Goal: Information Seeking & Learning: Learn about a topic

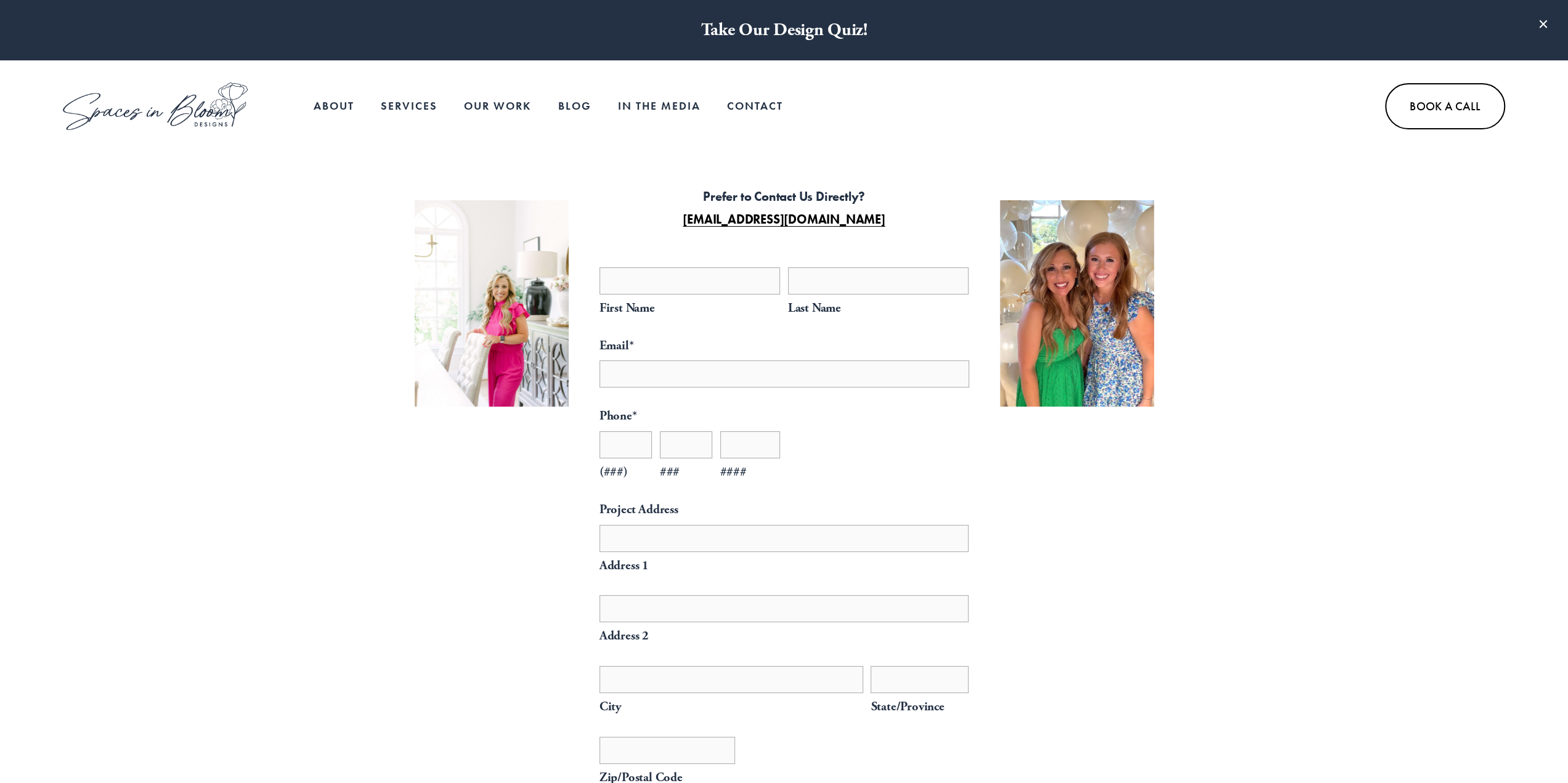
select select "**"
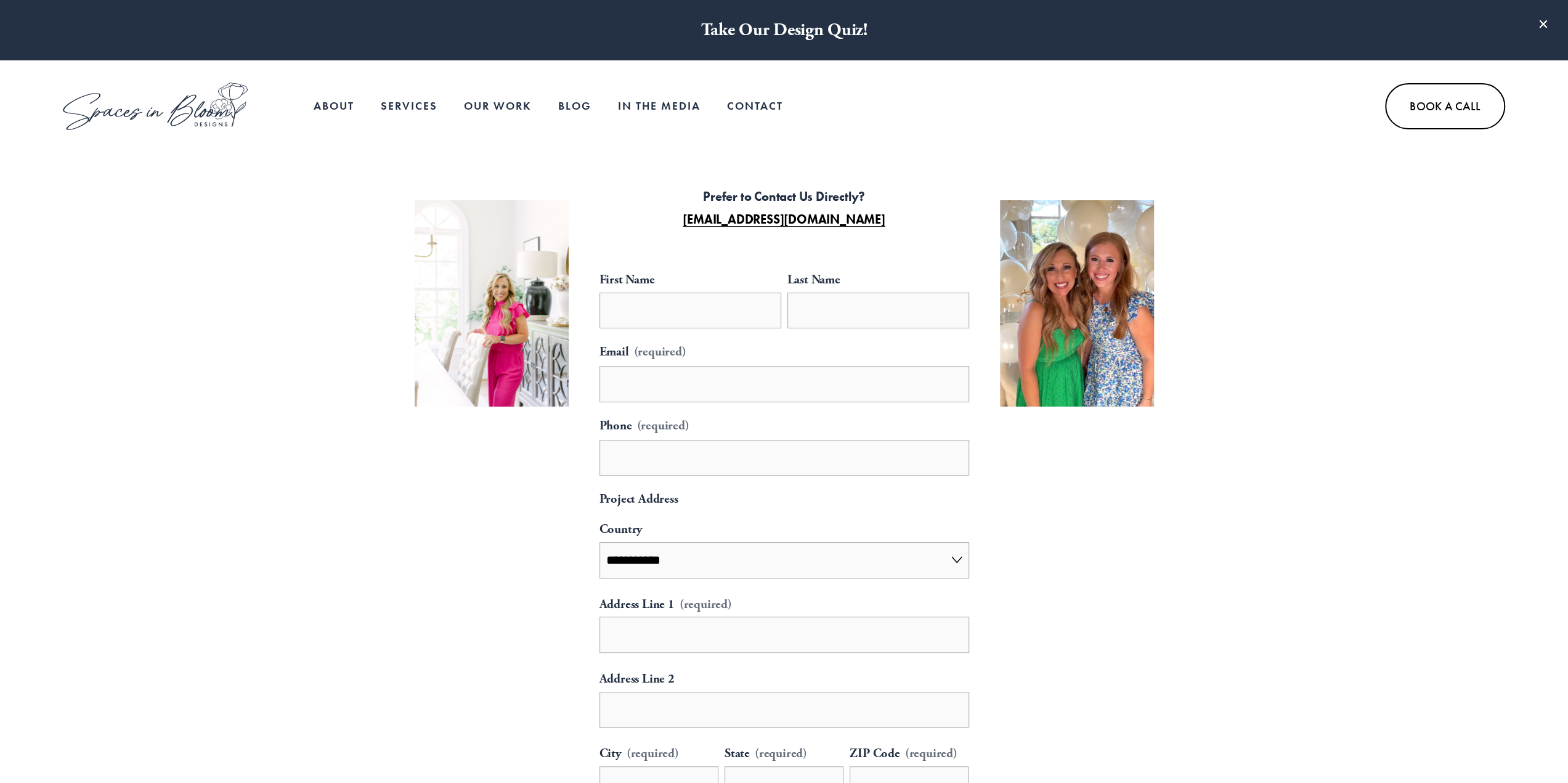
click at [503, 109] on link "Our Work" at bounding box center [497, 106] width 67 height 24
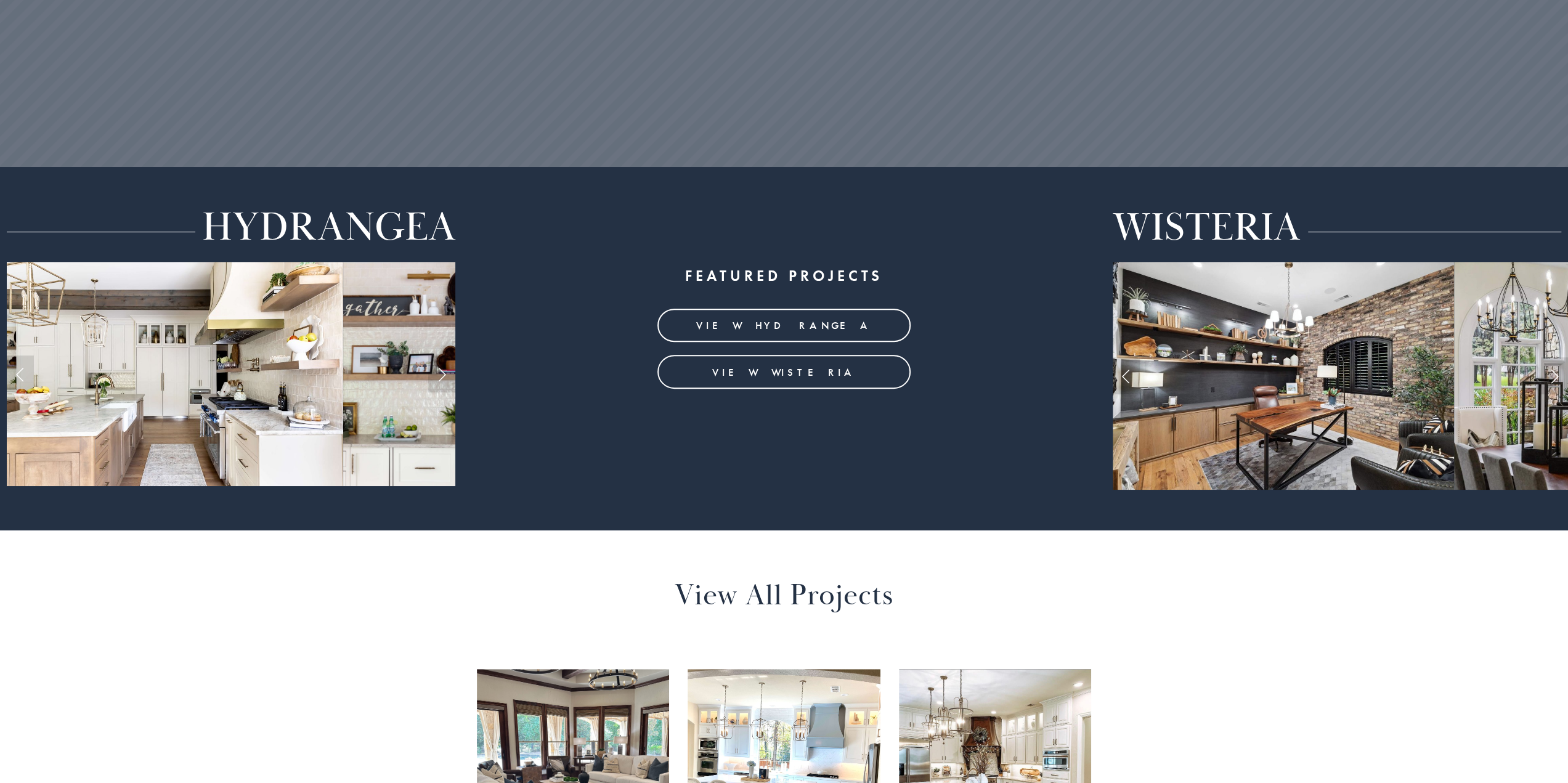
scroll to position [370, 0]
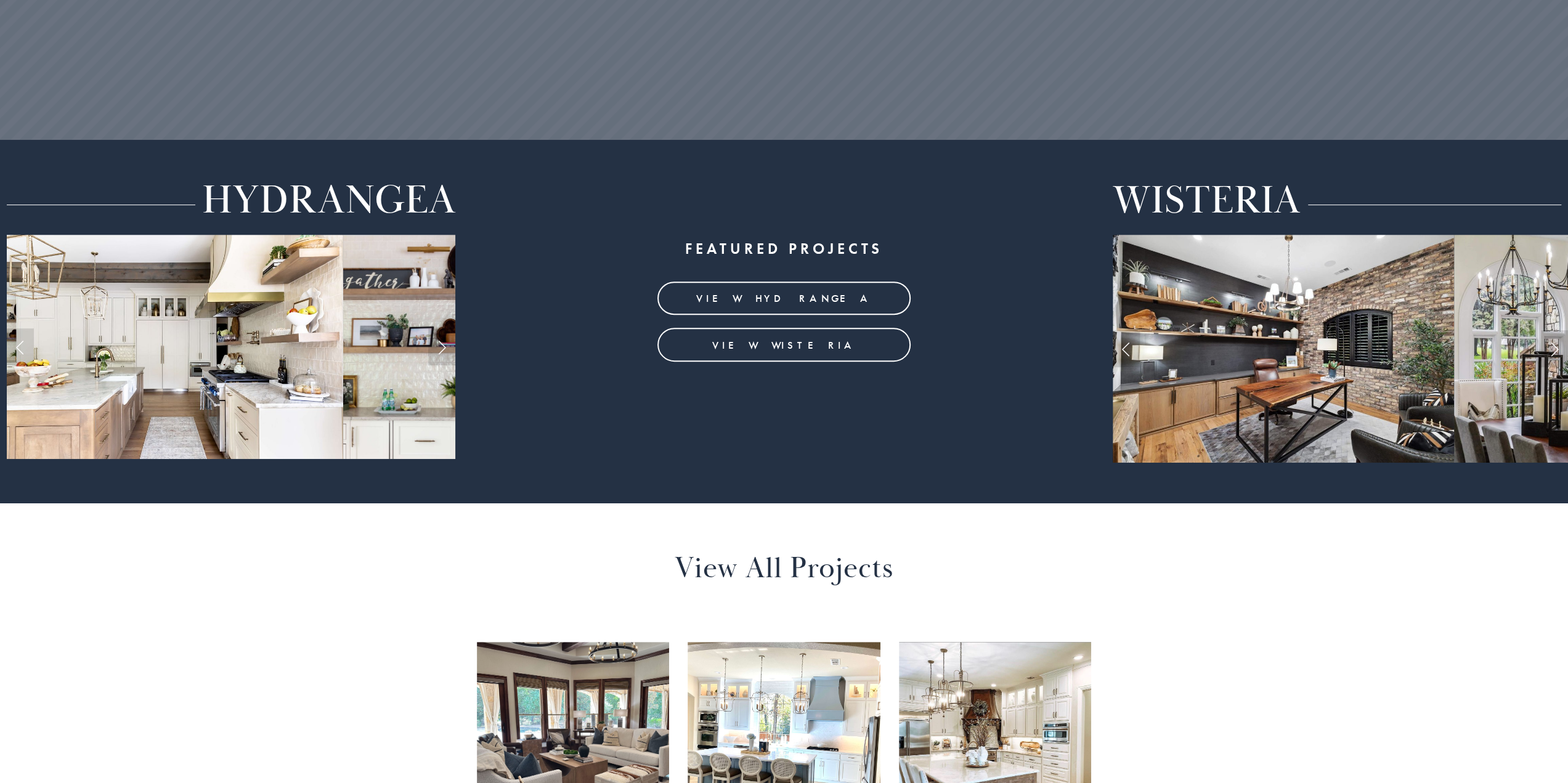
click at [790, 300] on link "view hydrangea" at bounding box center [784, 298] width 253 height 34
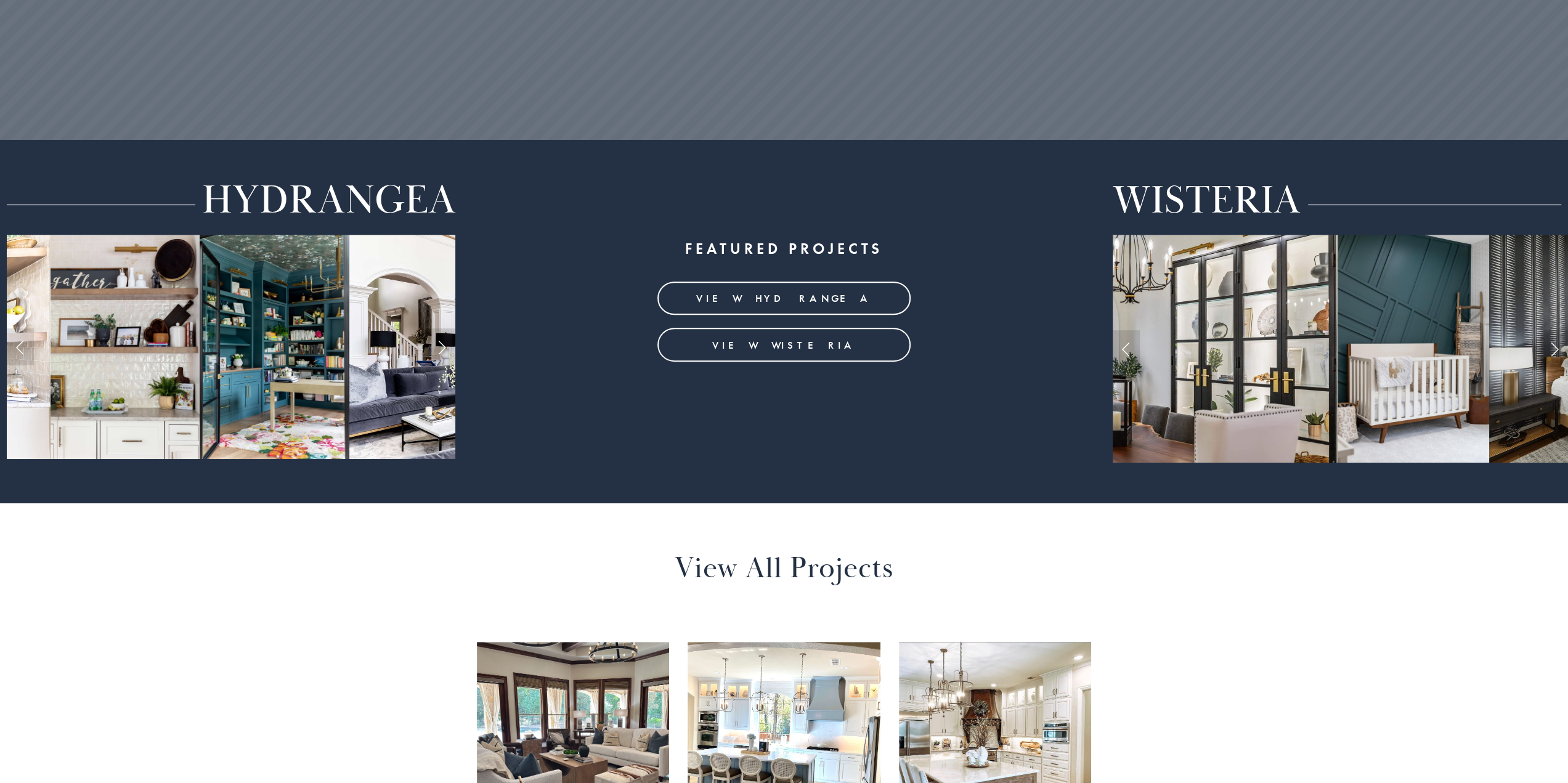
click at [785, 344] on link "view wisteria" at bounding box center [784, 345] width 253 height 34
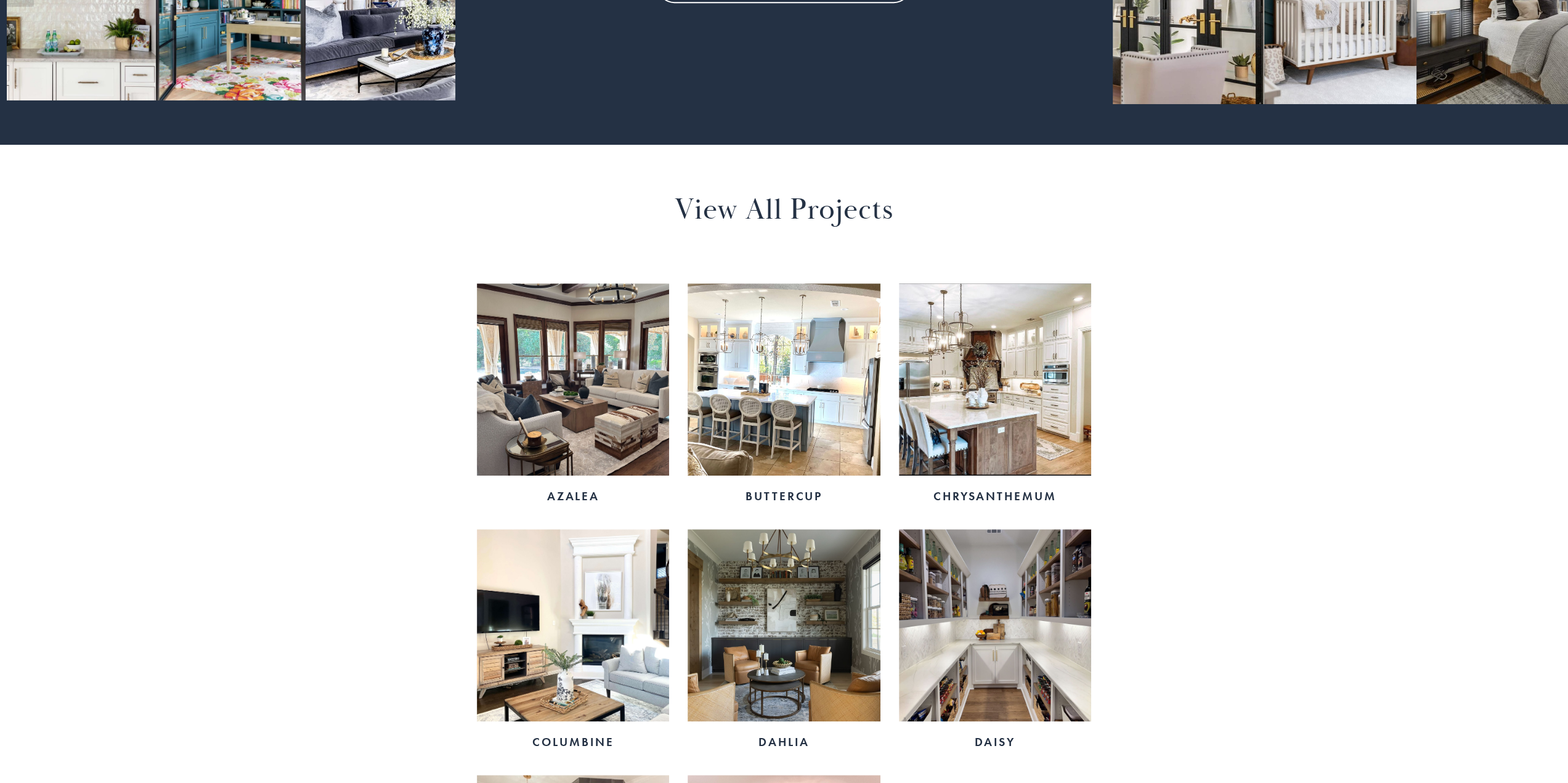
scroll to position [740, 0]
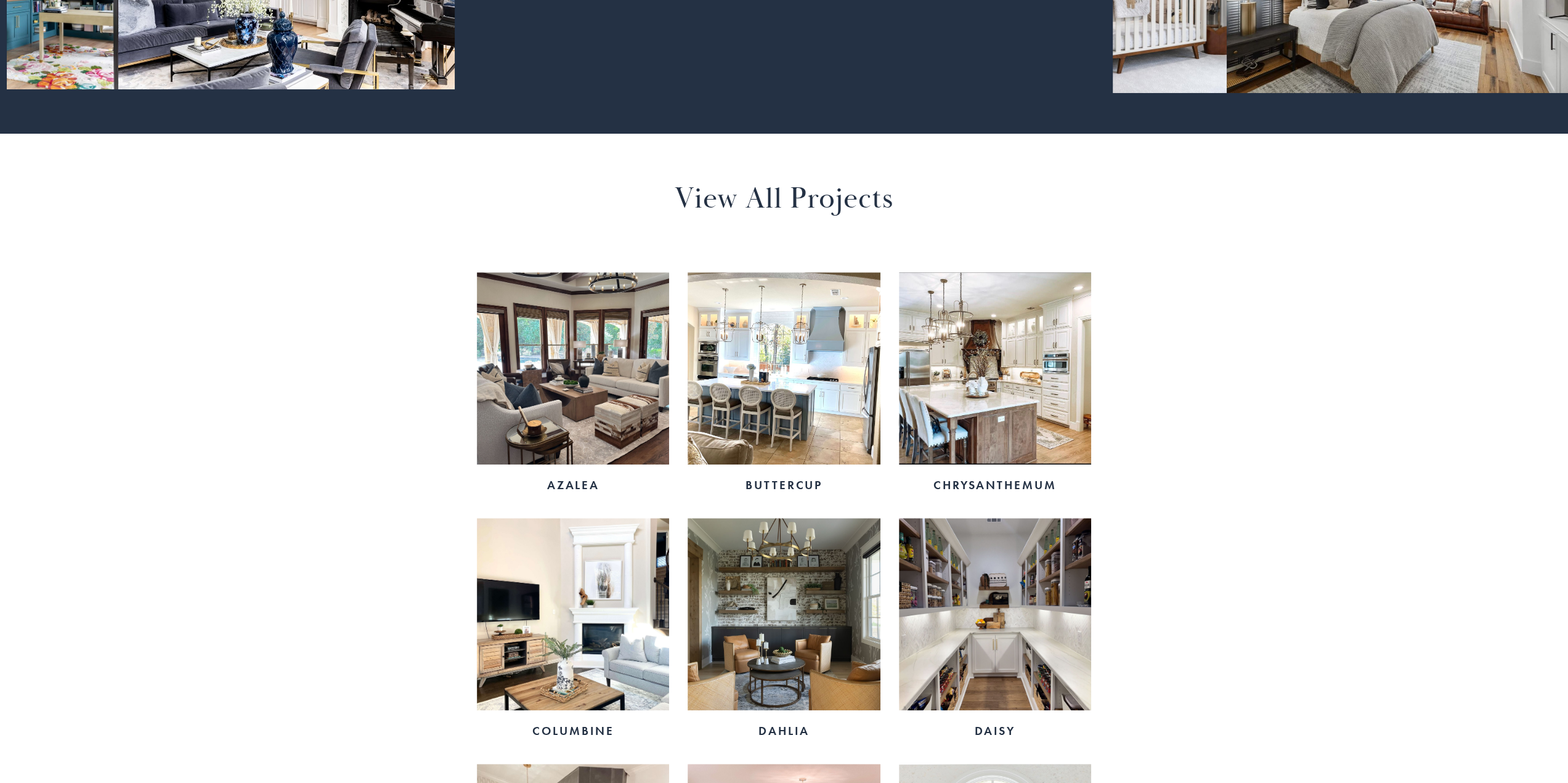
click at [586, 361] on img at bounding box center [573, 368] width 192 height 192
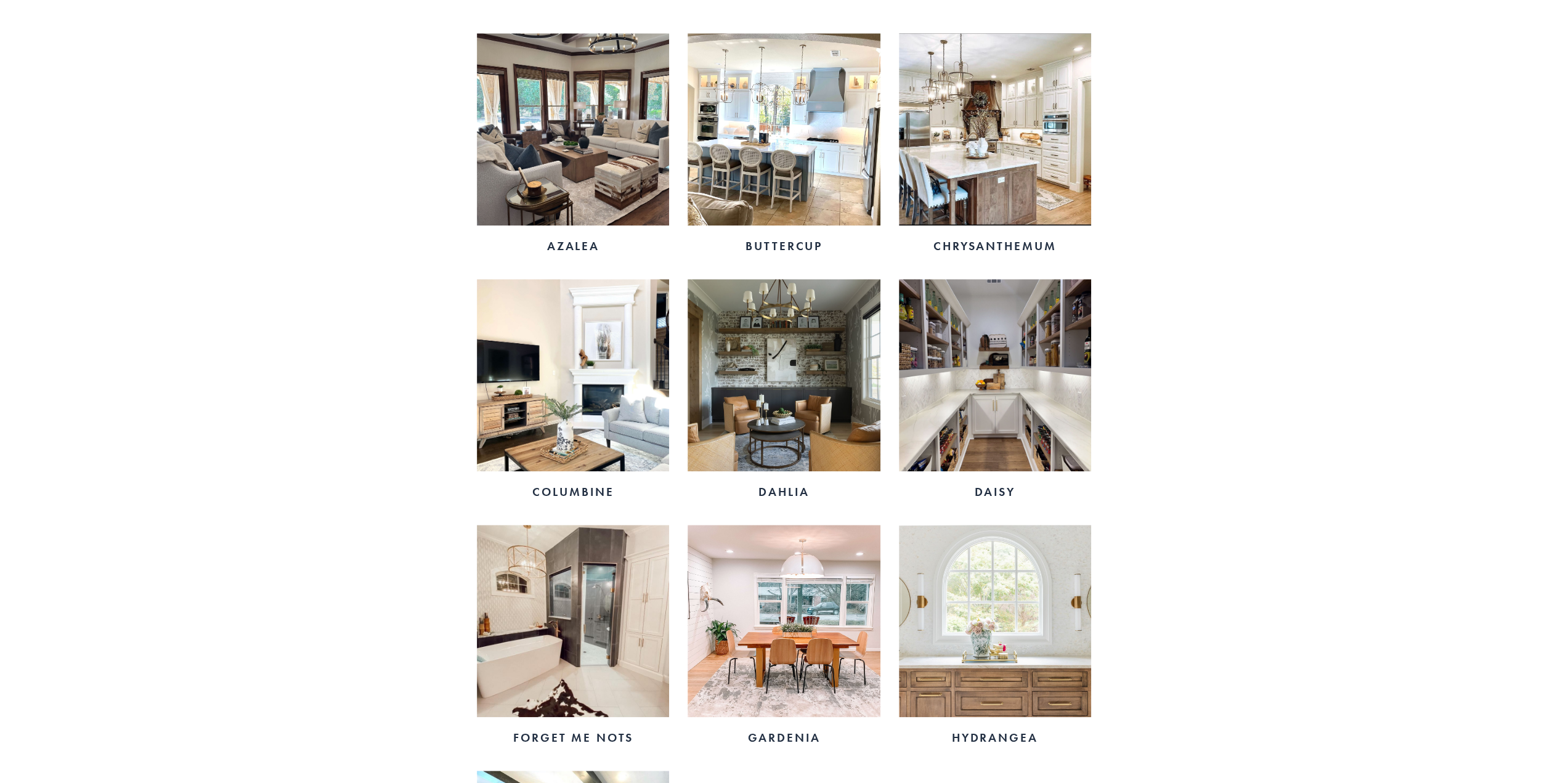
scroll to position [986, 0]
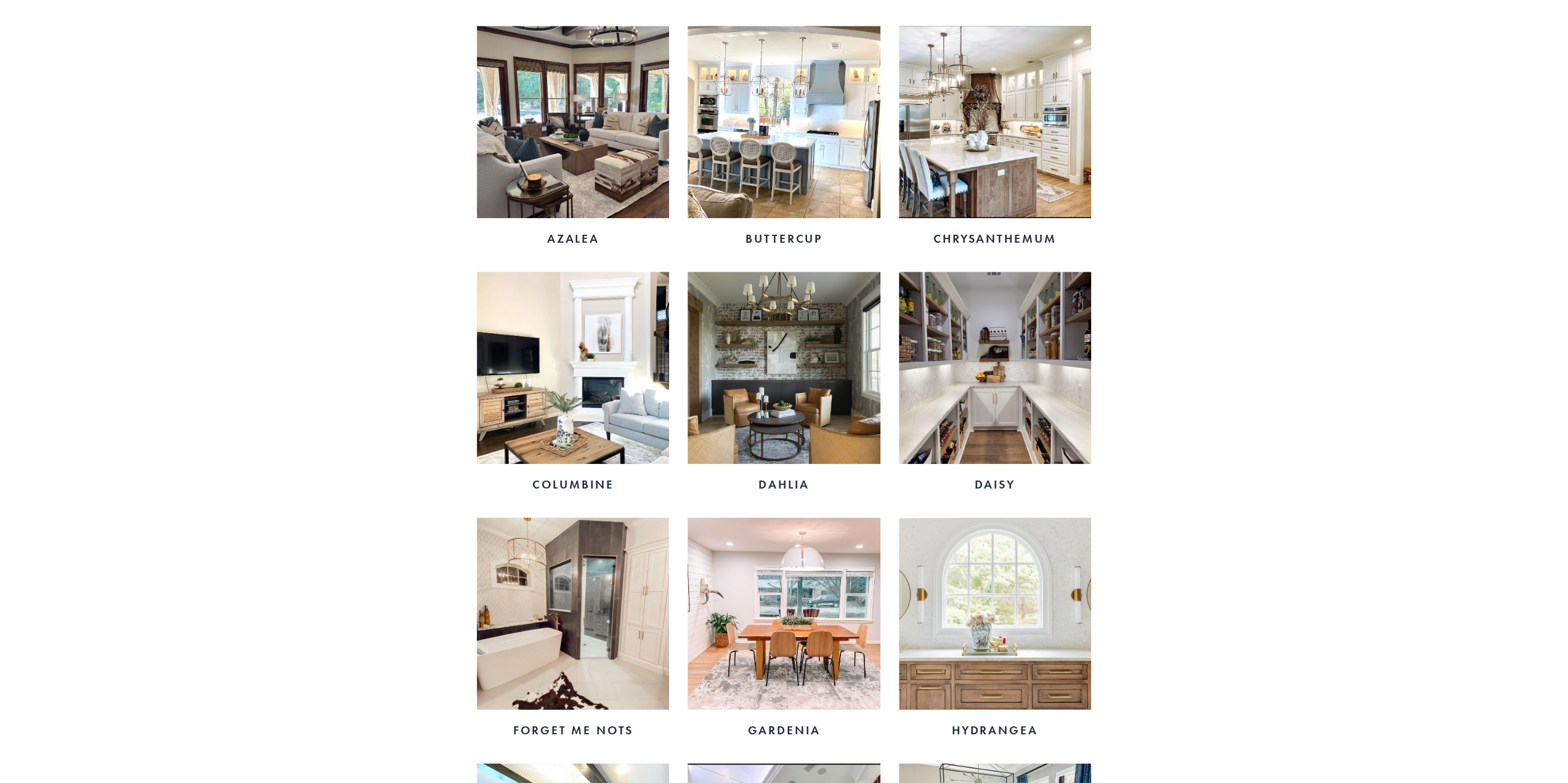
click at [793, 390] on img at bounding box center [783, 368] width 192 height 192
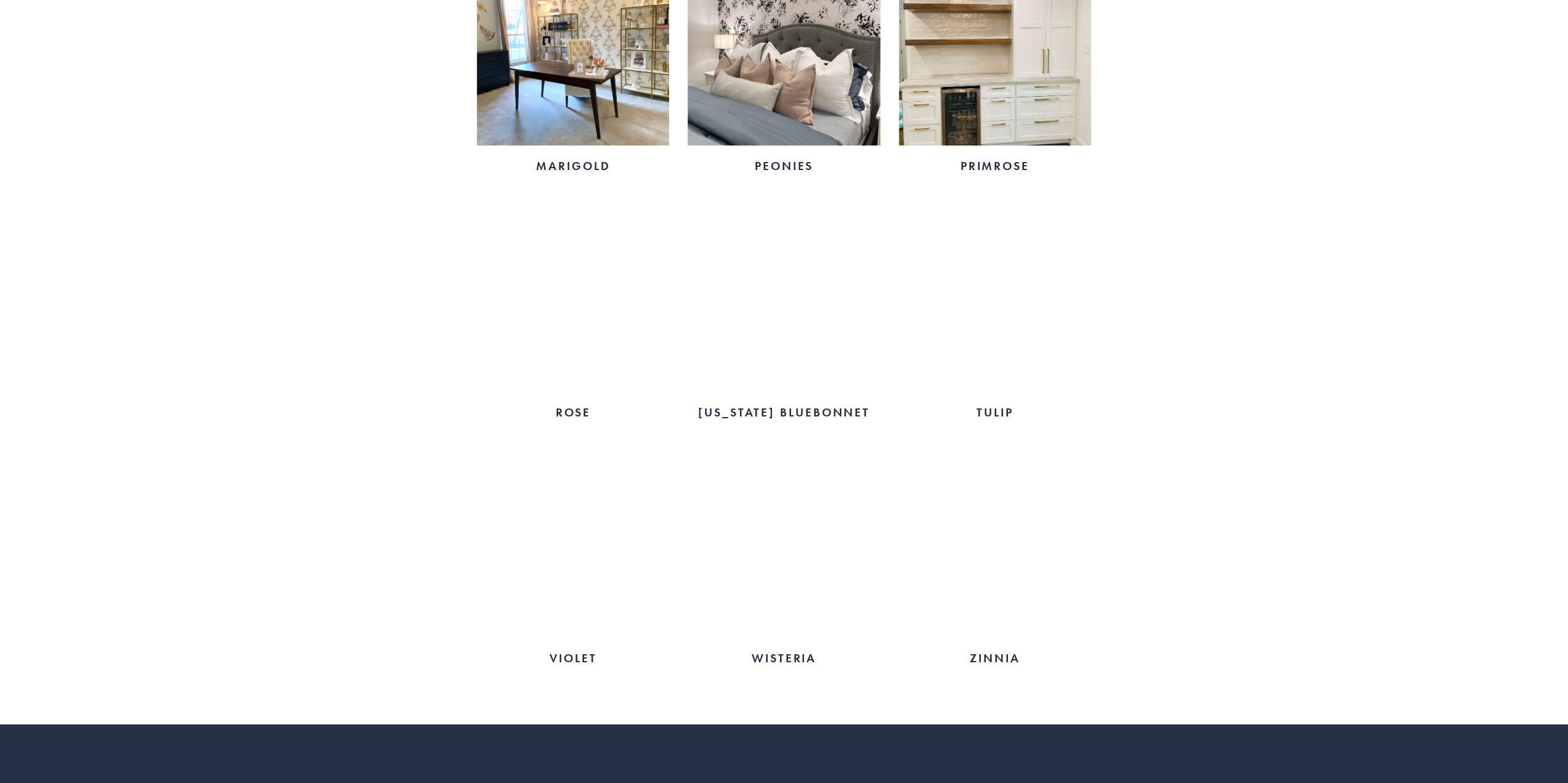
scroll to position [2157, 0]
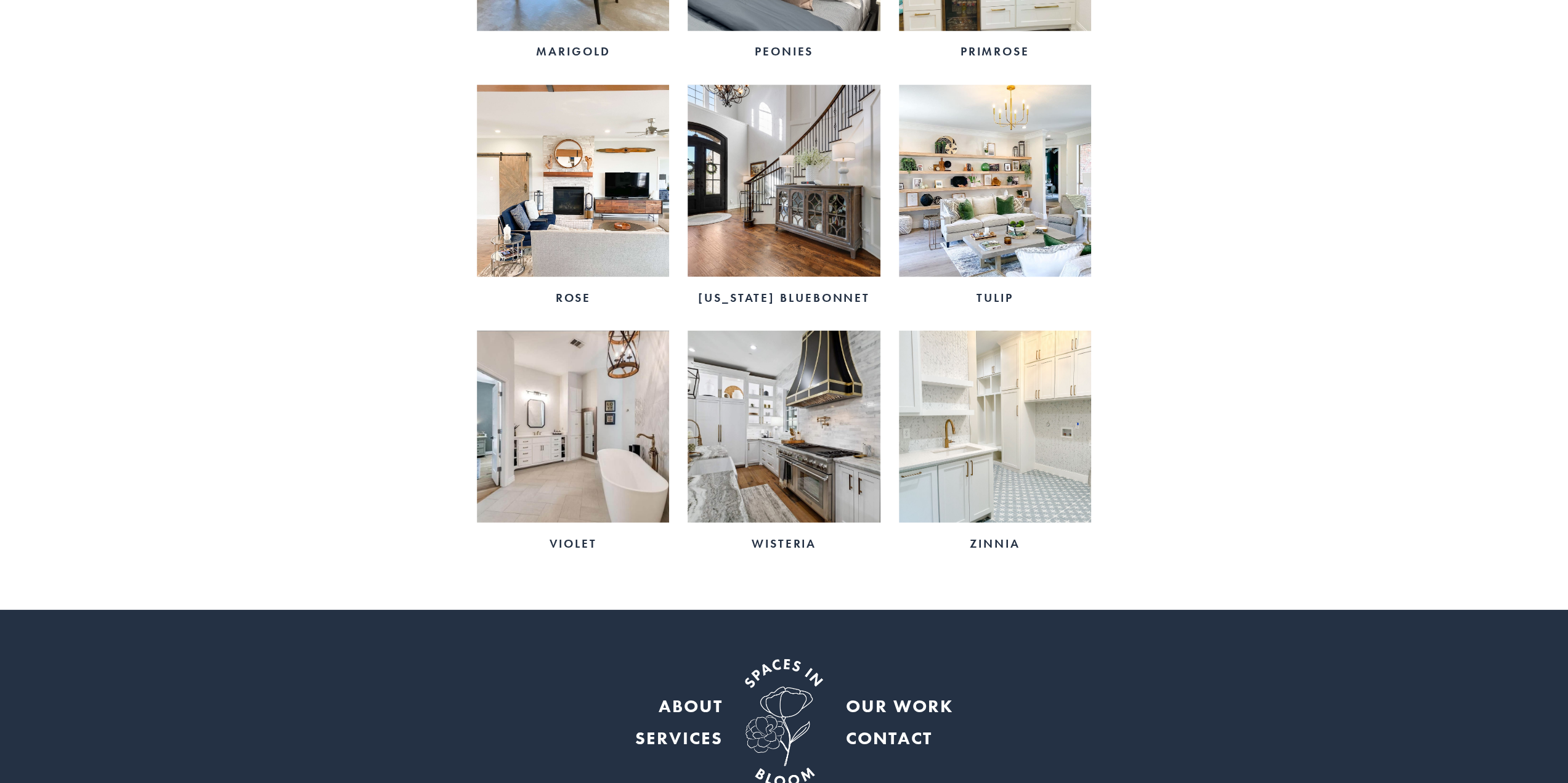
click at [764, 444] on img at bounding box center [783, 426] width 192 height 192
click at [576, 428] on img at bounding box center [573, 426] width 192 height 192
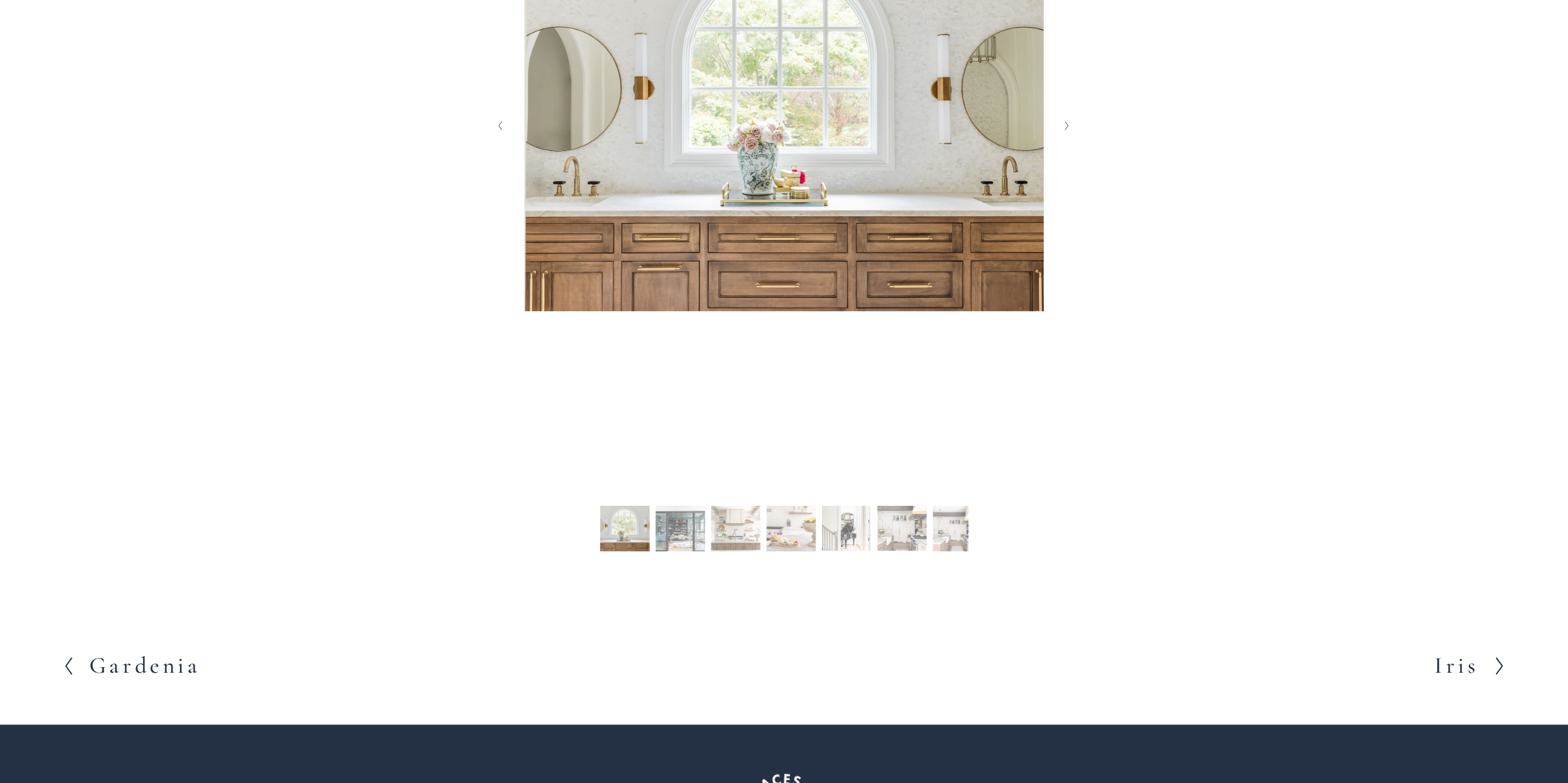
scroll to position [453, 0]
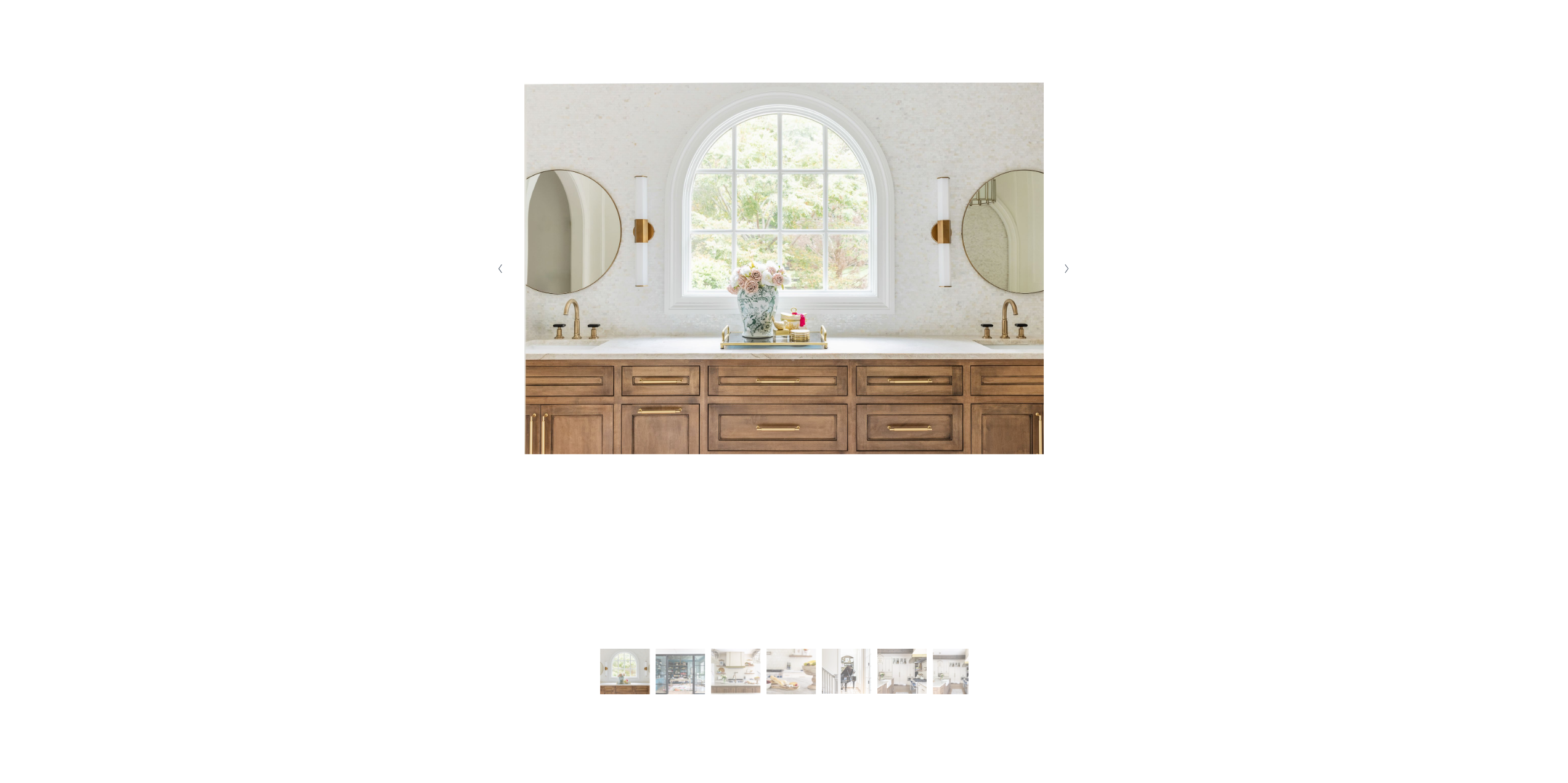
click at [1064, 272] on icon "Next Slide" at bounding box center [1066, 268] width 5 height 10
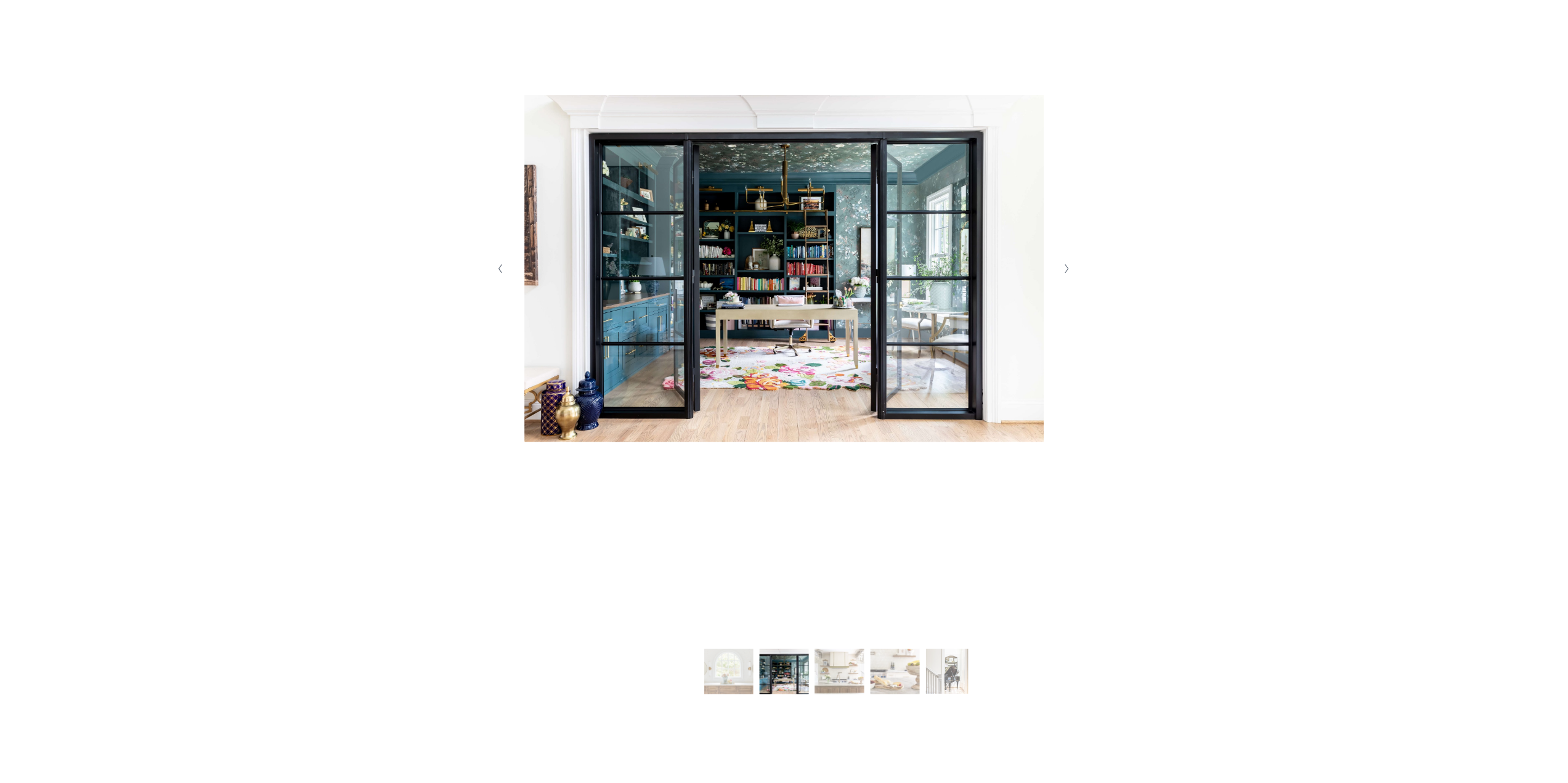
click at [1064, 270] on icon "Next Slide" at bounding box center [1066, 268] width 5 height 10
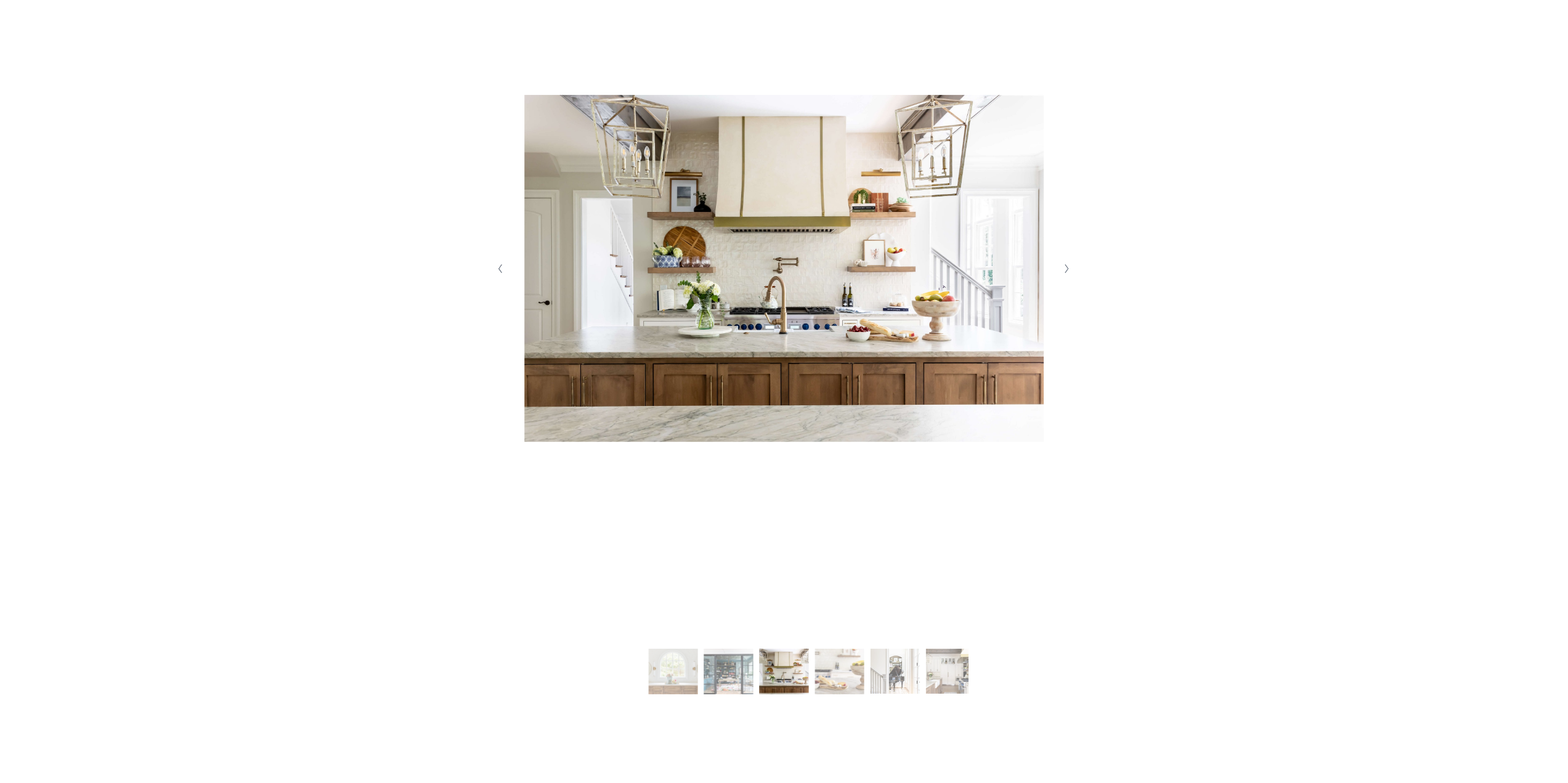
click at [1064, 270] on icon "Next Slide" at bounding box center [1066, 268] width 5 height 10
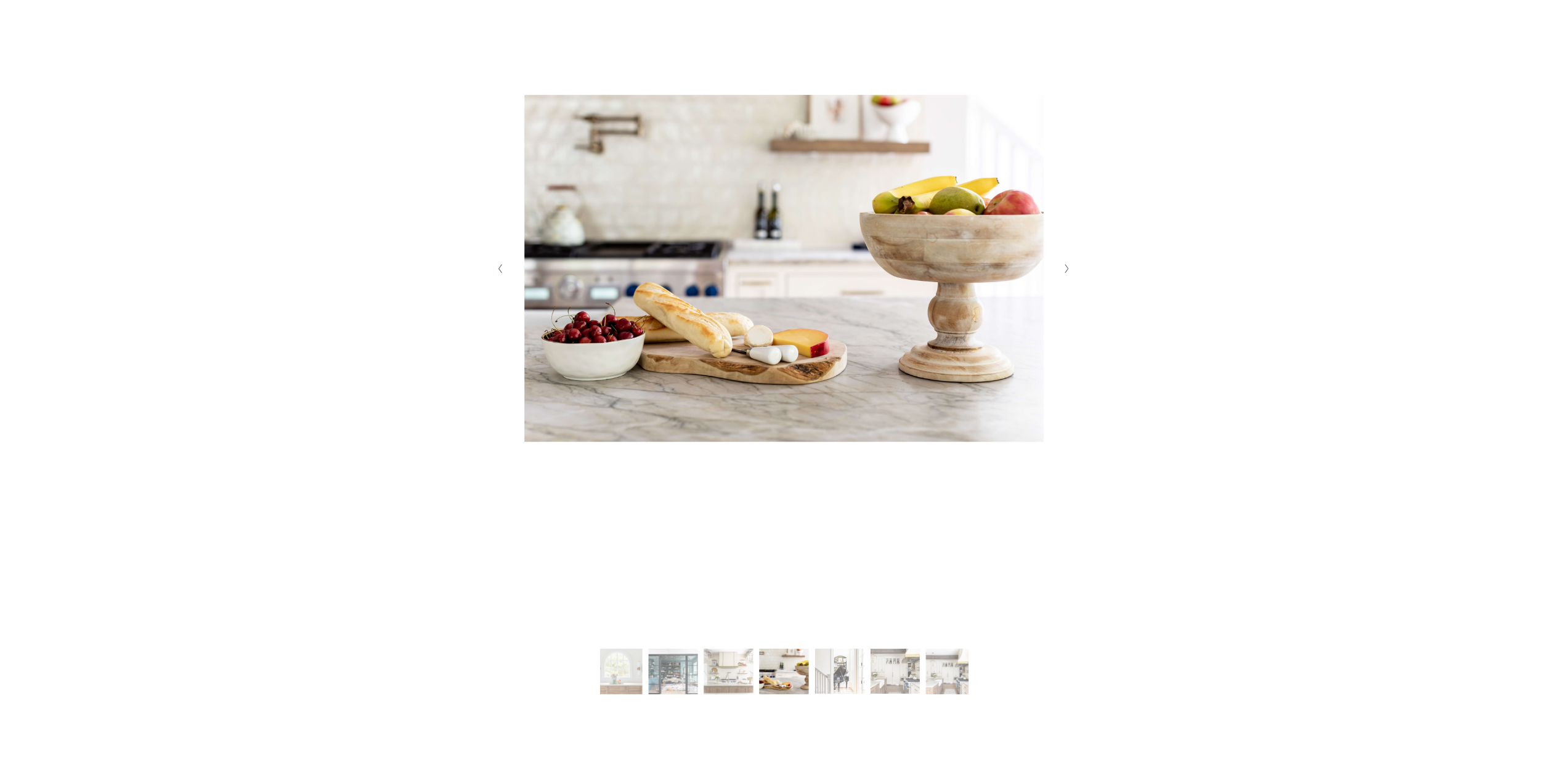
click at [1063, 270] on button "Next Slide" at bounding box center [1068, 269] width 17 height 20
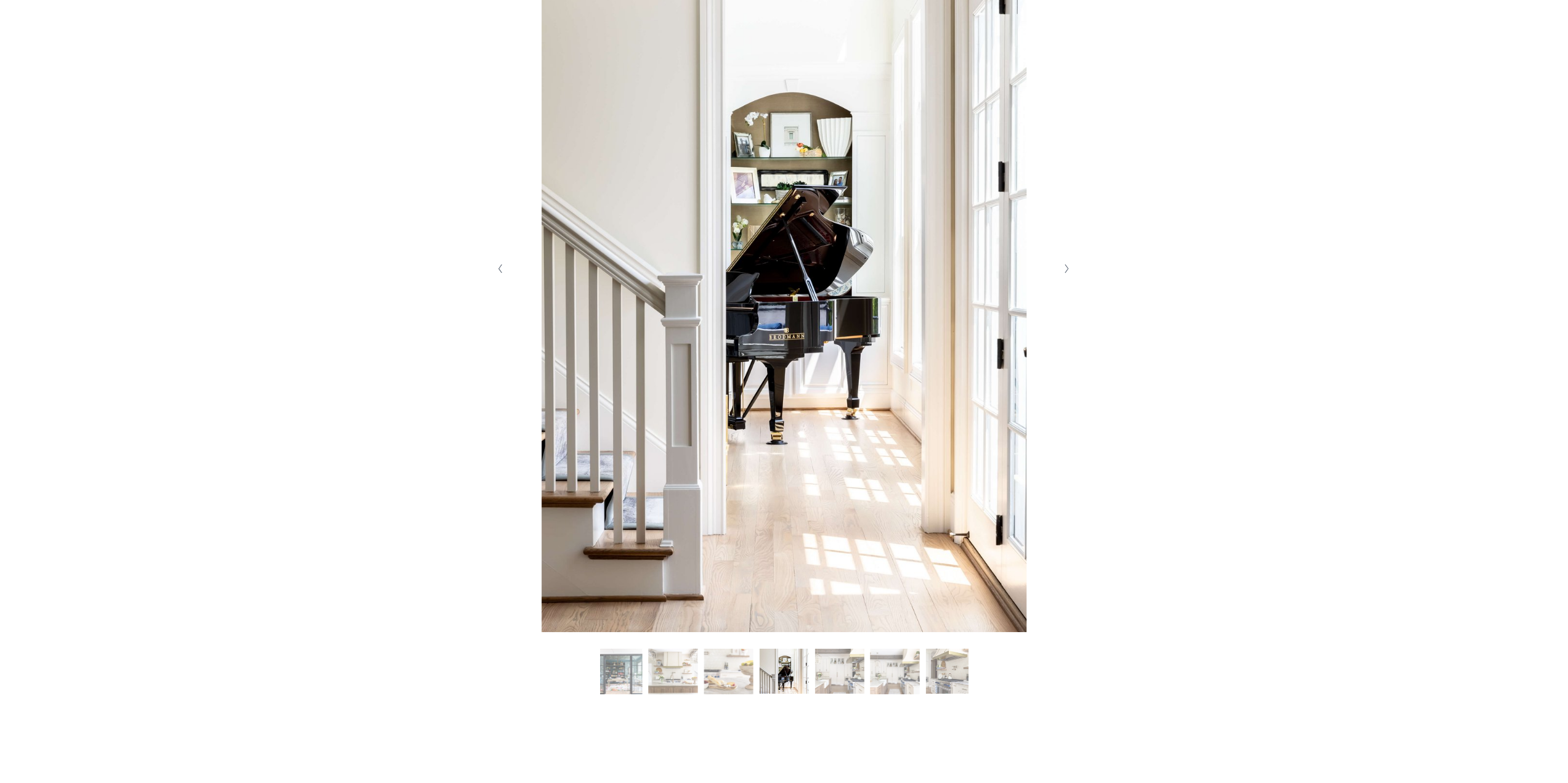
click at [1063, 270] on button "Next Slide" at bounding box center [1068, 269] width 17 height 20
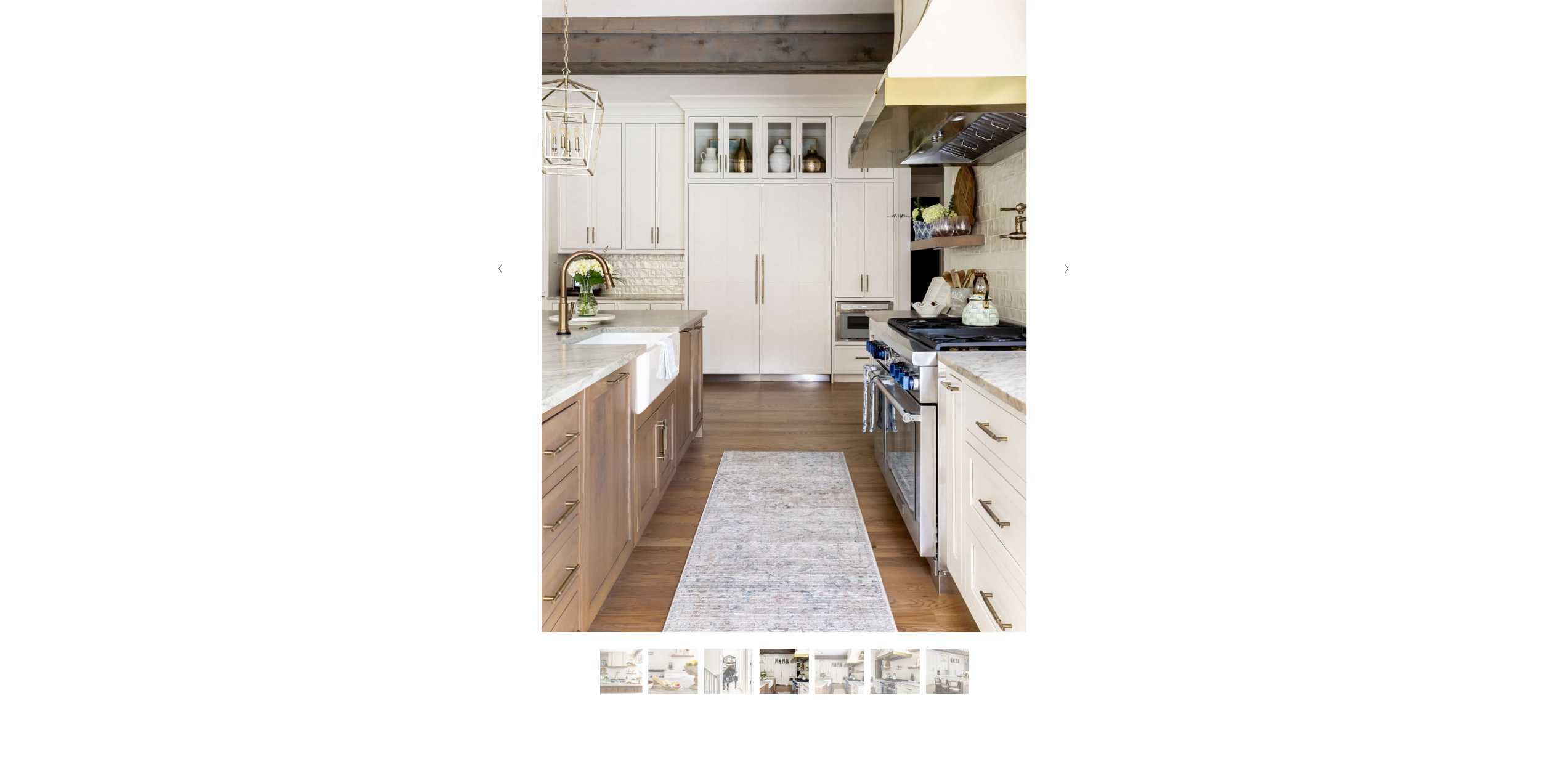
click at [1063, 270] on button "Next Slide" at bounding box center [1068, 269] width 17 height 20
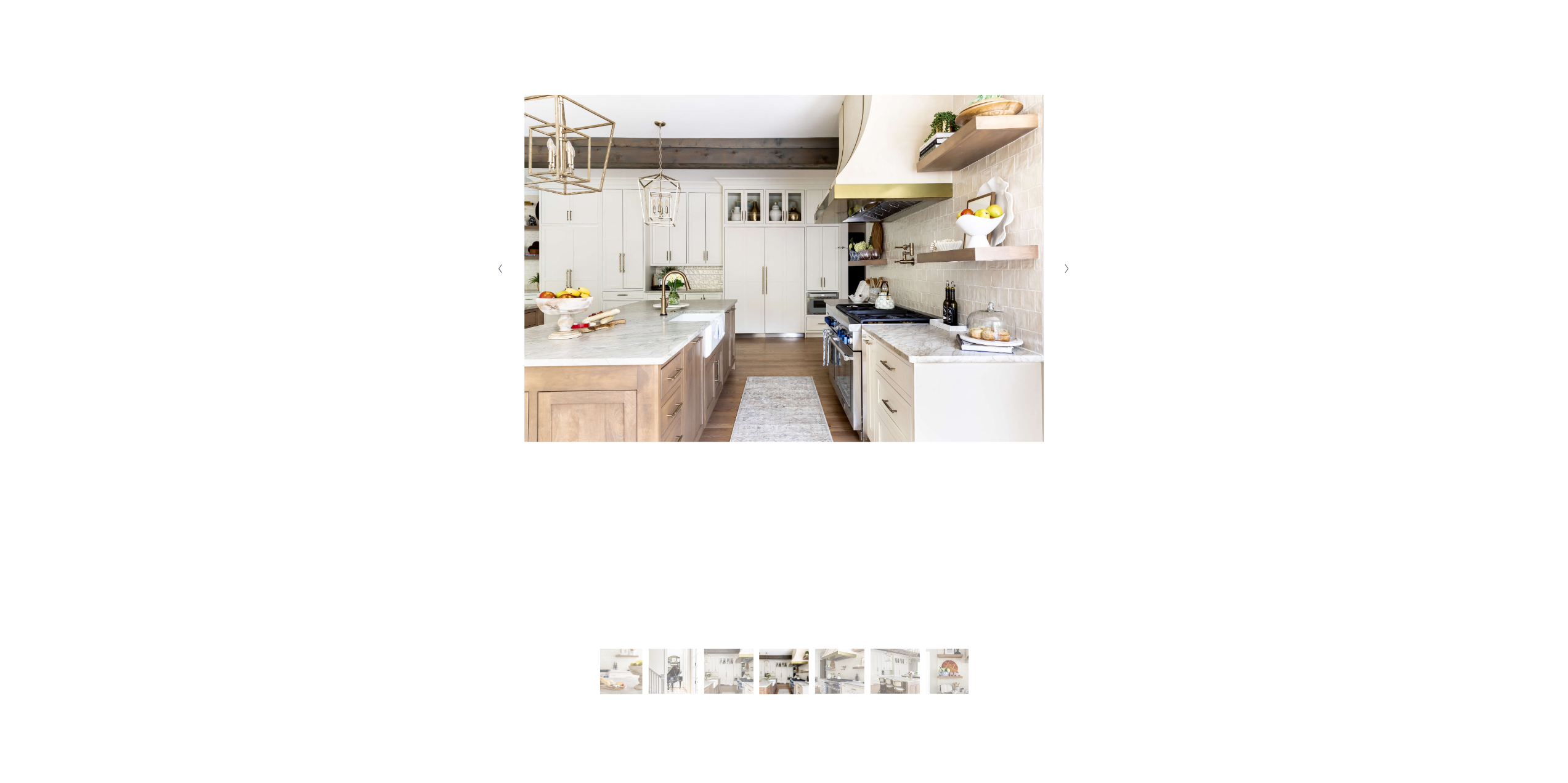
click at [1063, 270] on button "Next Slide" at bounding box center [1068, 269] width 17 height 20
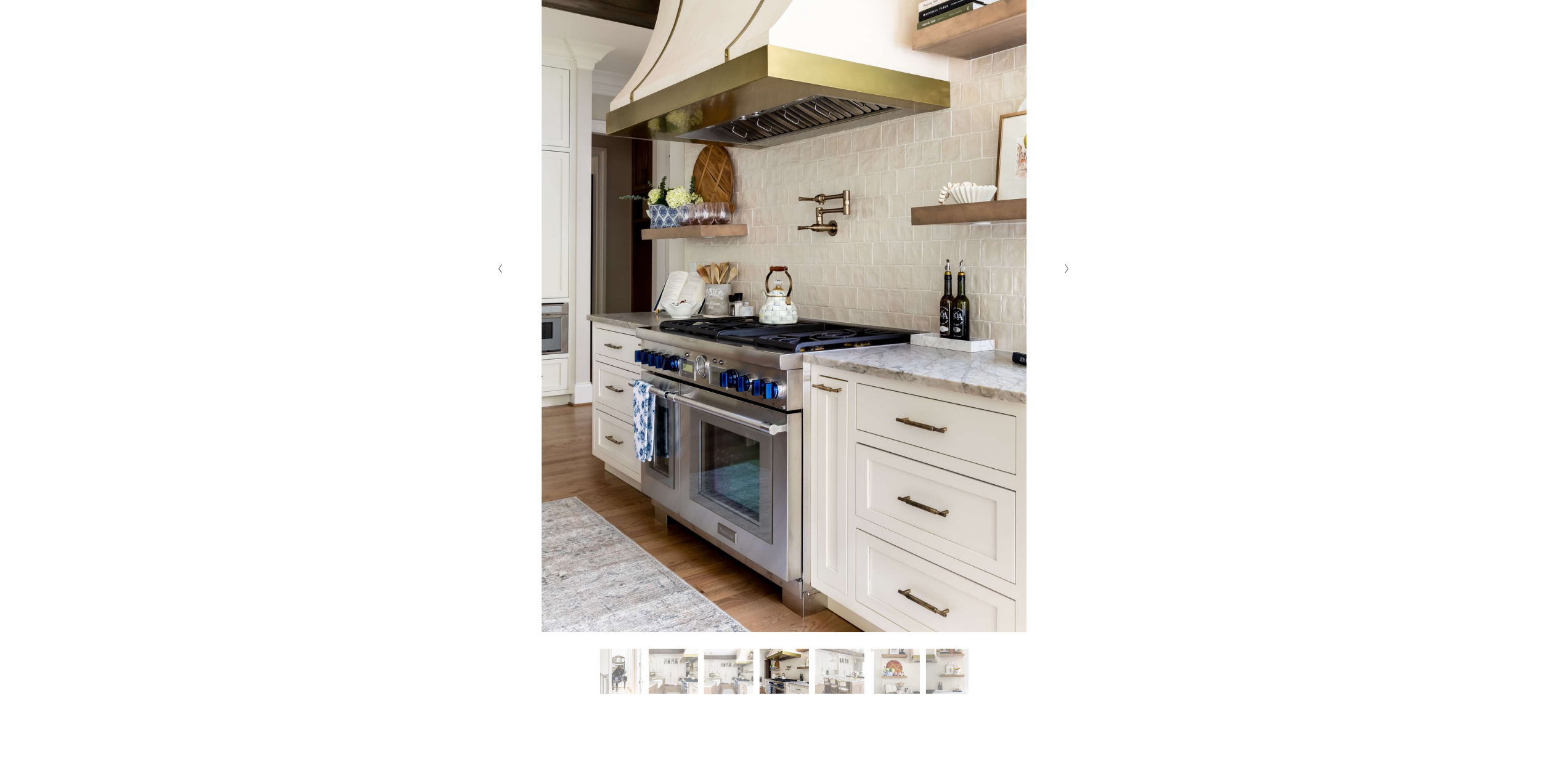
click at [1063, 270] on button "Next Slide" at bounding box center [1068, 269] width 17 height 20
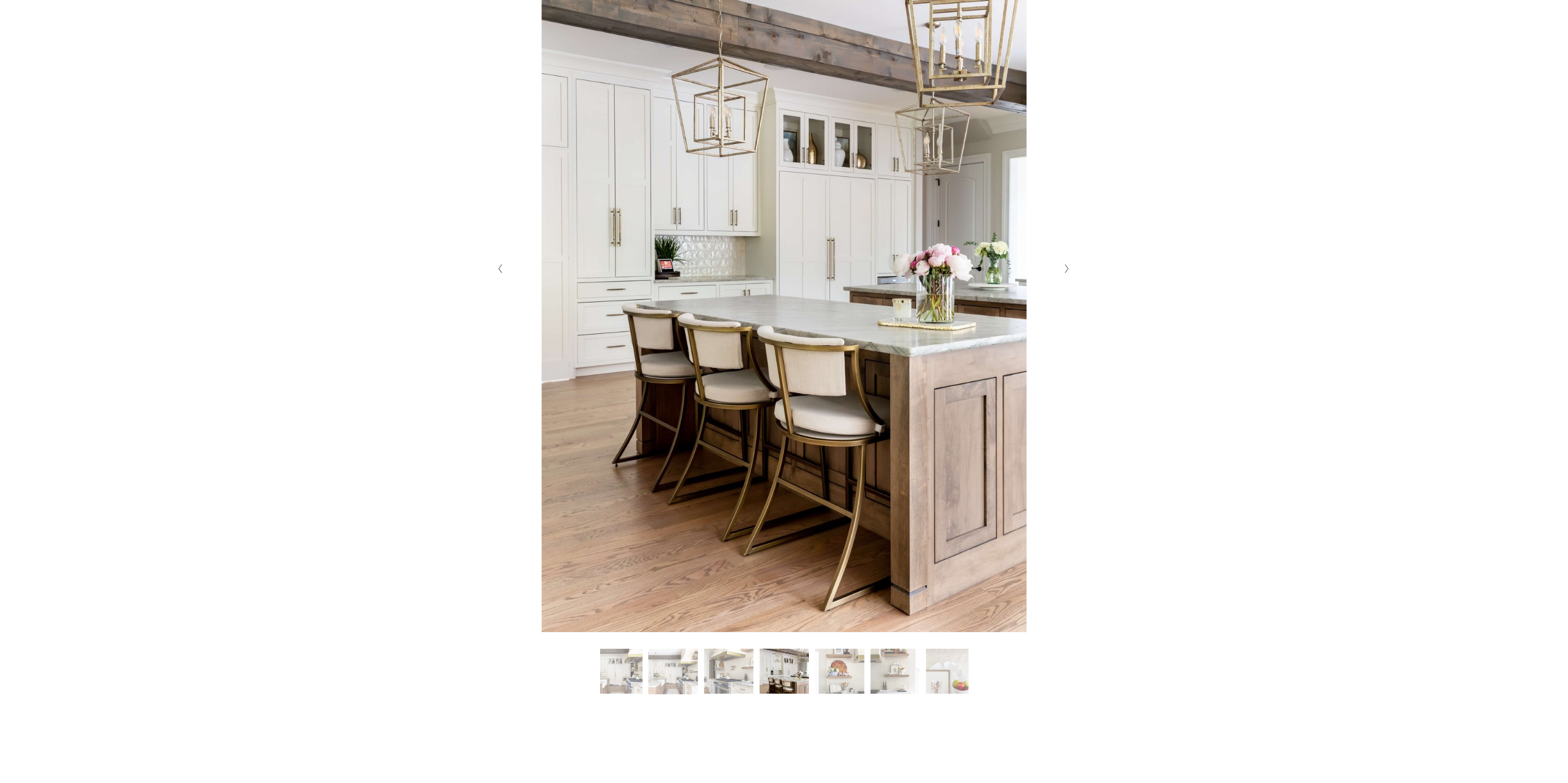
click at [1063, 270] on button "Next Slide" at bounding box center [1068, 269] width 17 height 20
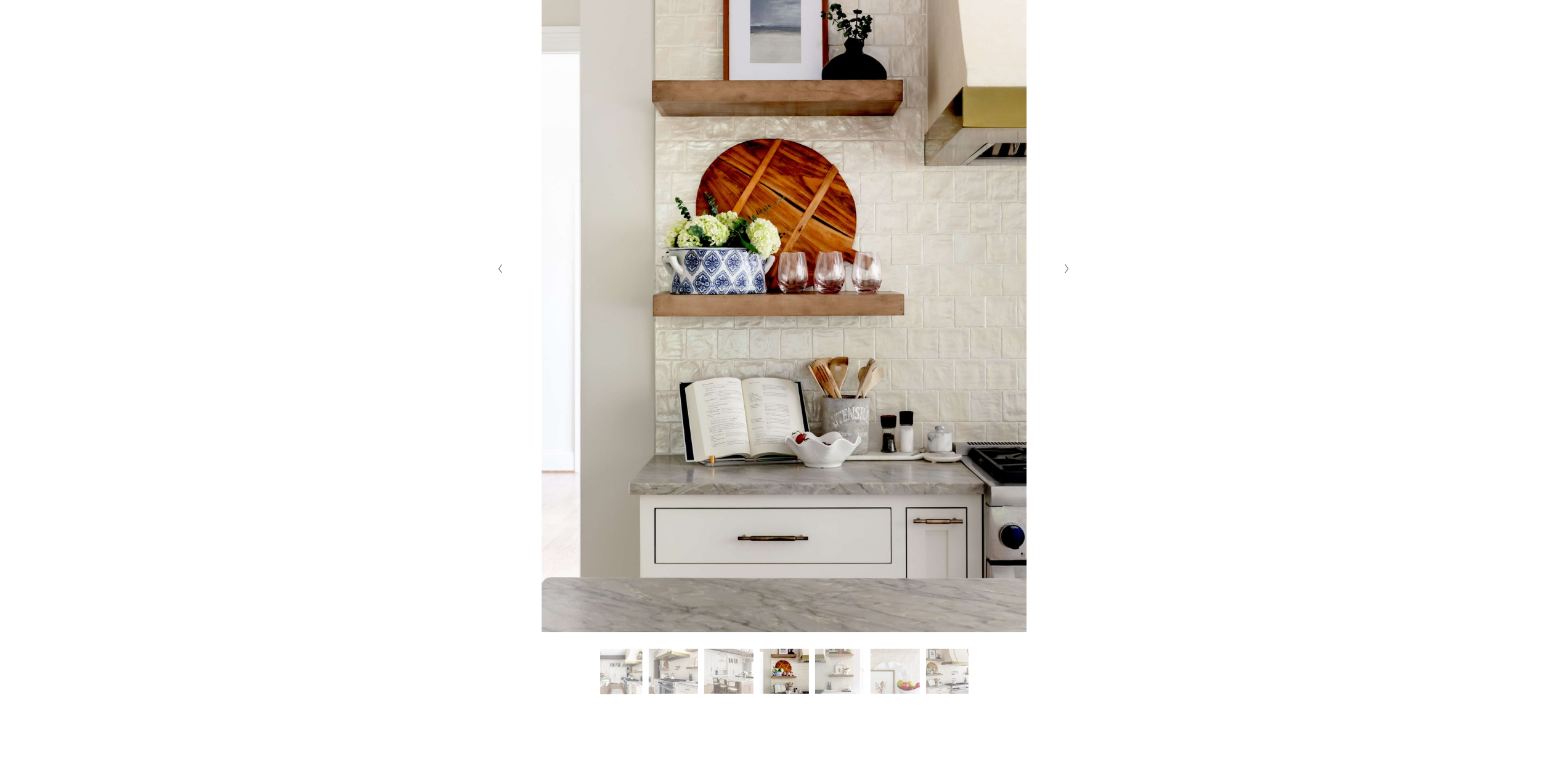
click at [1063, 270] on button "Next Slide" at bounding box center [1068, 269] width 17 height 20
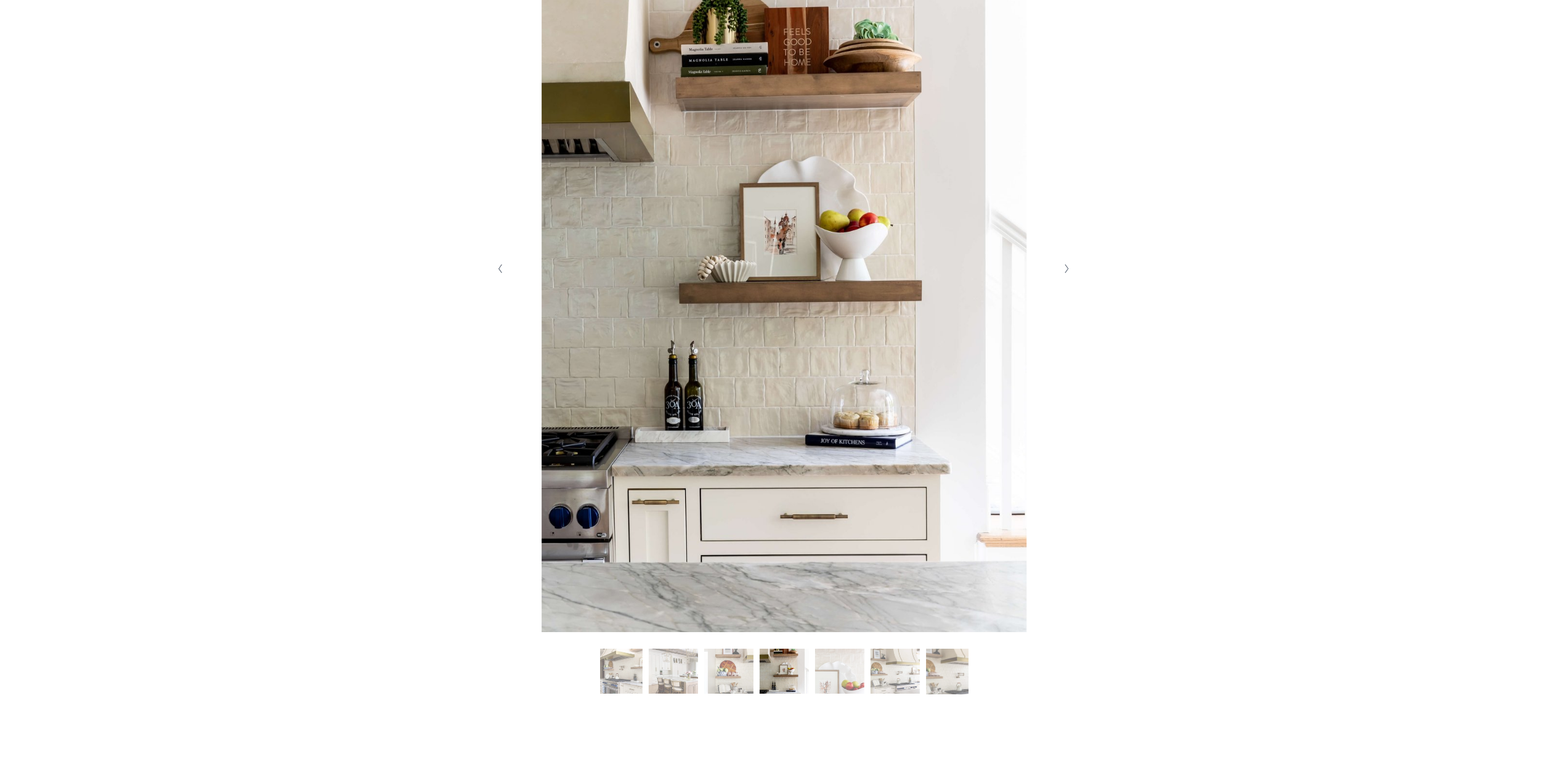
click at [1063, 270] on button "Next Slide" at bounding box center [1068, 269] width 17 height 20
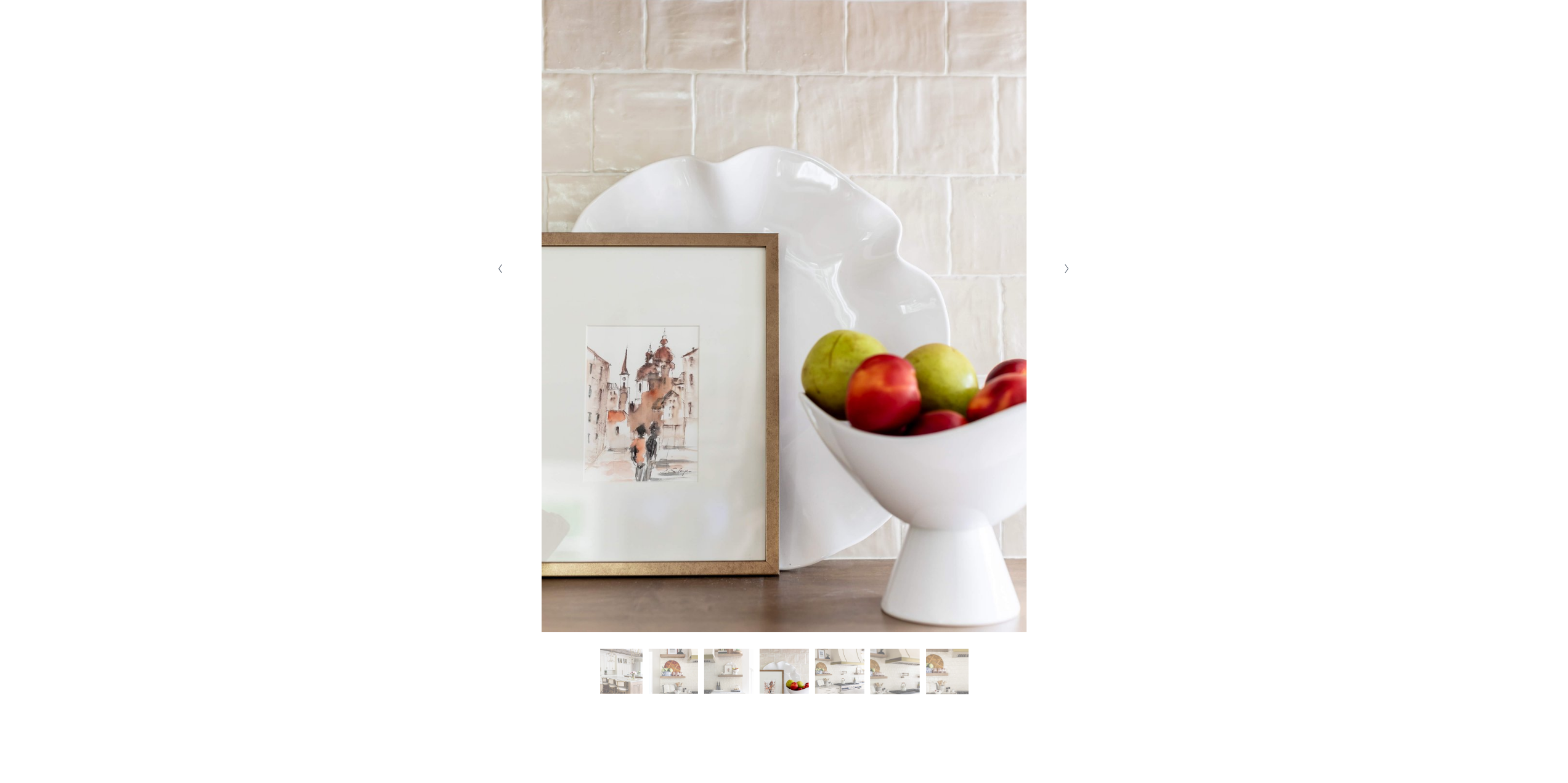
click at [1063, 270] on button "Next Slide" at bounding box center [1068, 269] width 17 height 20
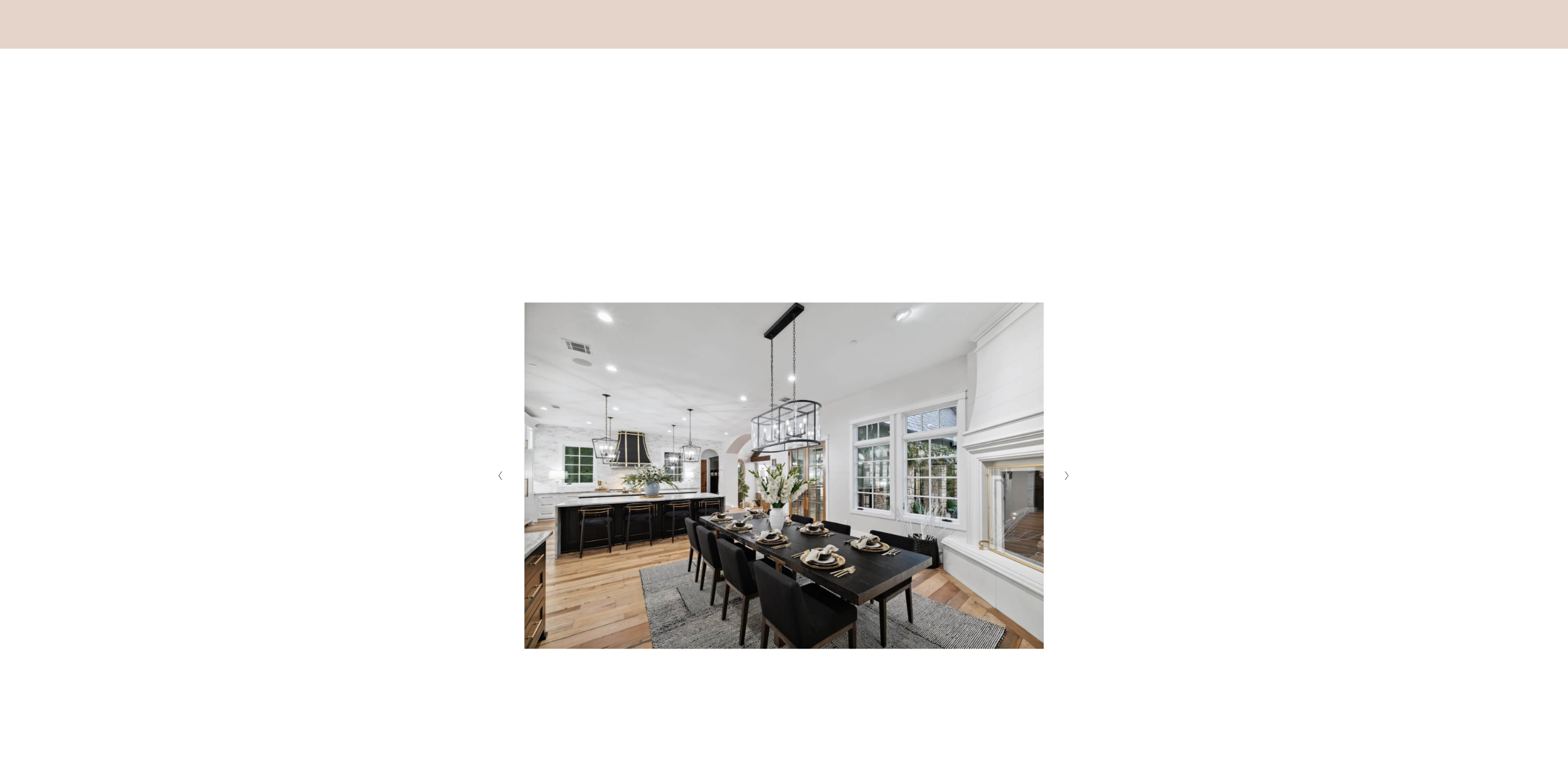
scroll to position [308, 0]
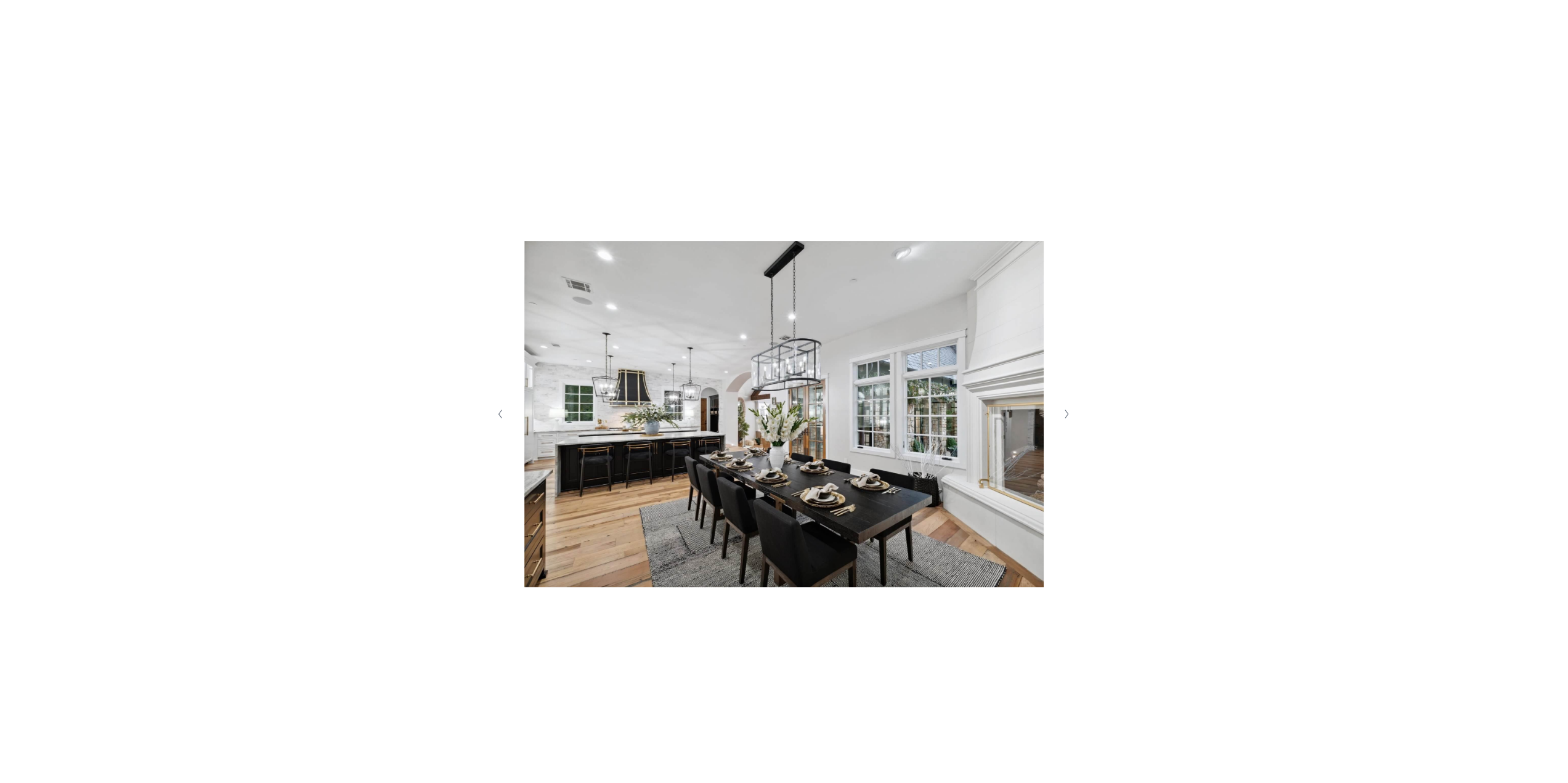
click at [1066, 417] on icon "Next Slide" at bounding box center [1066, 414] width 5 height 10
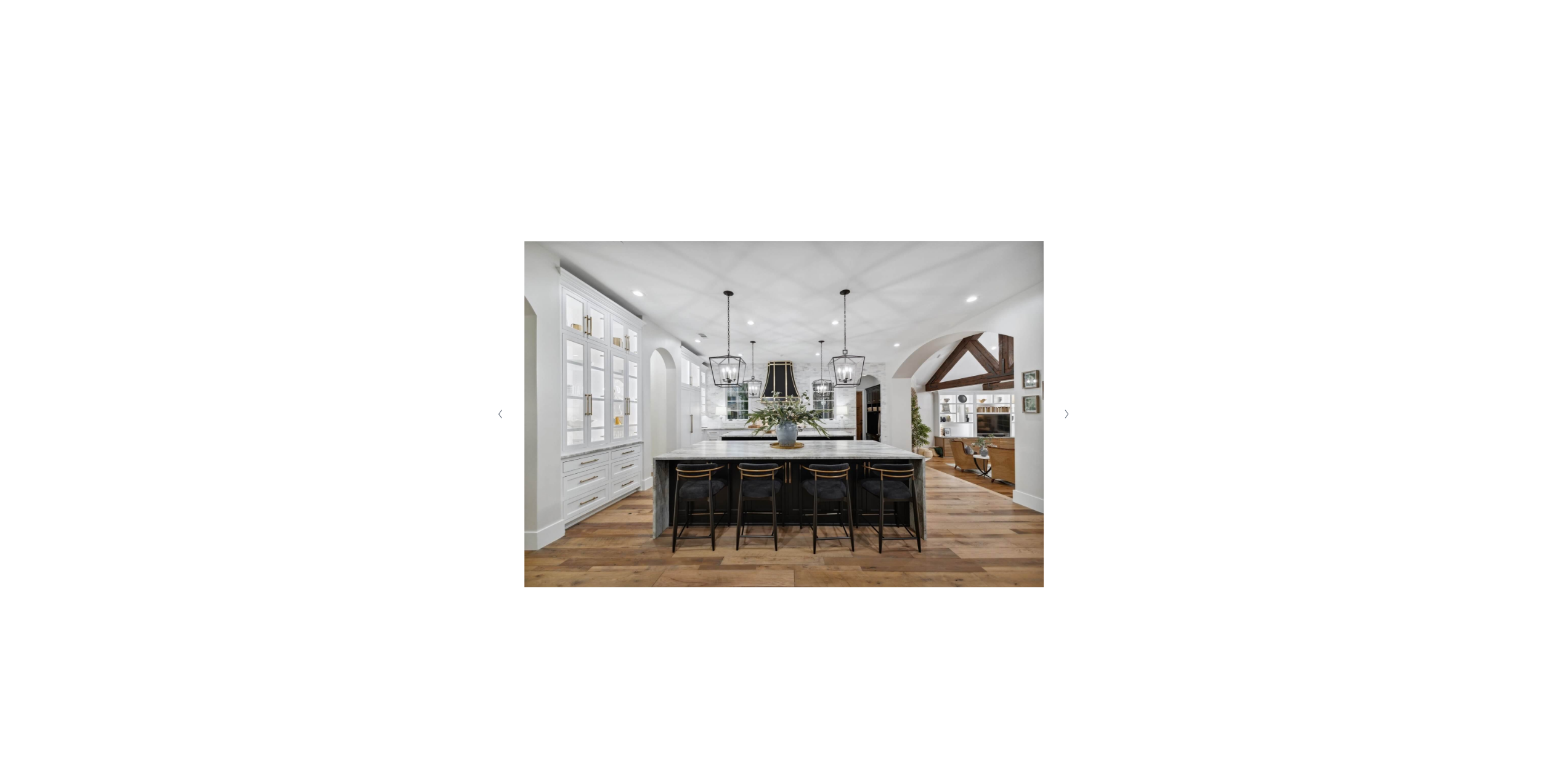
click at [1067, 417] on icon "Next Slide" at bounding box center [1066, 414] width 5 height 10
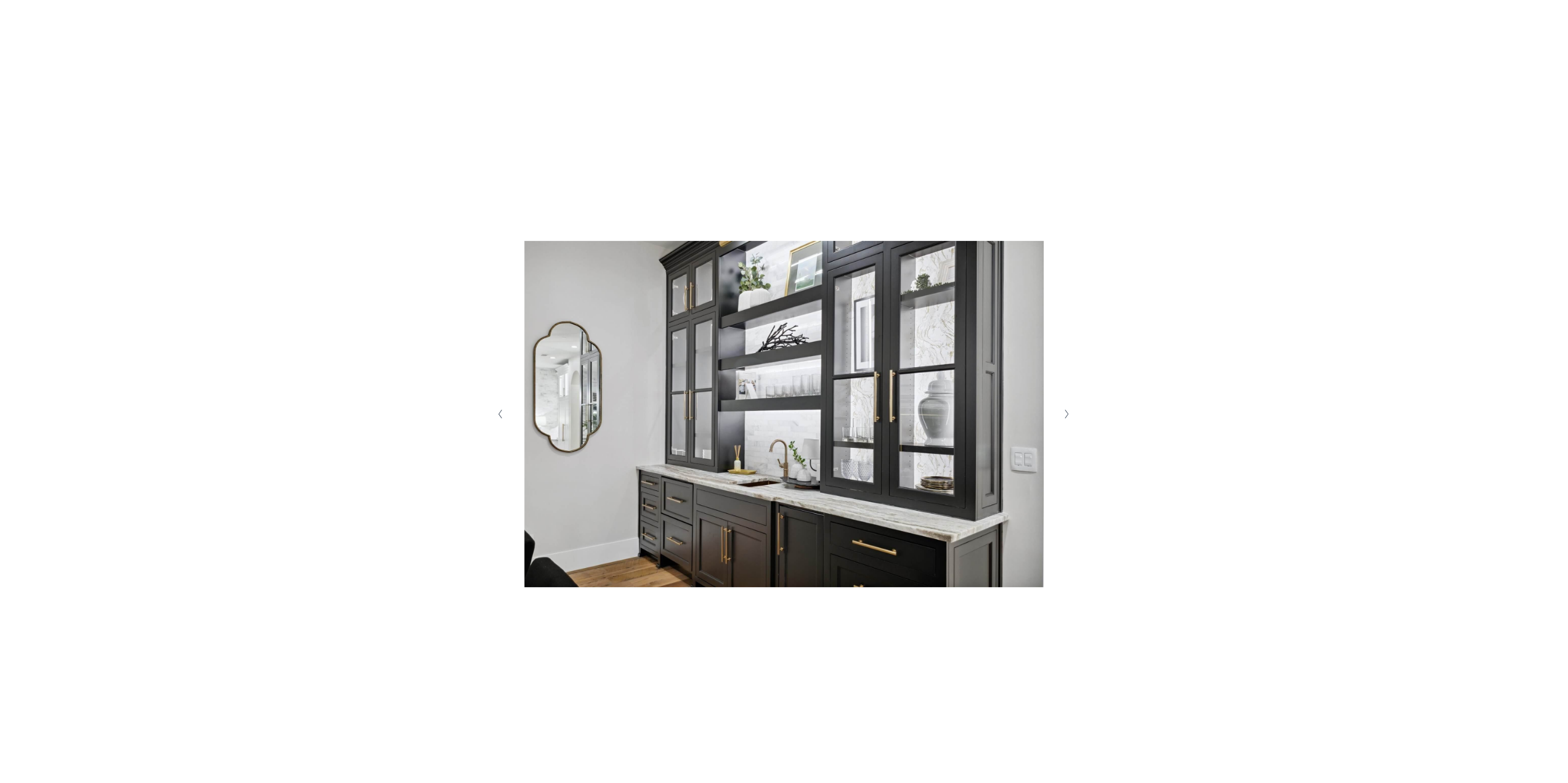
click at [1067, 417] on icon "Next Slide" at bounding box center [1066, 414] width 5 height 10
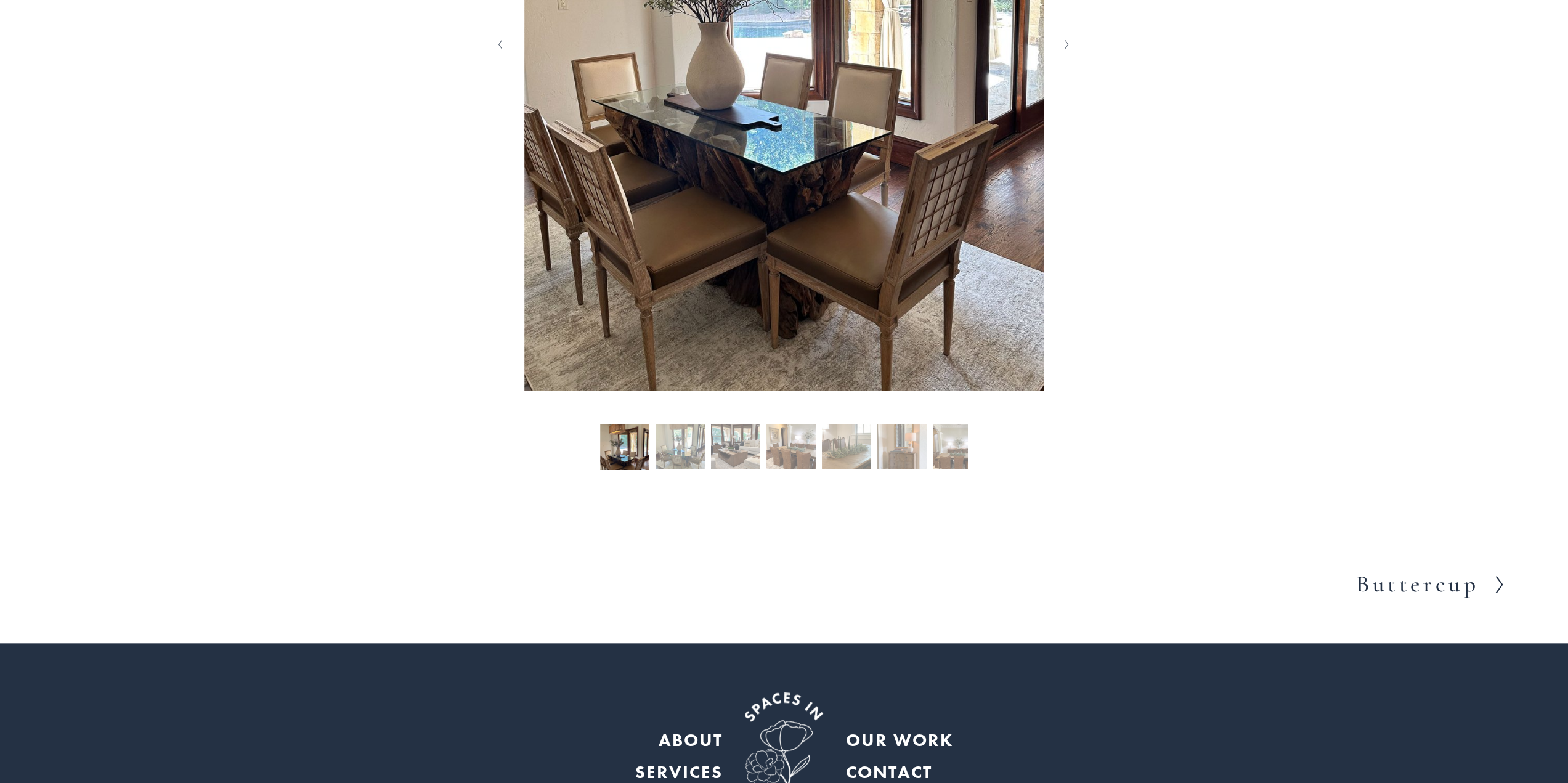
scroll to position [493, 0]
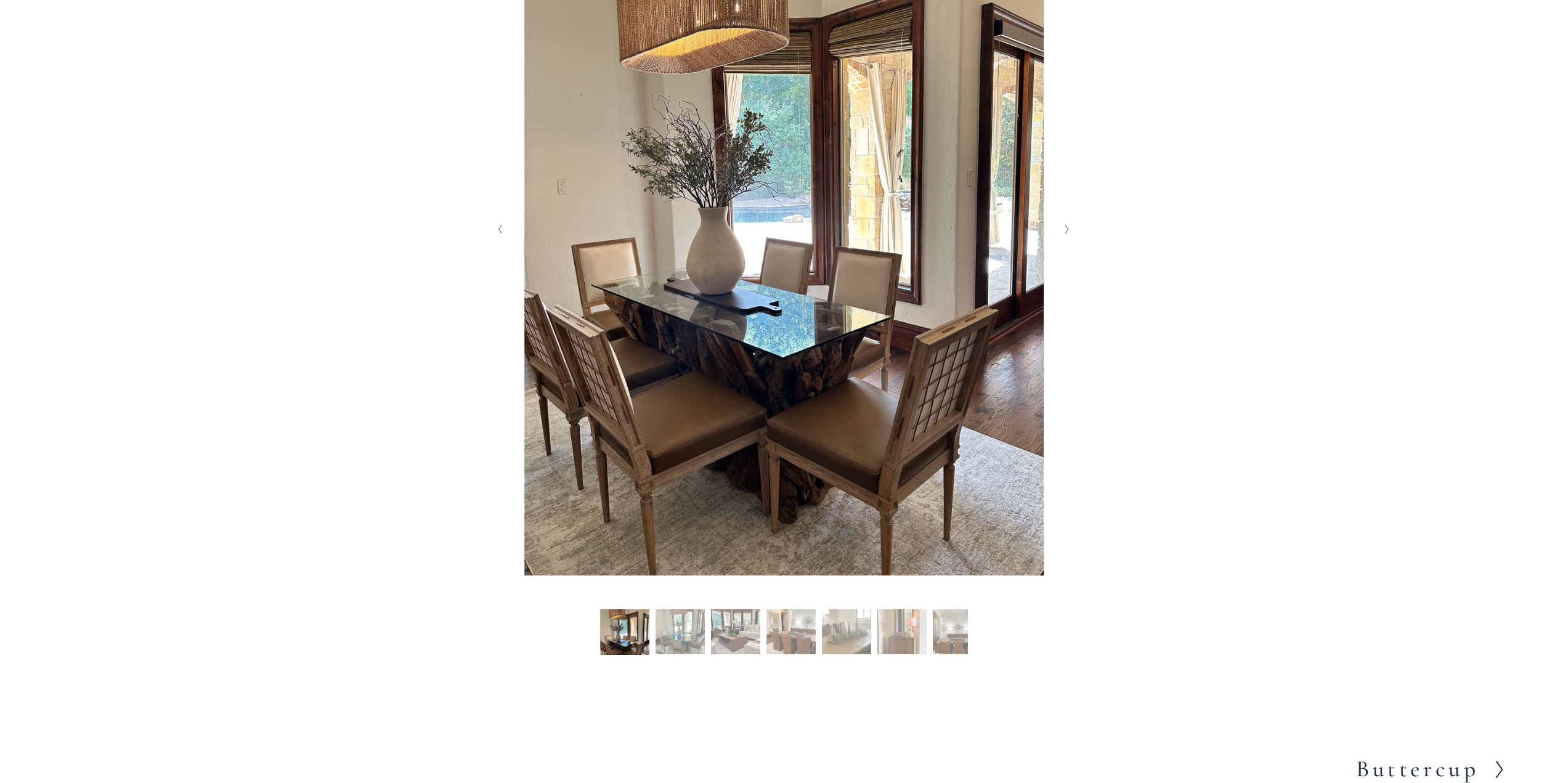
click at [1068, 234] on icon "Next Slide" at bounding box center [1066, 229] width 5 height 10
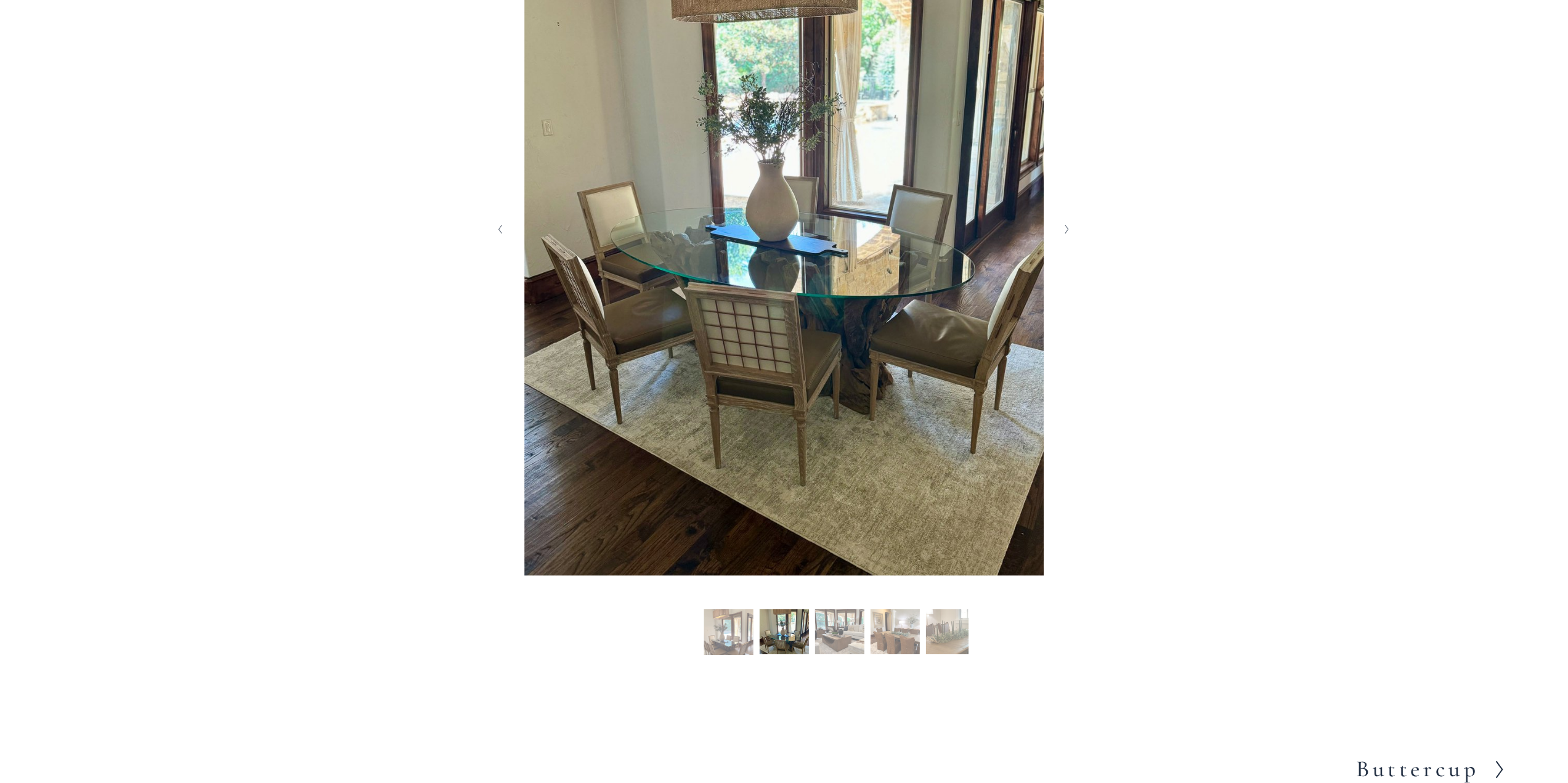
click at [1068, 234] on icon "Next Slide" at bounding box center [1066, 229] width 5 height 10
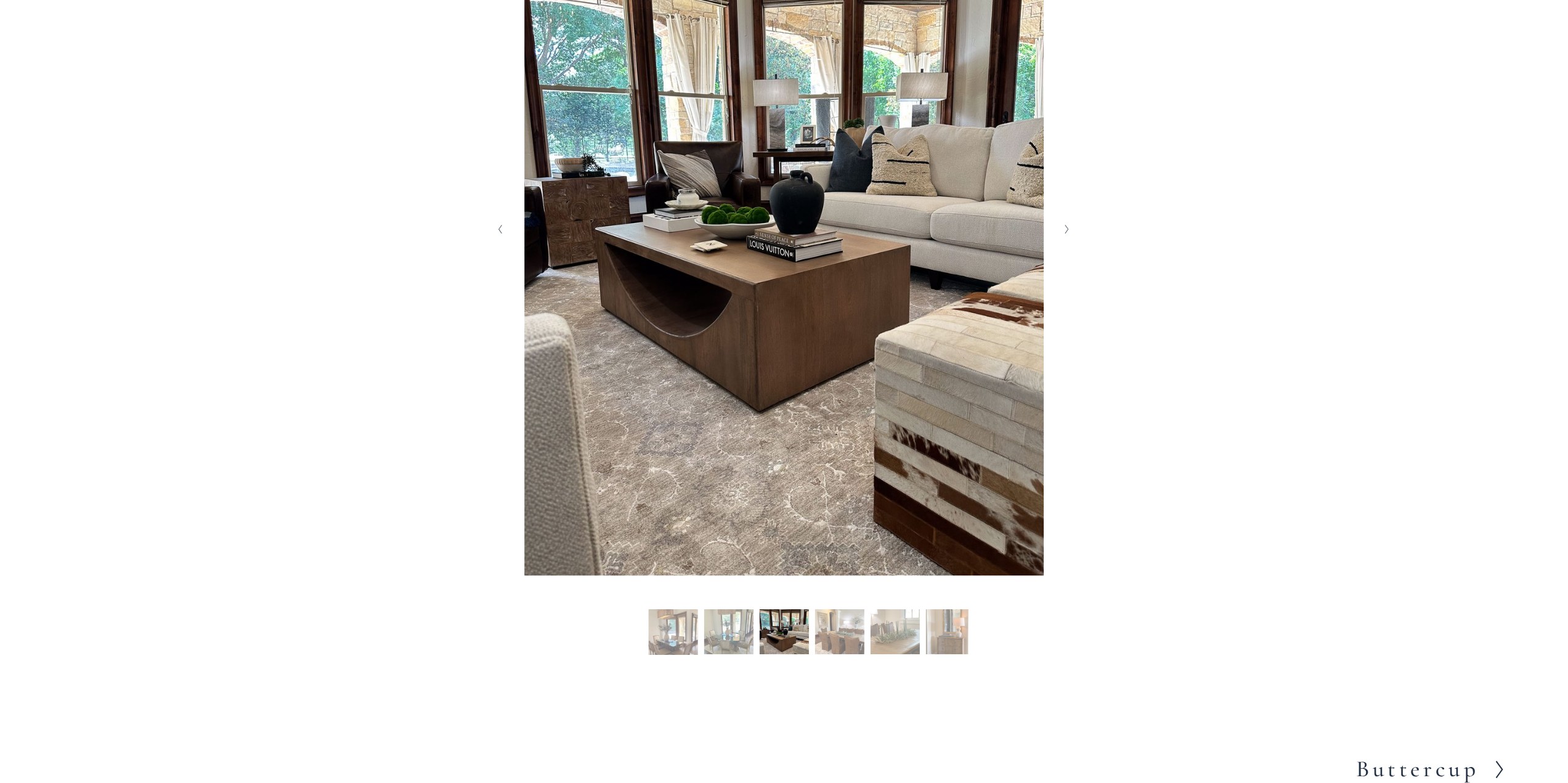
click at [1068, 234] on icon "Next Slide" at bounding box center [1066, 229] width 5 height 10
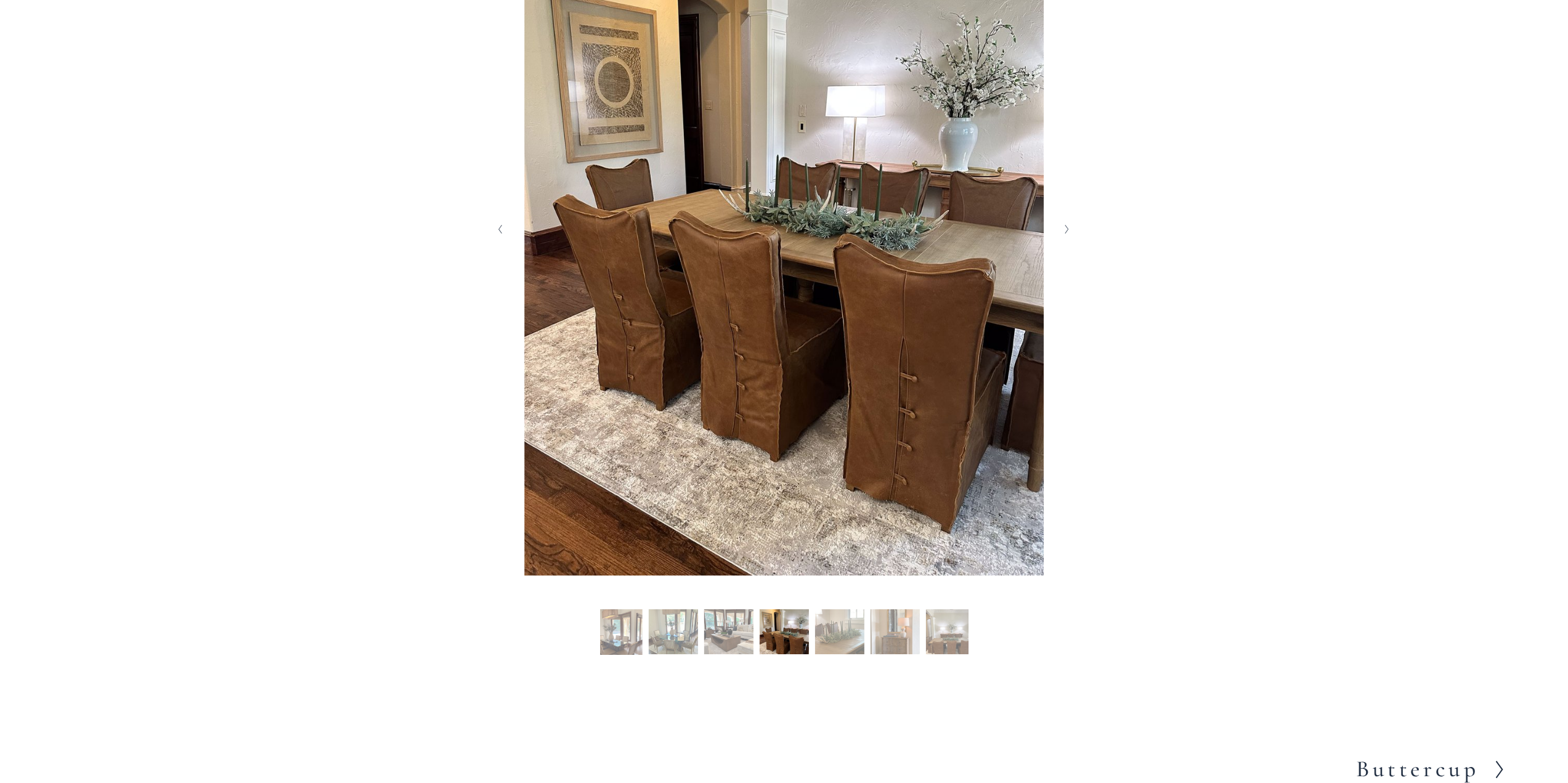
click at [500, 236] on button "Previous Slide" at bounding box center [500, 229] width 17 height 20
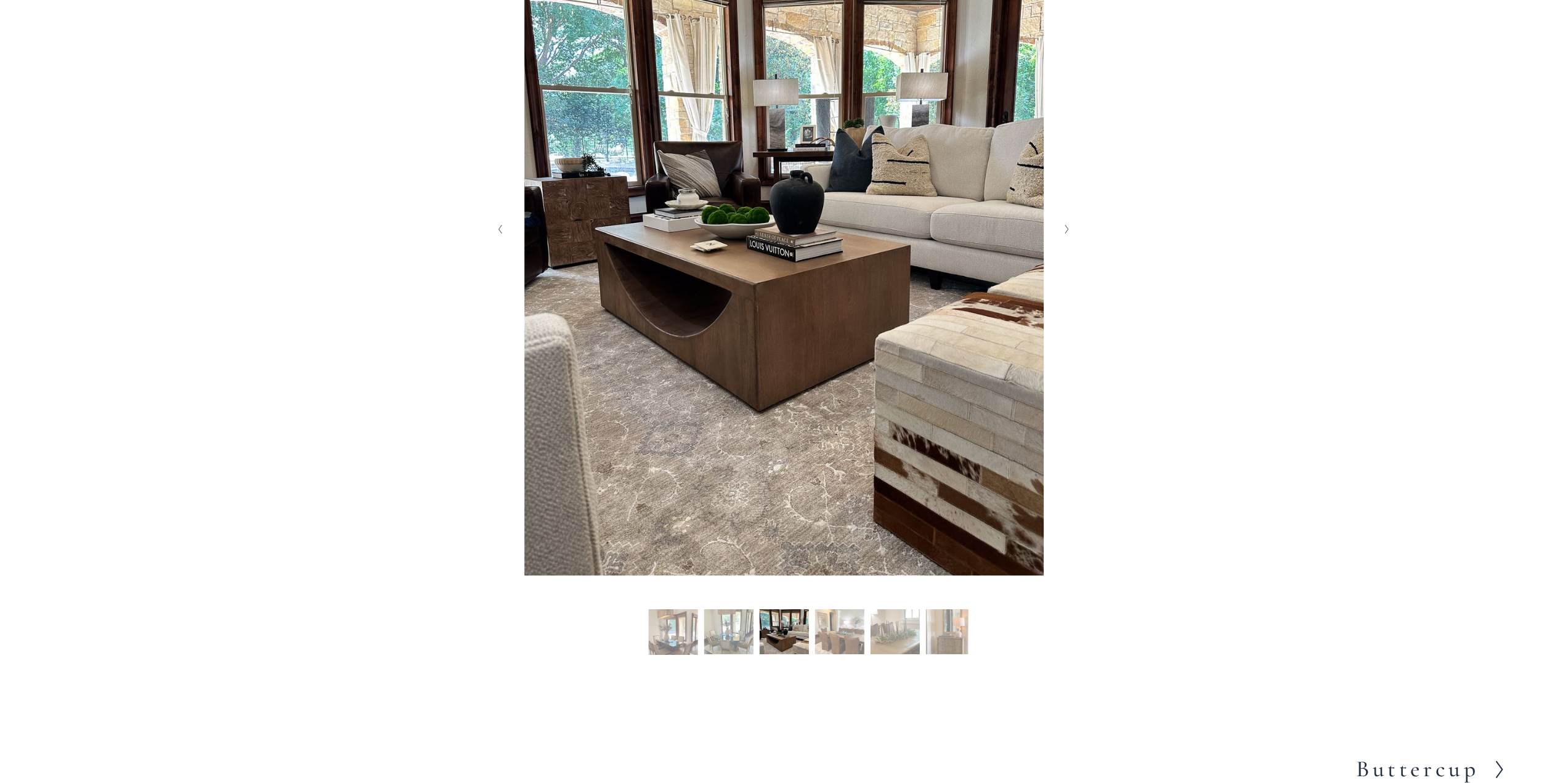
click at [1064, 231] on icon "Next Slide" at bounding box center [1066, 229] width 5 height 10
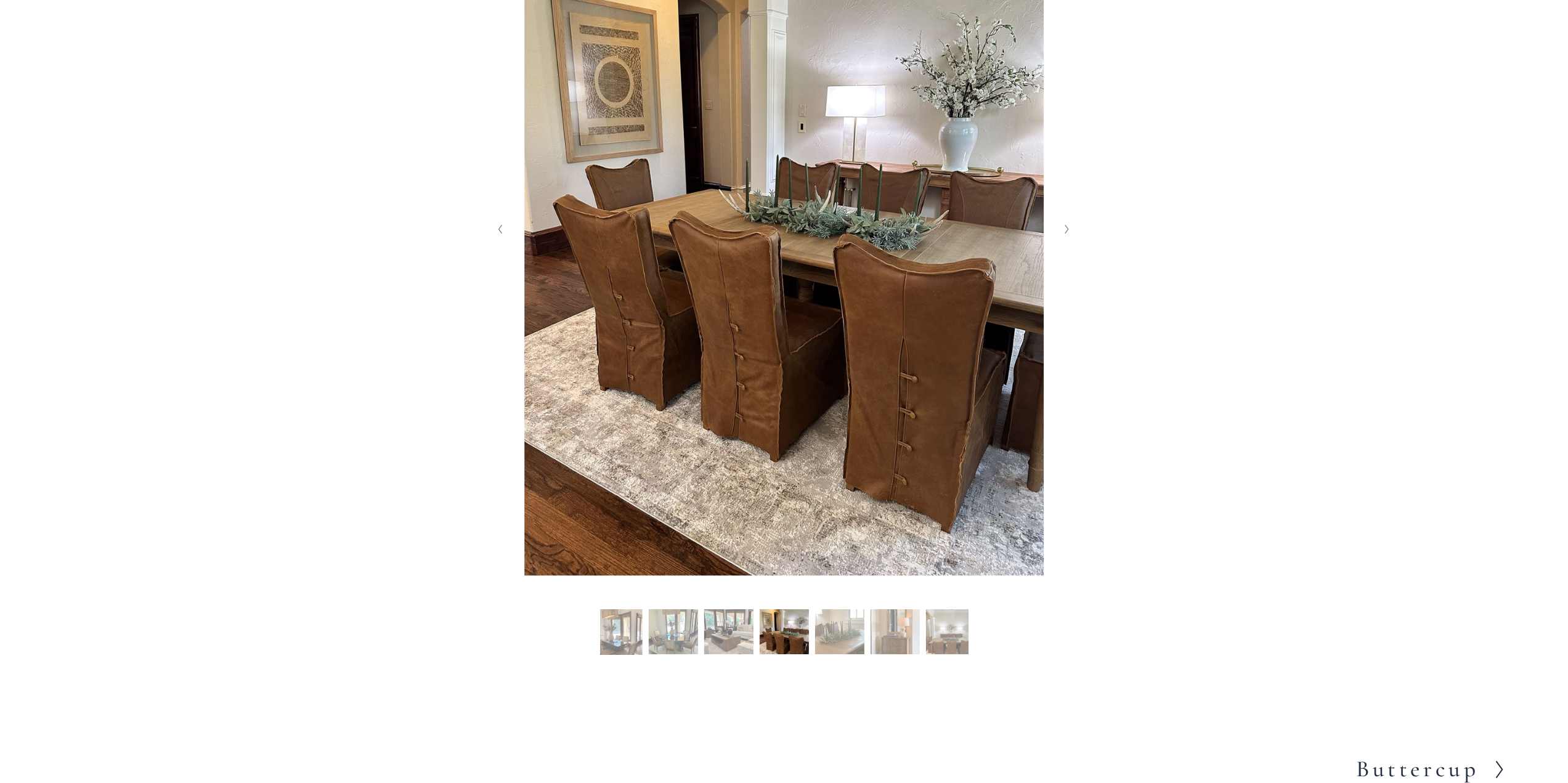
click at [1064, 231] on icon "Next Slide" at bounding box center [1066, 229] width 5 height 10
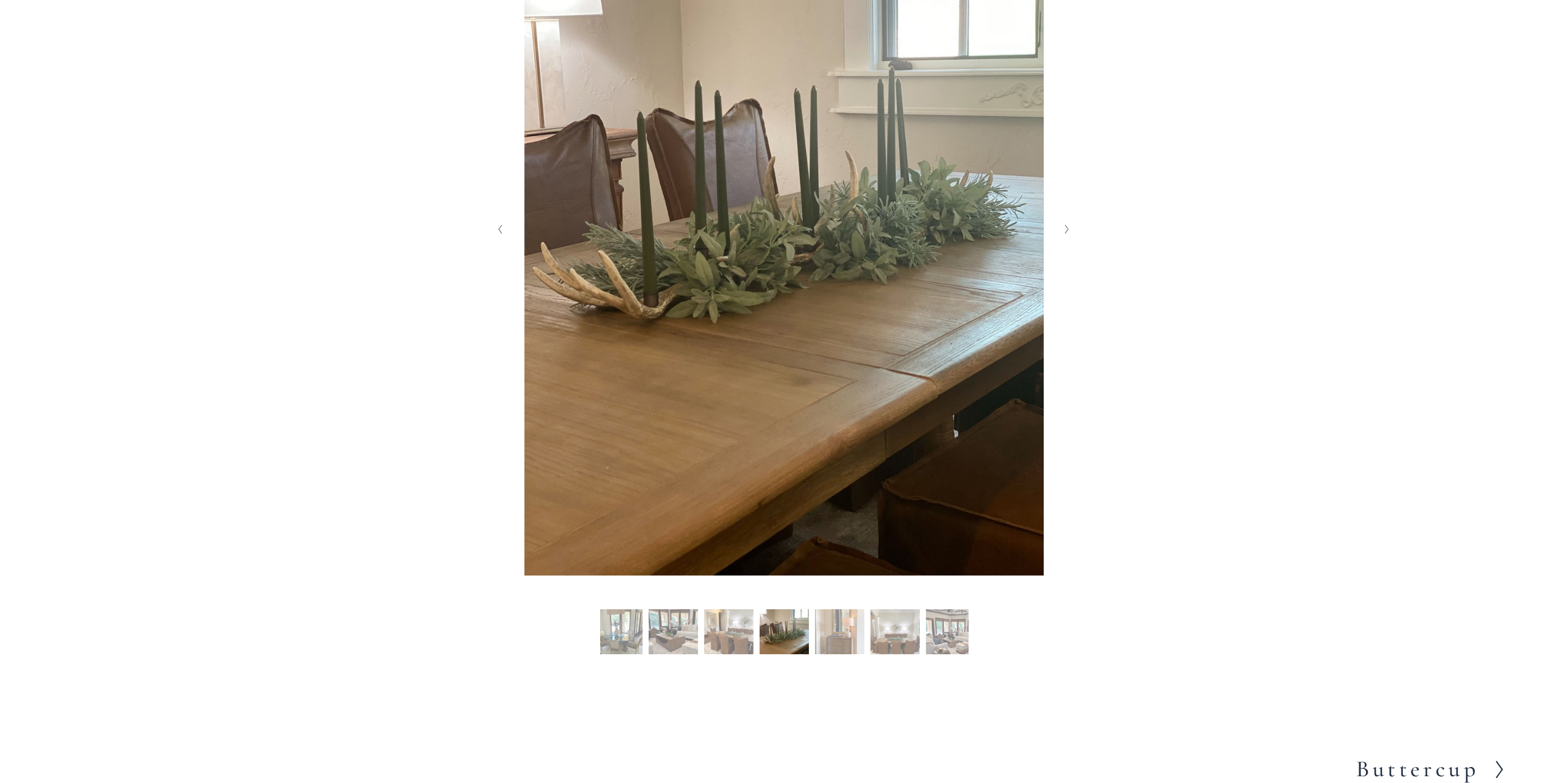
click at [1064, 231] on icon "Next Slide" at bounding box center [1066, 229] width 5 height 10
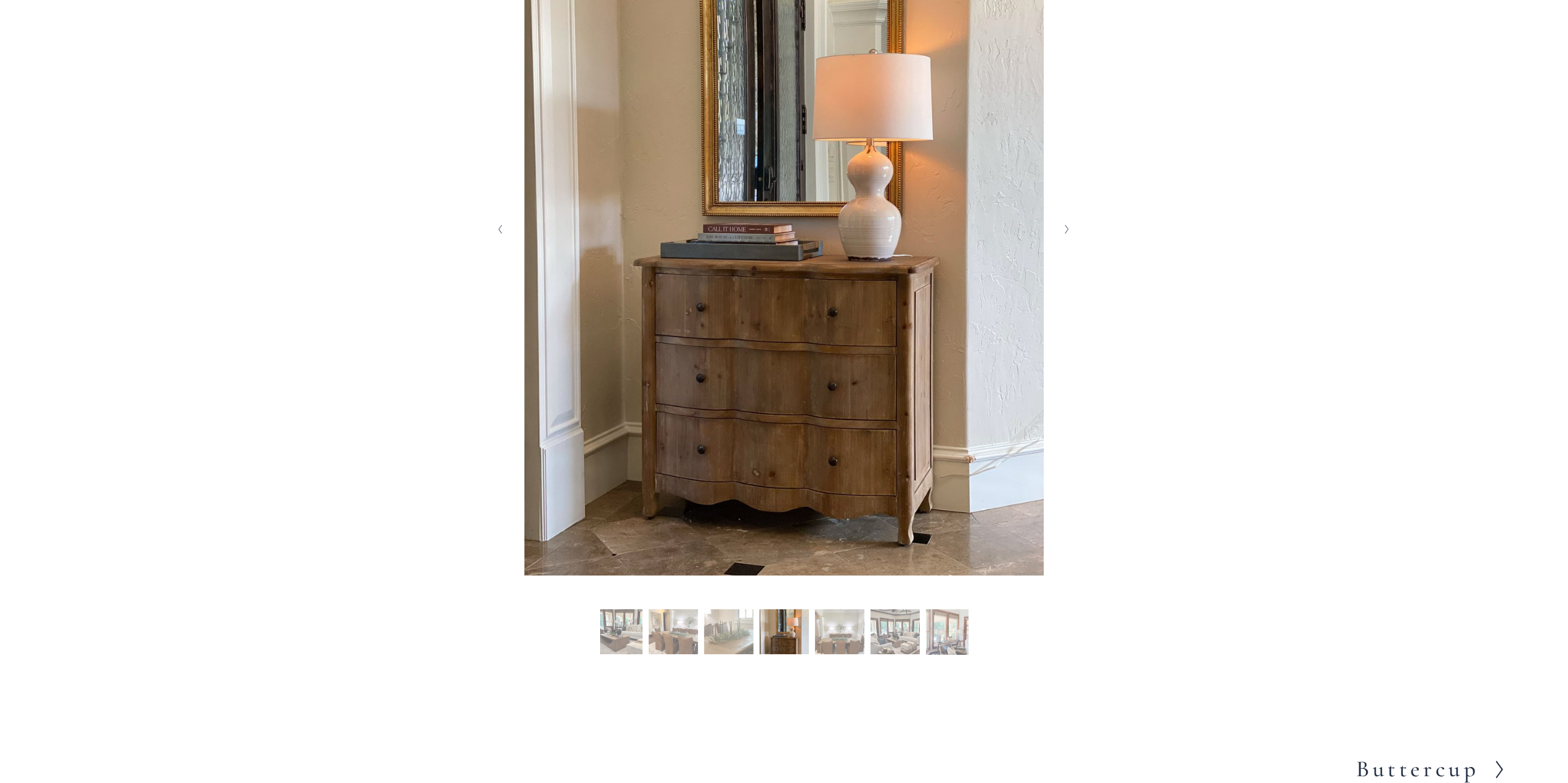
click at [1064, 231] on icon "Next Slide" at bounding box center [1066, 229] width 5 height 10
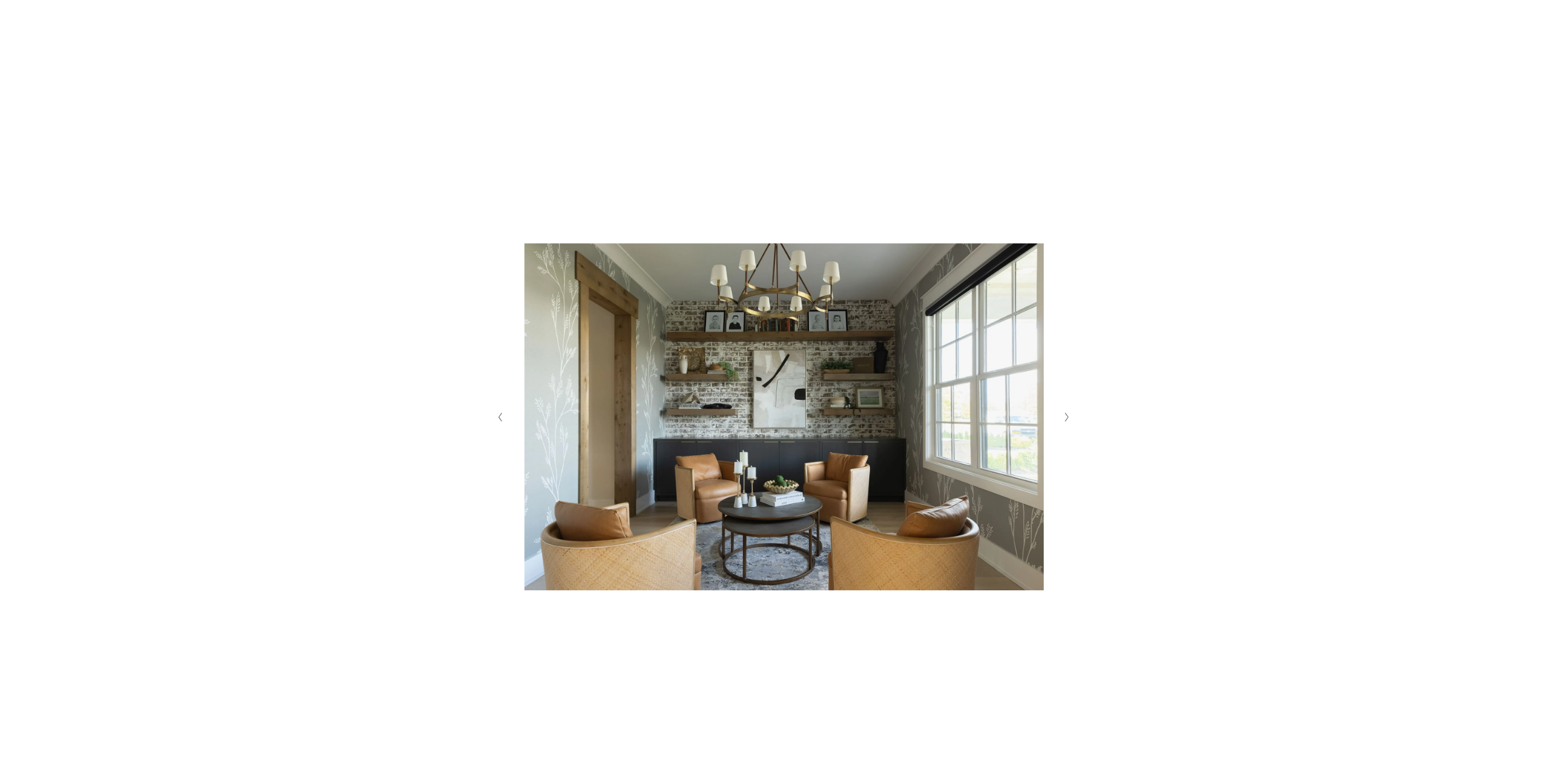
scroll to position [308, 0]
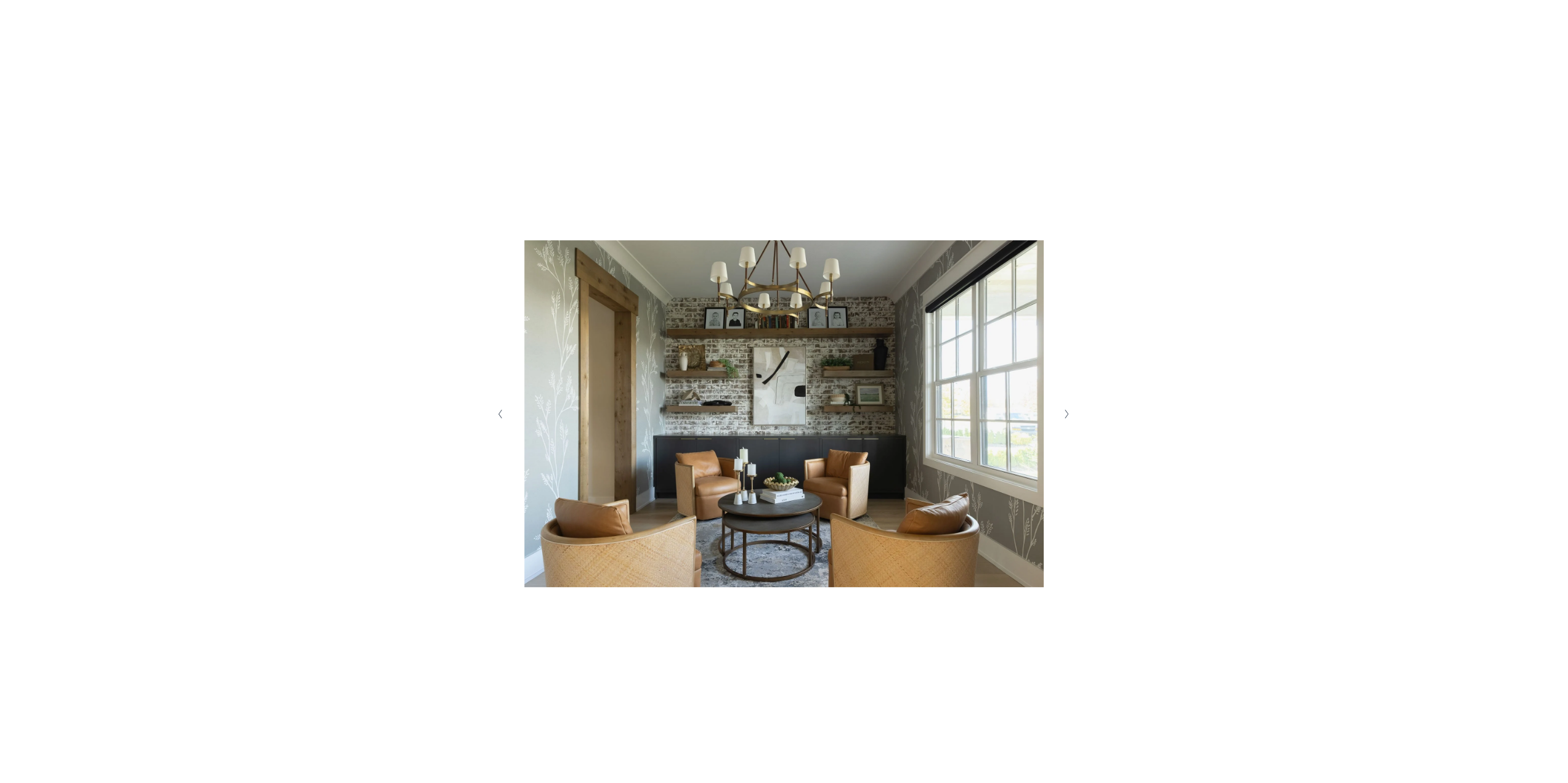
click at [1066, 413] on icon "Next Slide" at bounding box center [1066, 414] width 5 height 10
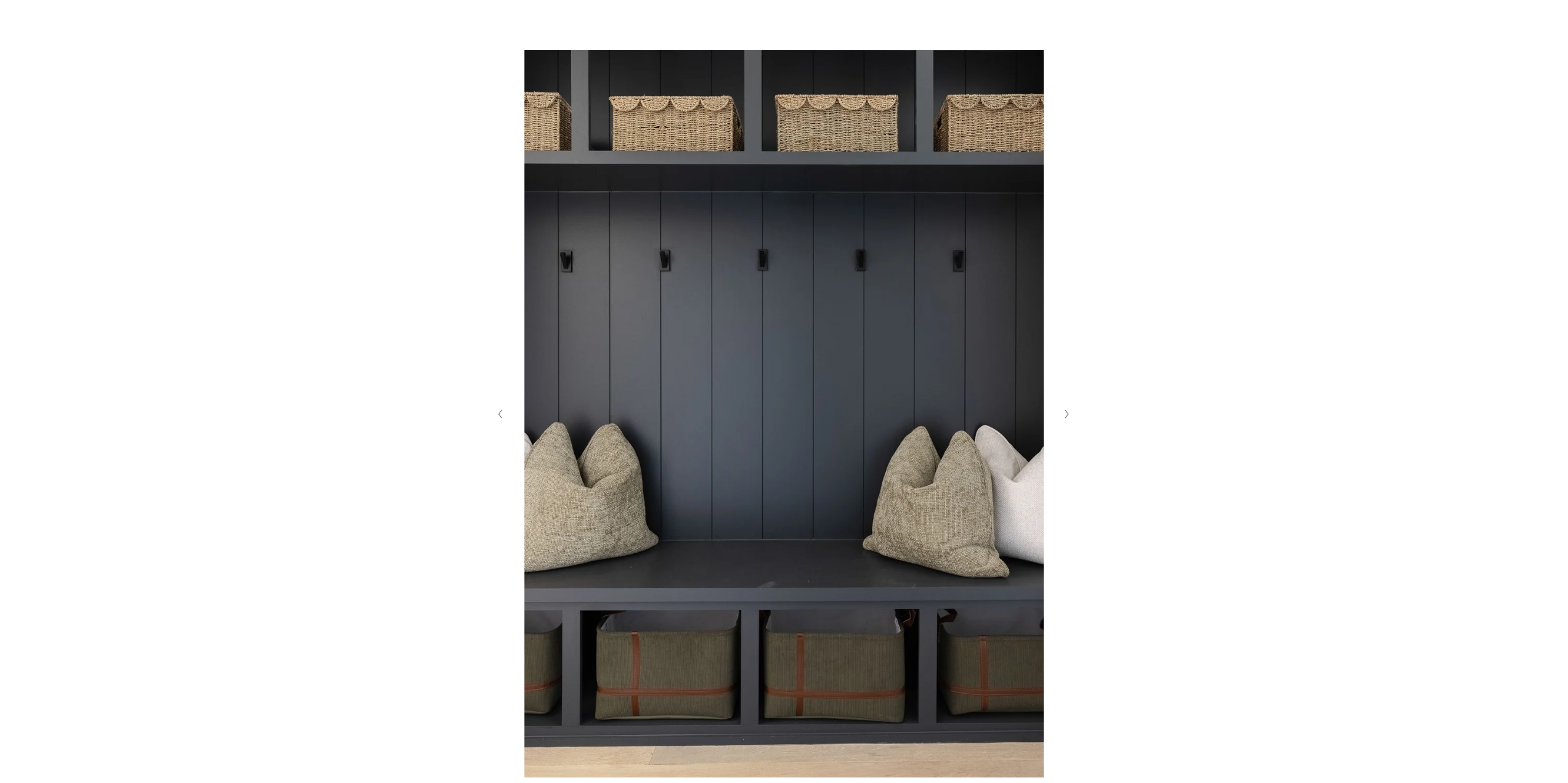
click at [1066, 413] on icon "Next Slide" at bounding box center [1066, 414] width 5 height 10
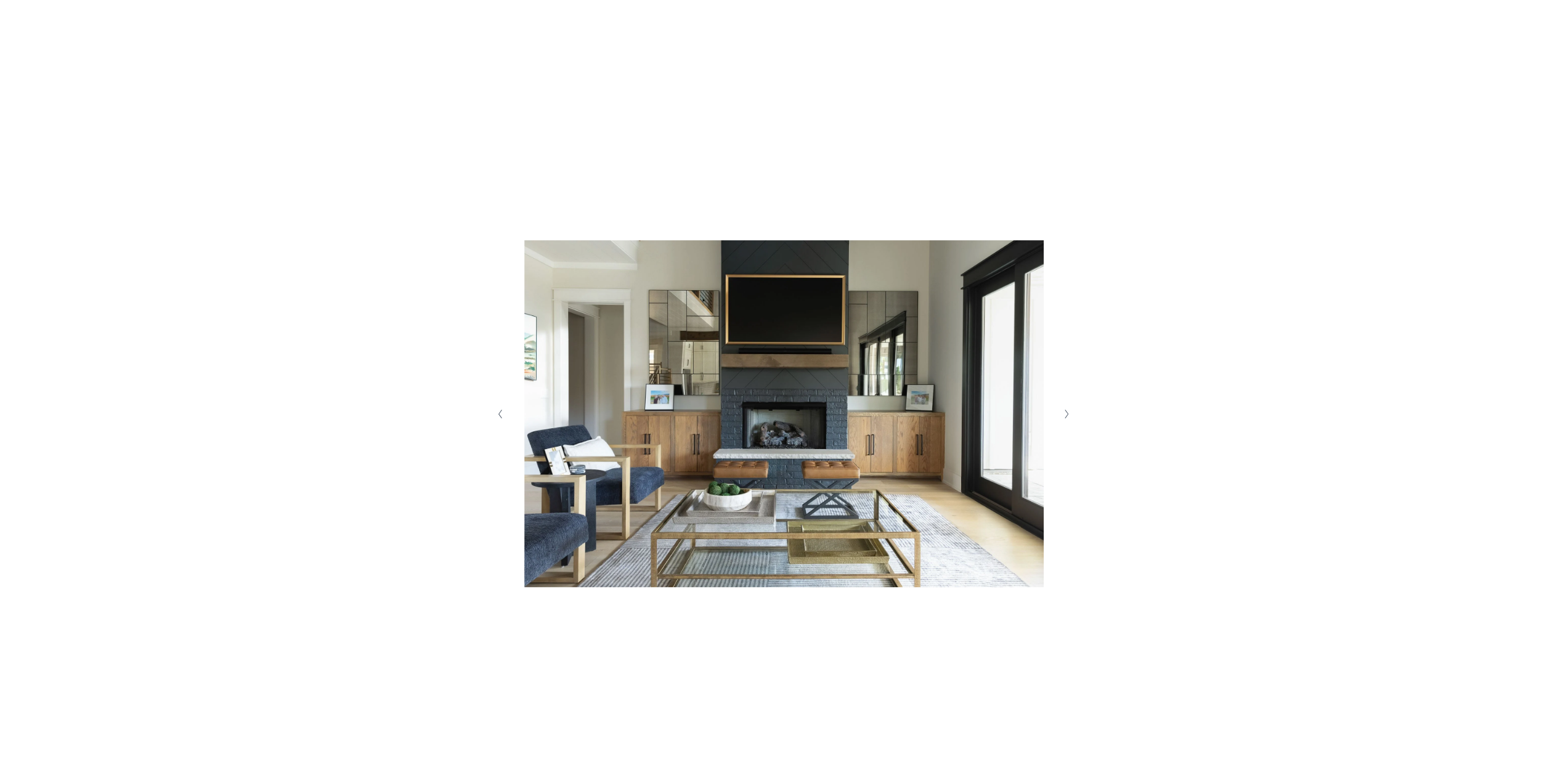
click at [1066, 413] on icon "Next Slide" at bounding box center [1066, 414] width 5 height 10
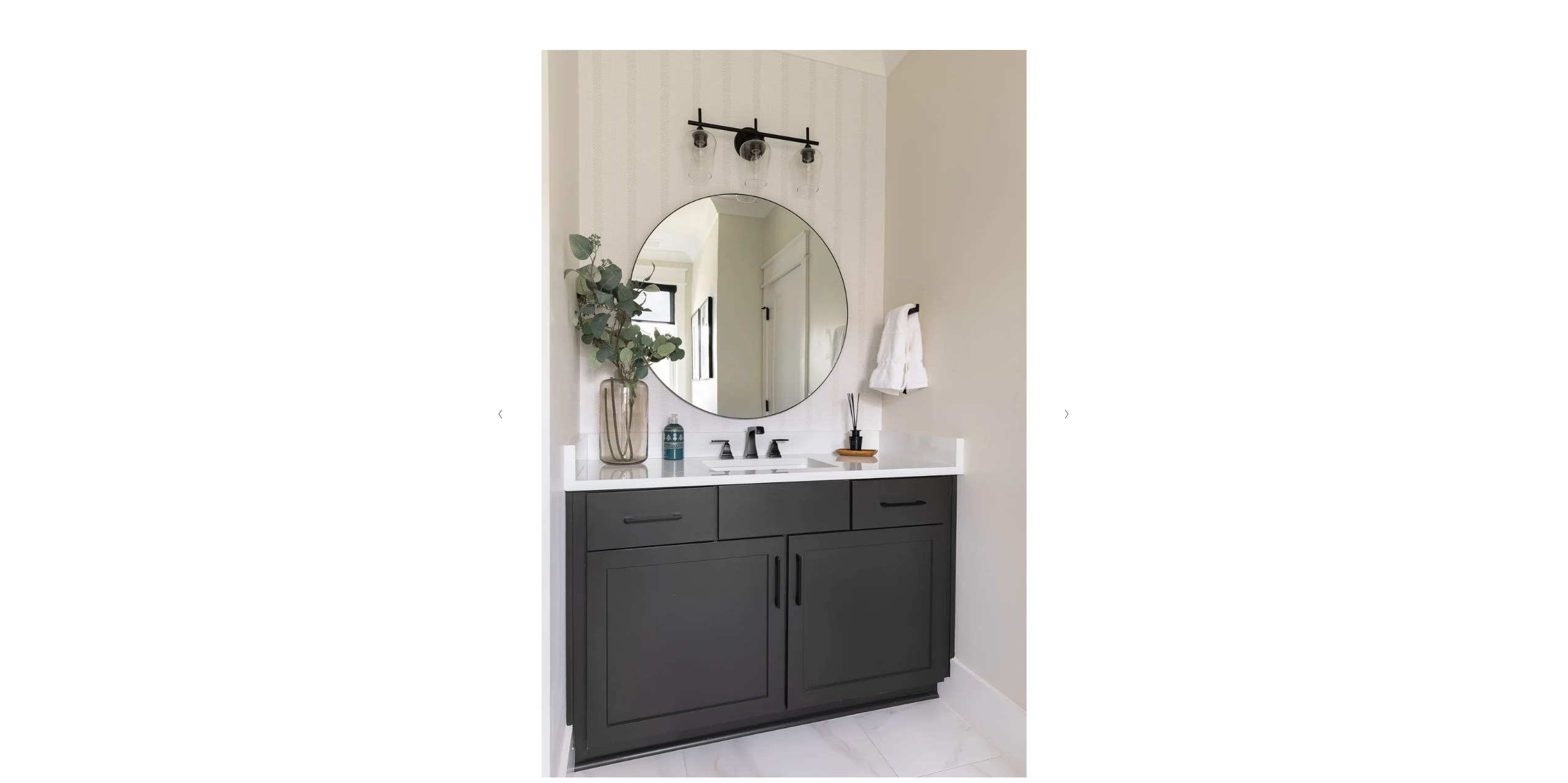
click at [498, 413] on icon "Previous Slide" at bounding box center [500, 414] width 5 height 10
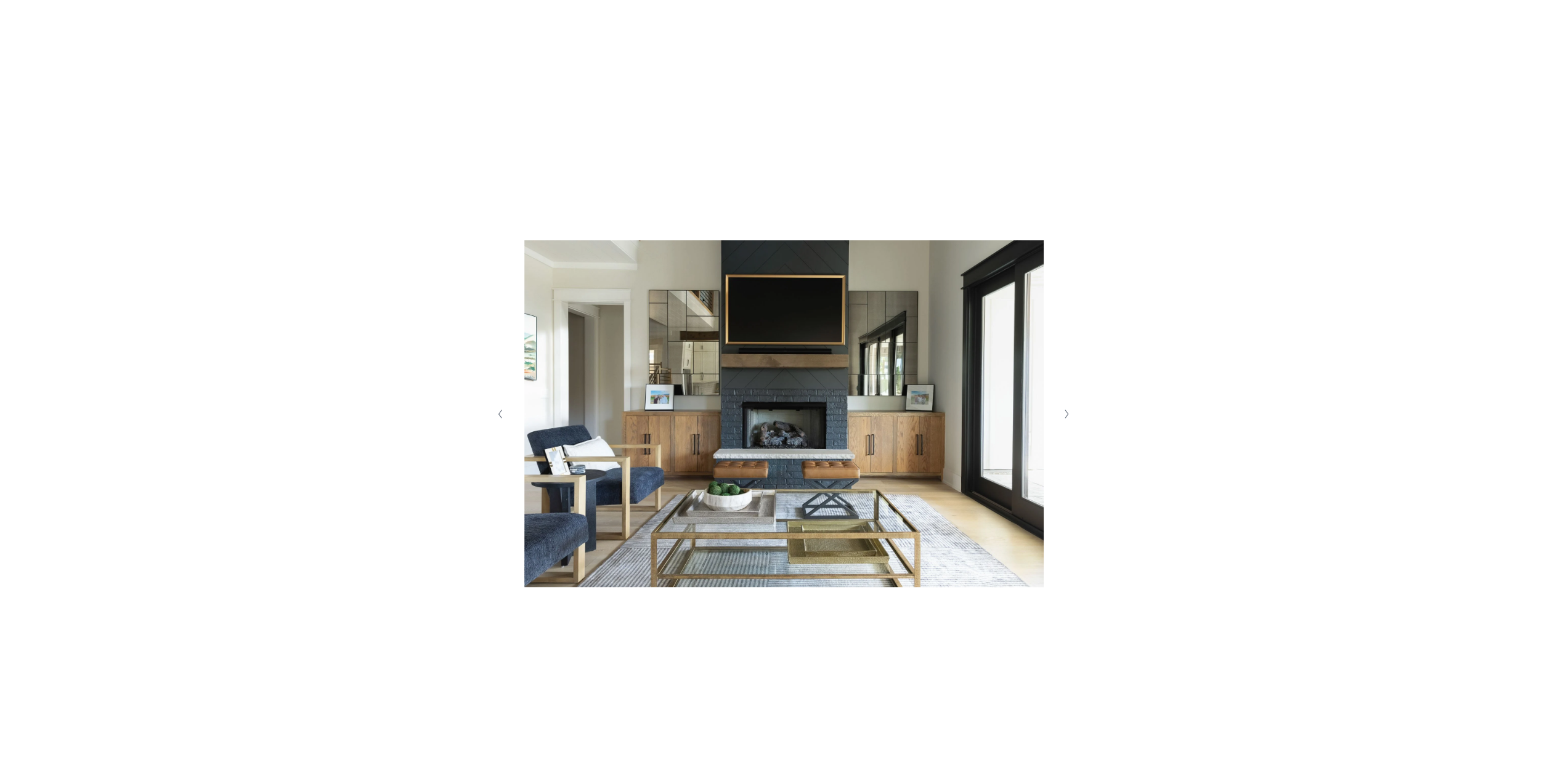
click at [1067, 416] on icon "Next Slide" at bounding box center [1066, 414] width 5 height 10
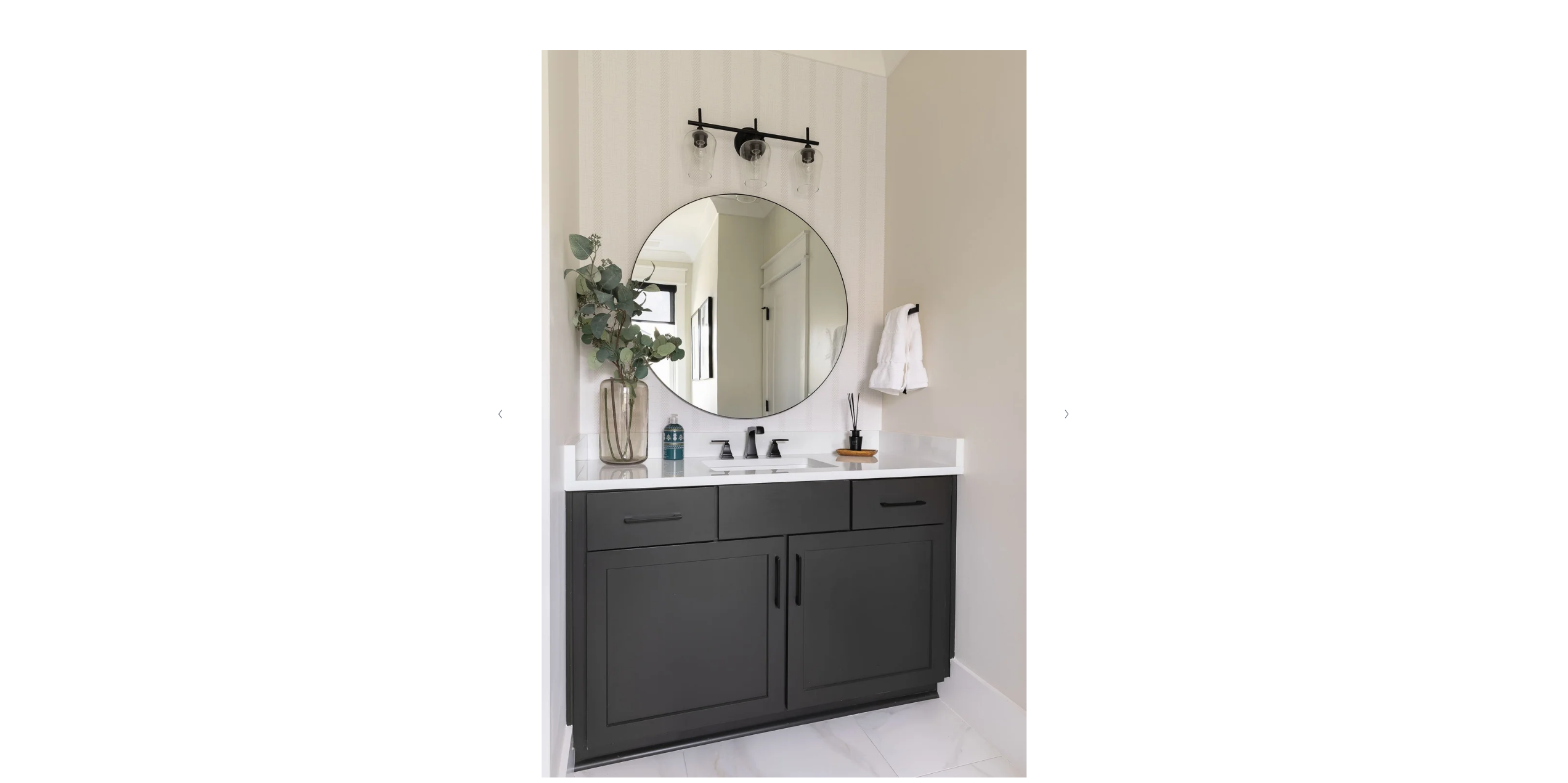
click at [1067, 416] on icon "Next Slide" at bounding box center [1066, 414] width 5 height 10
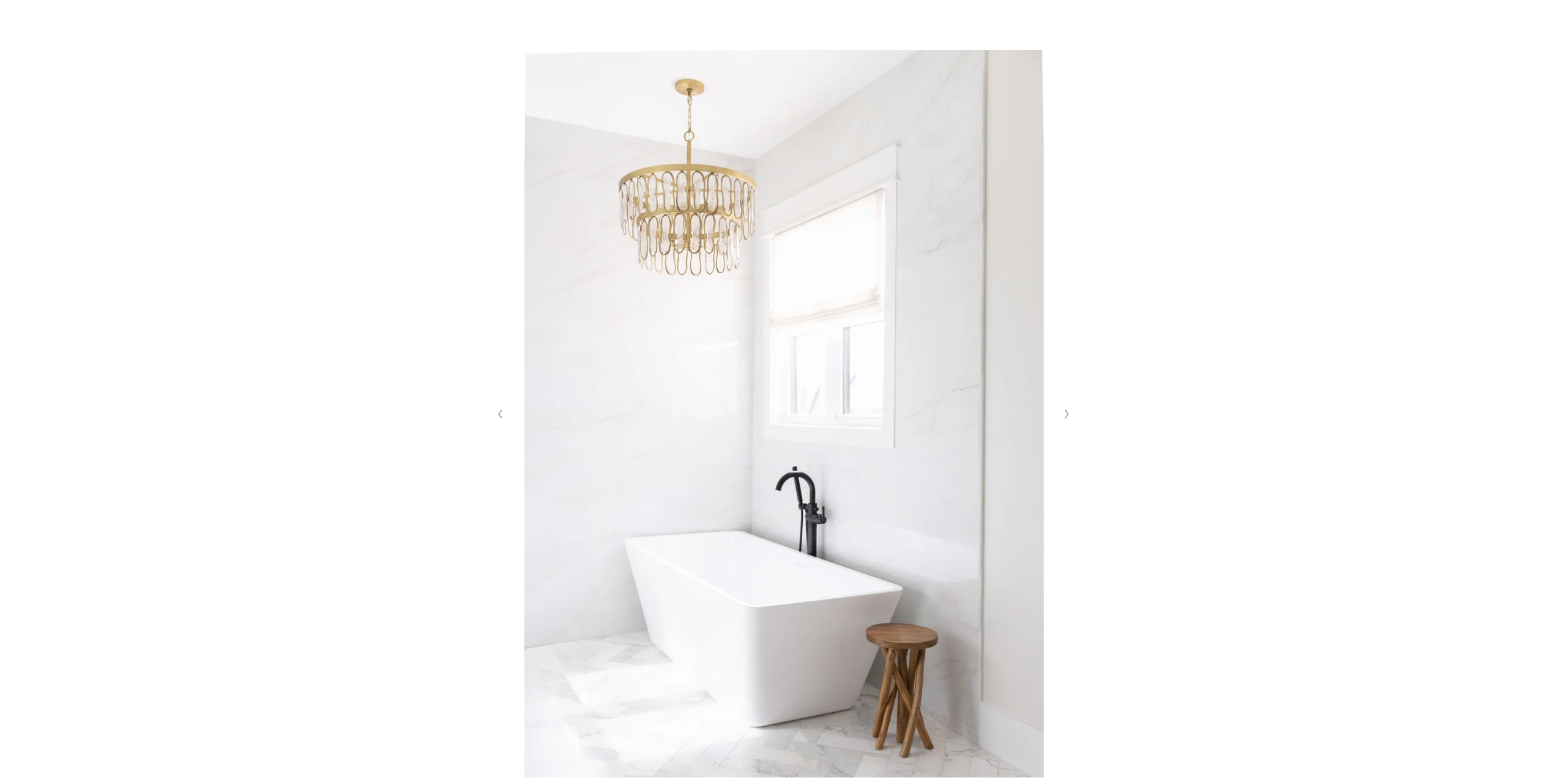
click at [1067, 416] on icon "Next Slide" at bounding box center [1066, 414] width 5 height 10
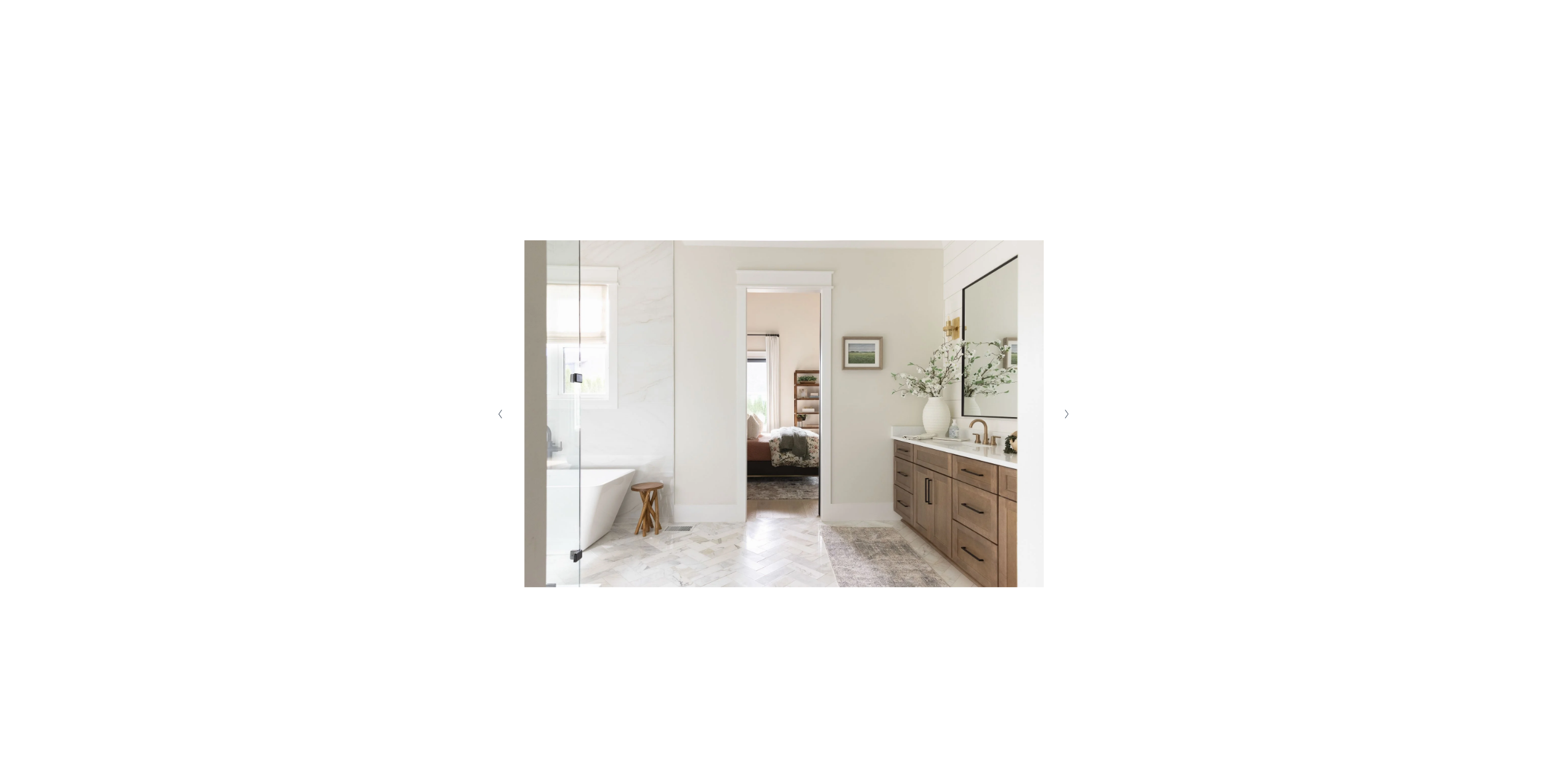
click at [1067, 416] on icon "Next Slide" at bounding box center [1066, 414] width 5 height 10
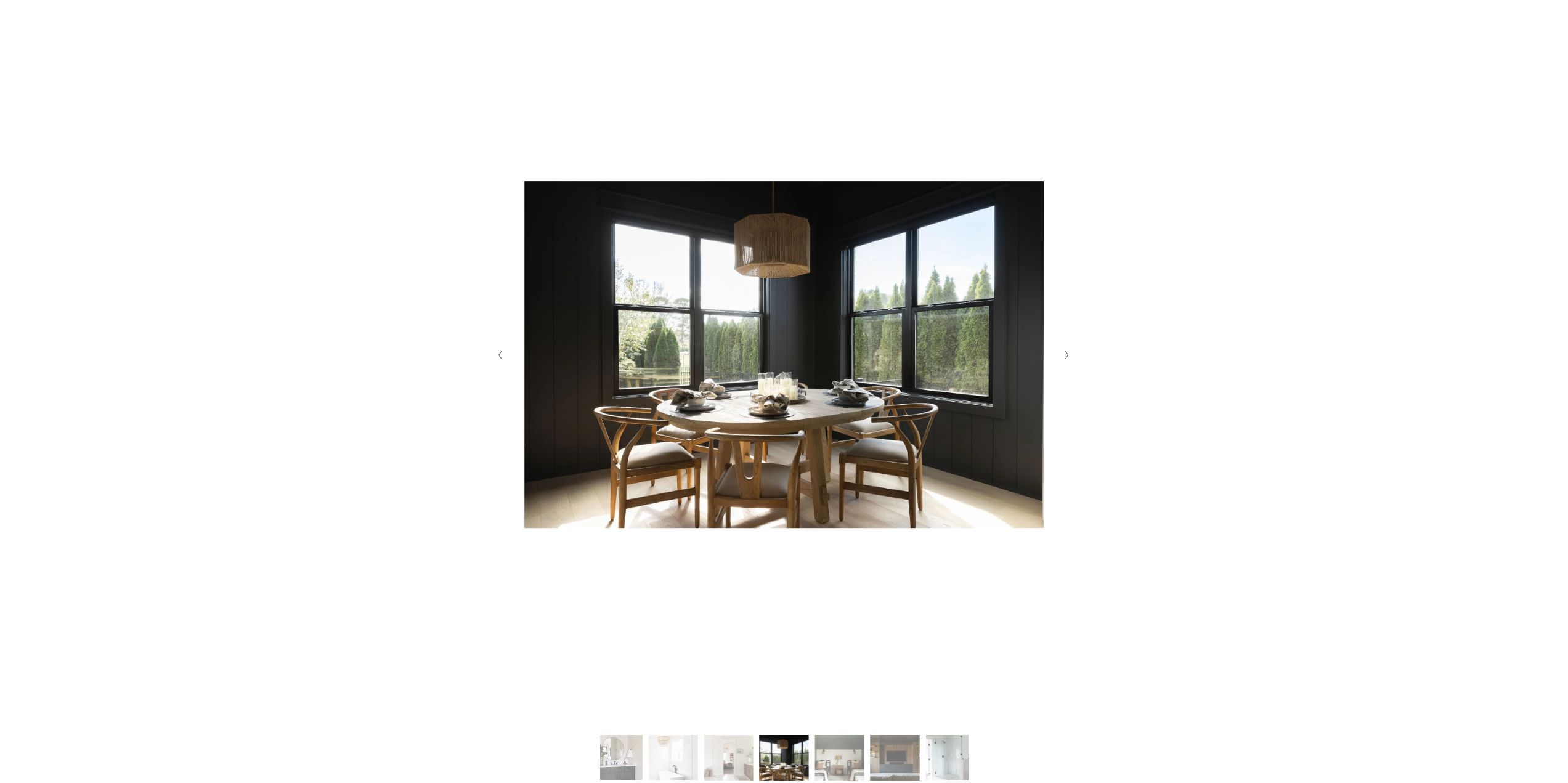
scroll to position [370, 0]
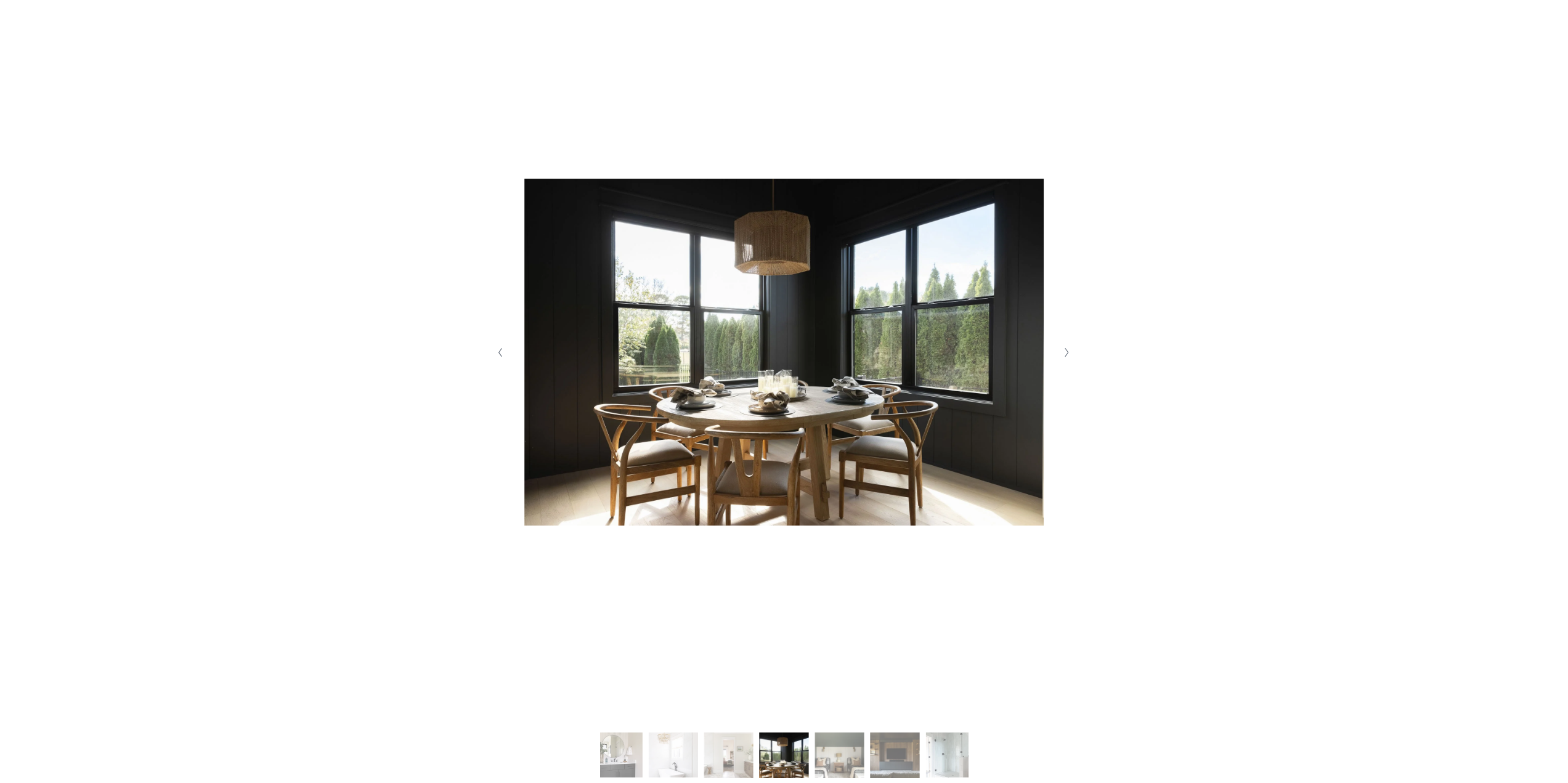
click at [1066, 361] on button "Next Slide" at bounding box center [1068, 352] width 17 height 20
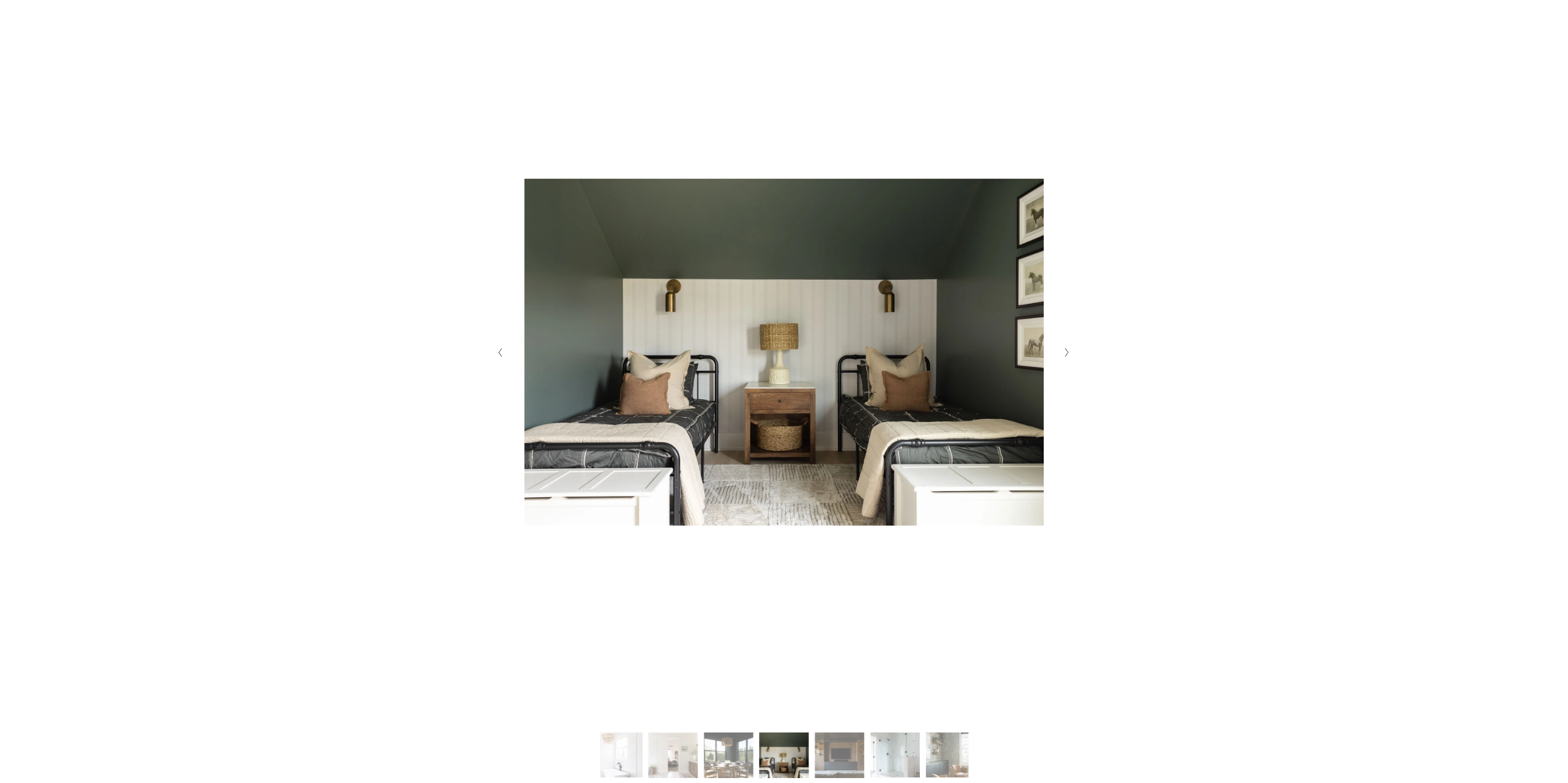
click at [1067, 358] on icon "Next Slide" at bounding box center [1066, 352] width 5 height 10
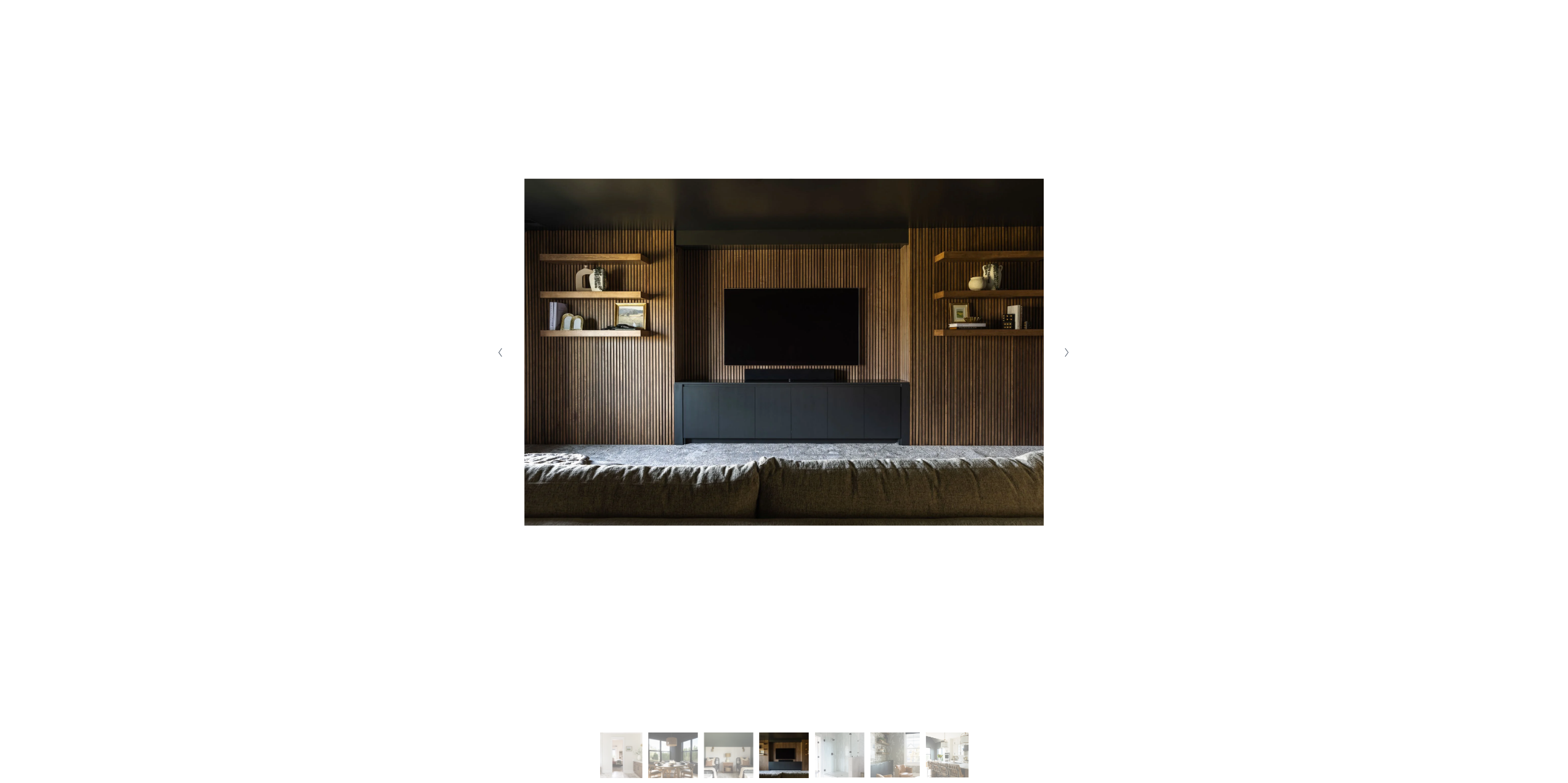
click at [1067, 358] on icon "Next Slide" at bounding box center [1066, 352] width 5 height 10
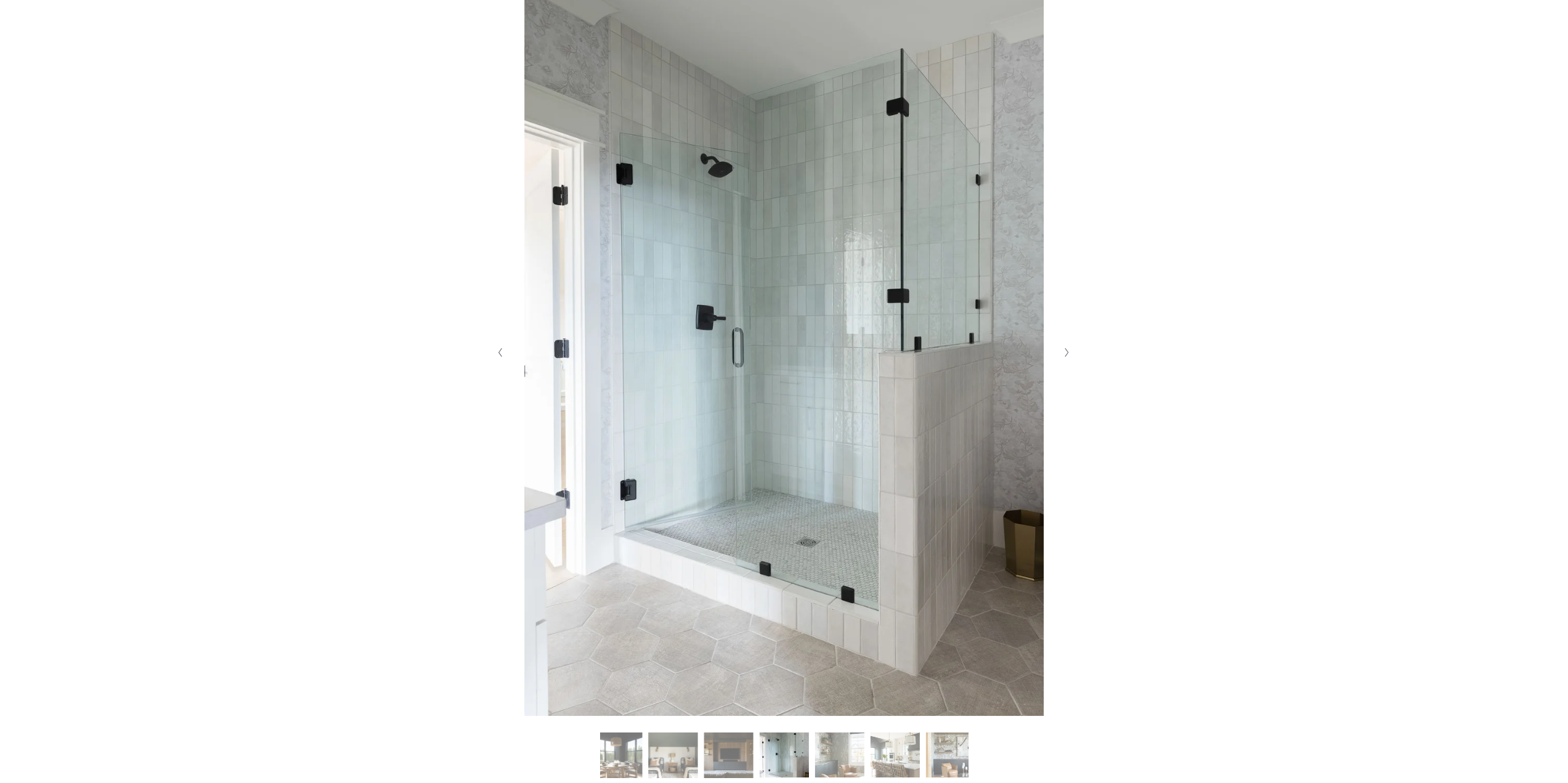
click at [1067, 358] on icon "Next Slide" at bounding box center [1066, 352] width 5 height 10
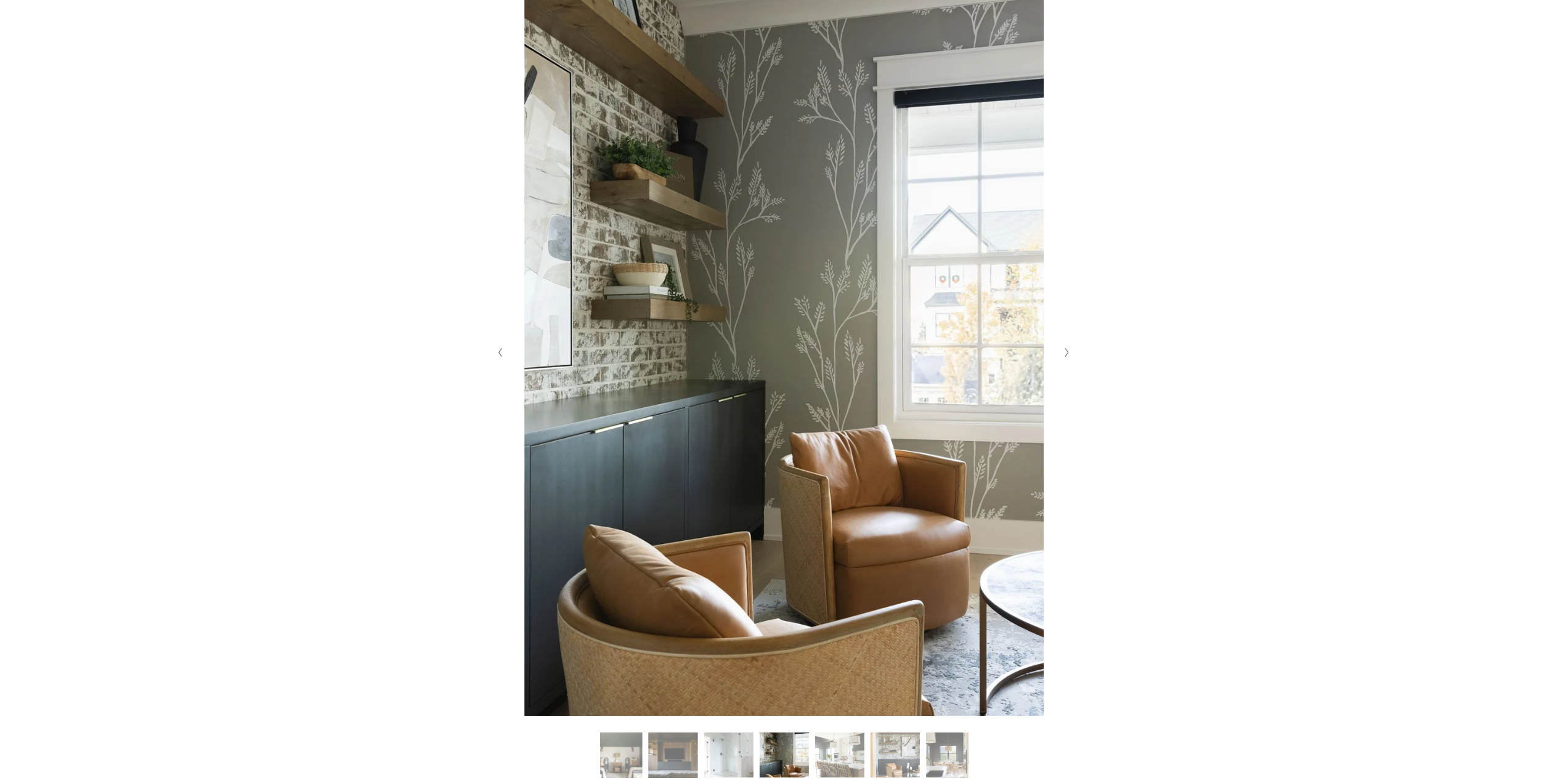
click at [1067, 358] on icon "Next Slide" at bounding box center [1066, 352] width 5 height 10
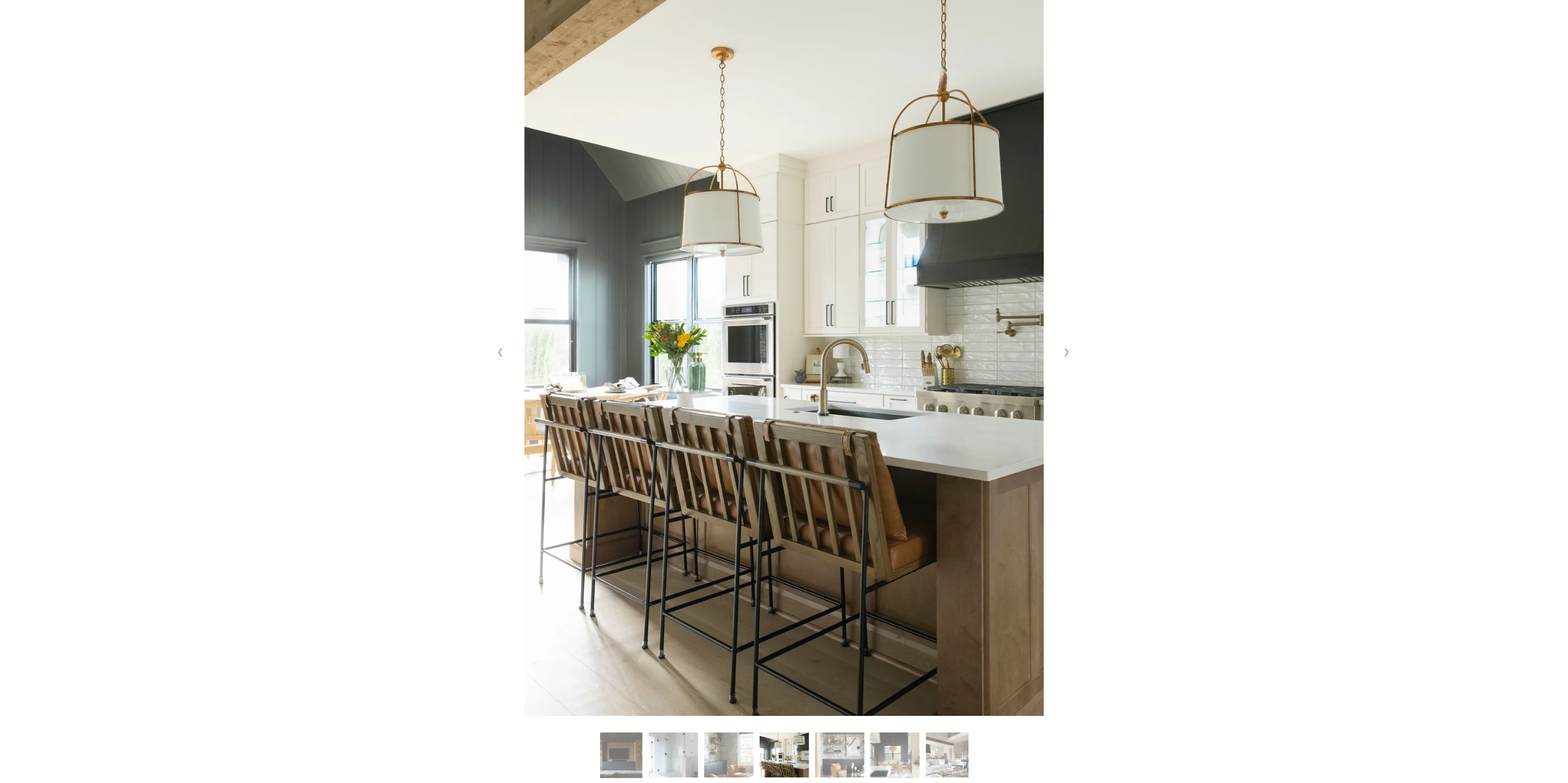
click at [1067, 358] on icon "Next Slide" at bounding box center [1066, 352] width 5 height 10
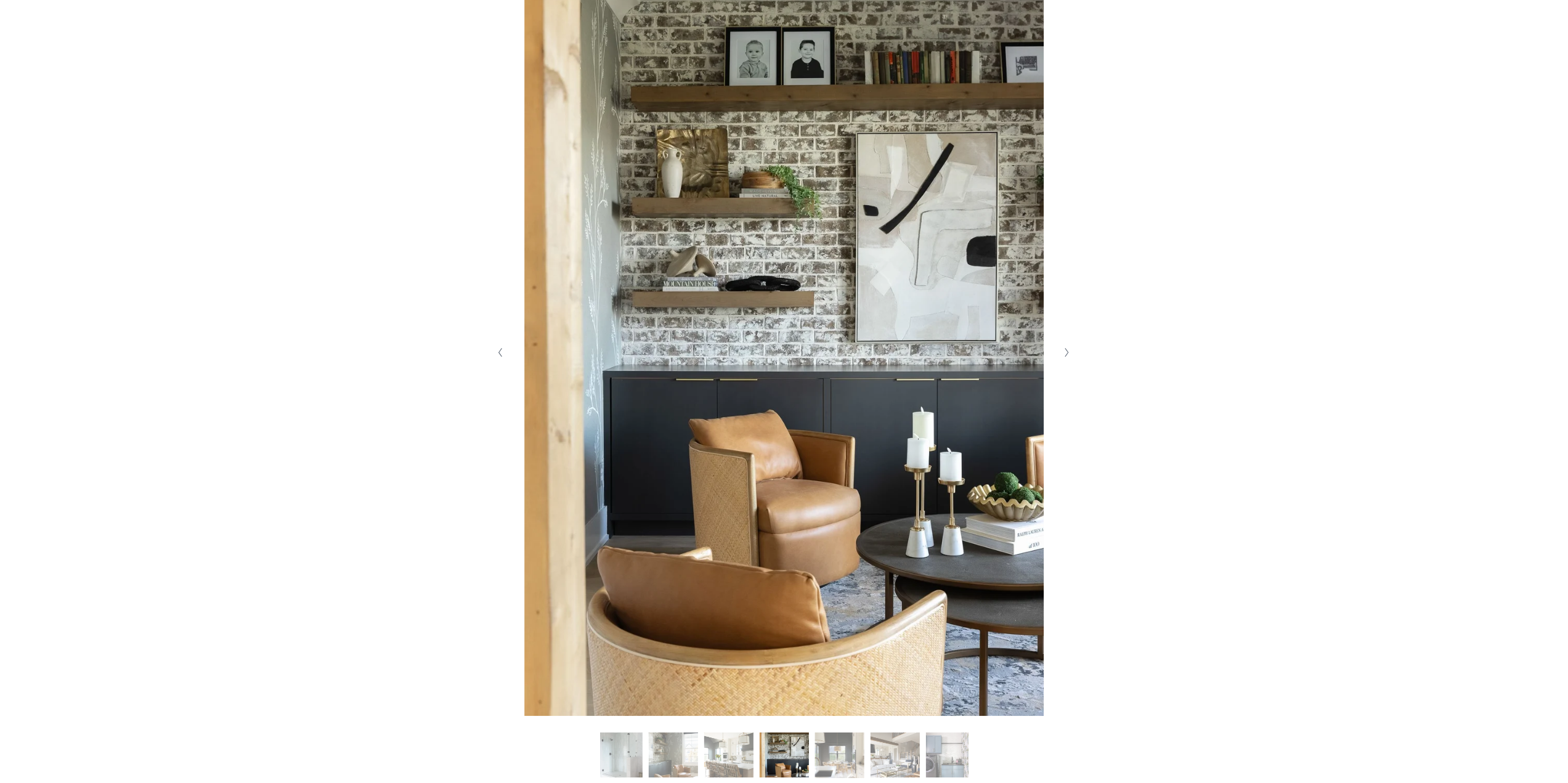
click at [1067, 358] on icon "Next Slide" at bounding box center [1066, 352] width 5 height 10
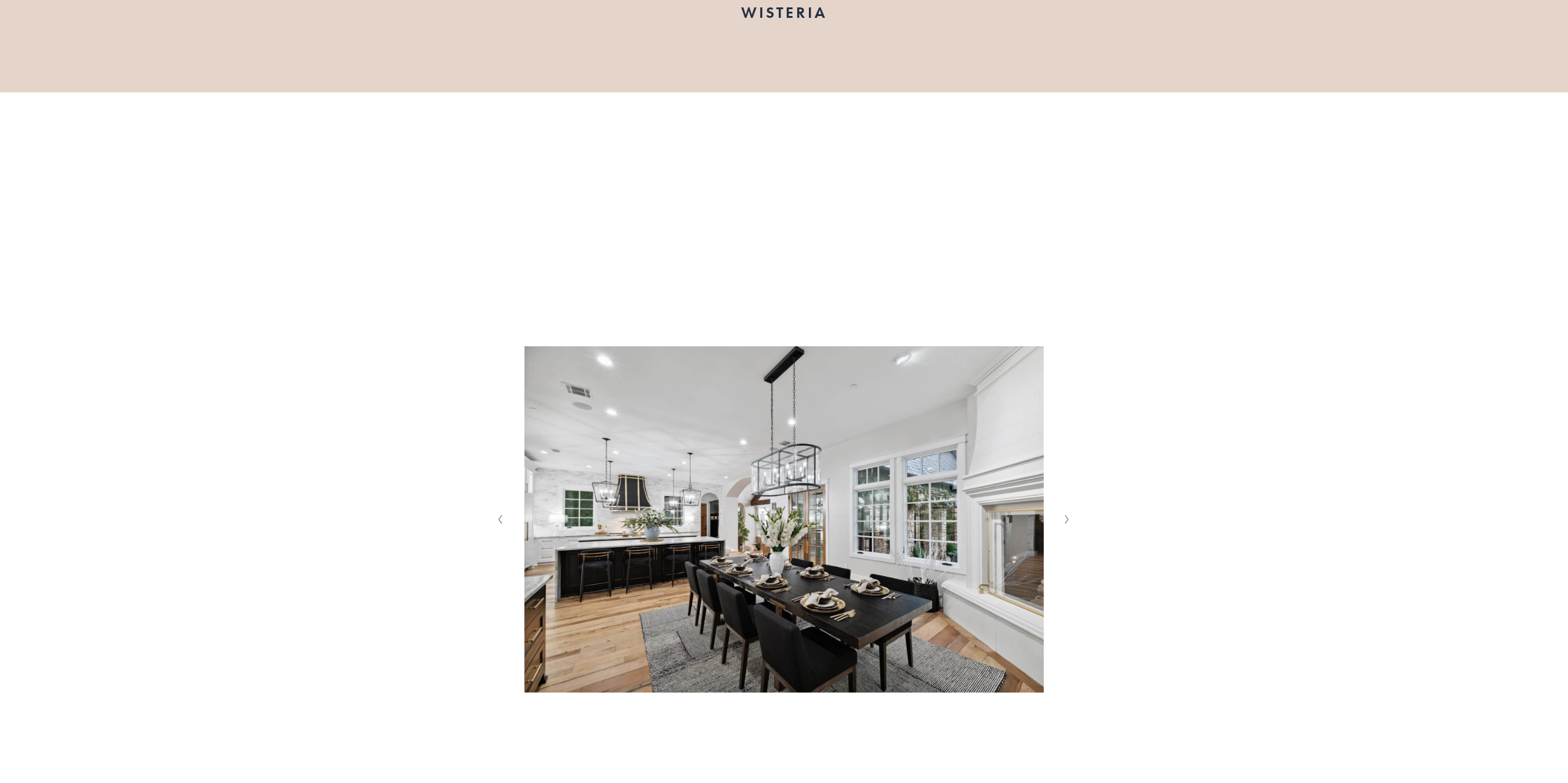
scroll to position [123, 0]
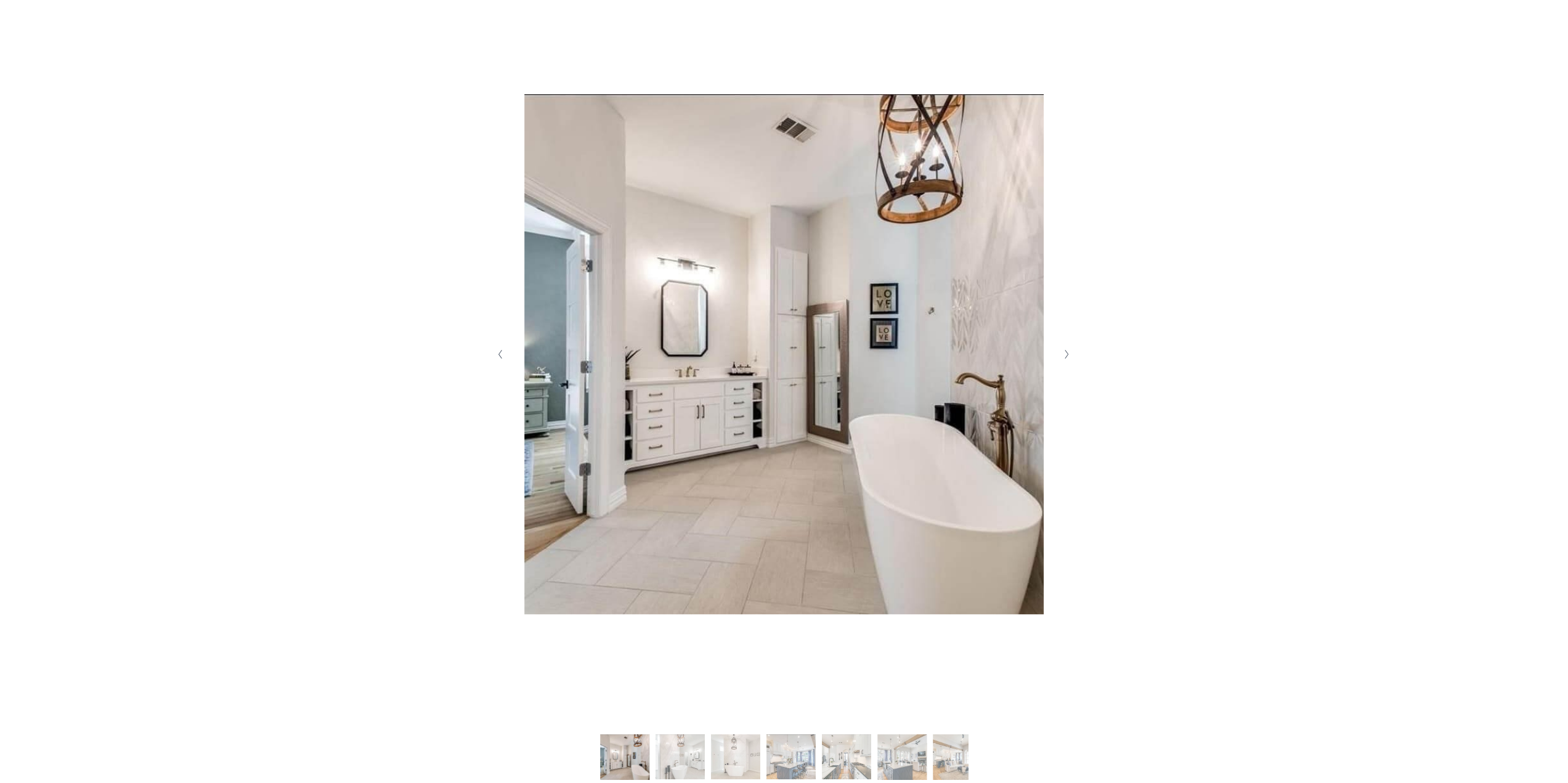
scroll to position [370, 0]
click at [1065, 351] on polyline "Next Slide" at bounding box center [1067, 352] width 3 height 8
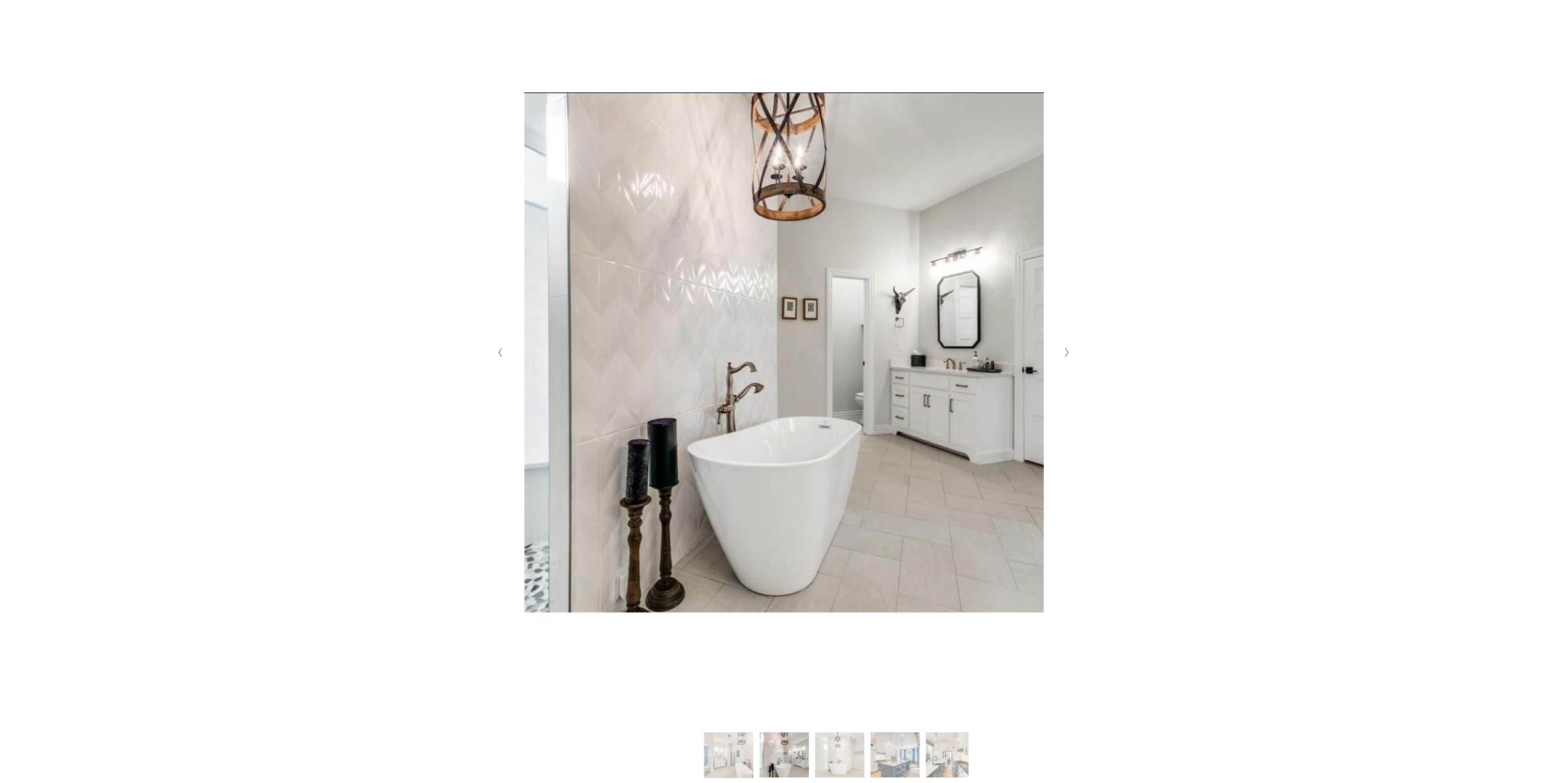
click at [1065, 351] on polyline "Next Slide" at bounding box center [1067, 352] width 3 height 8
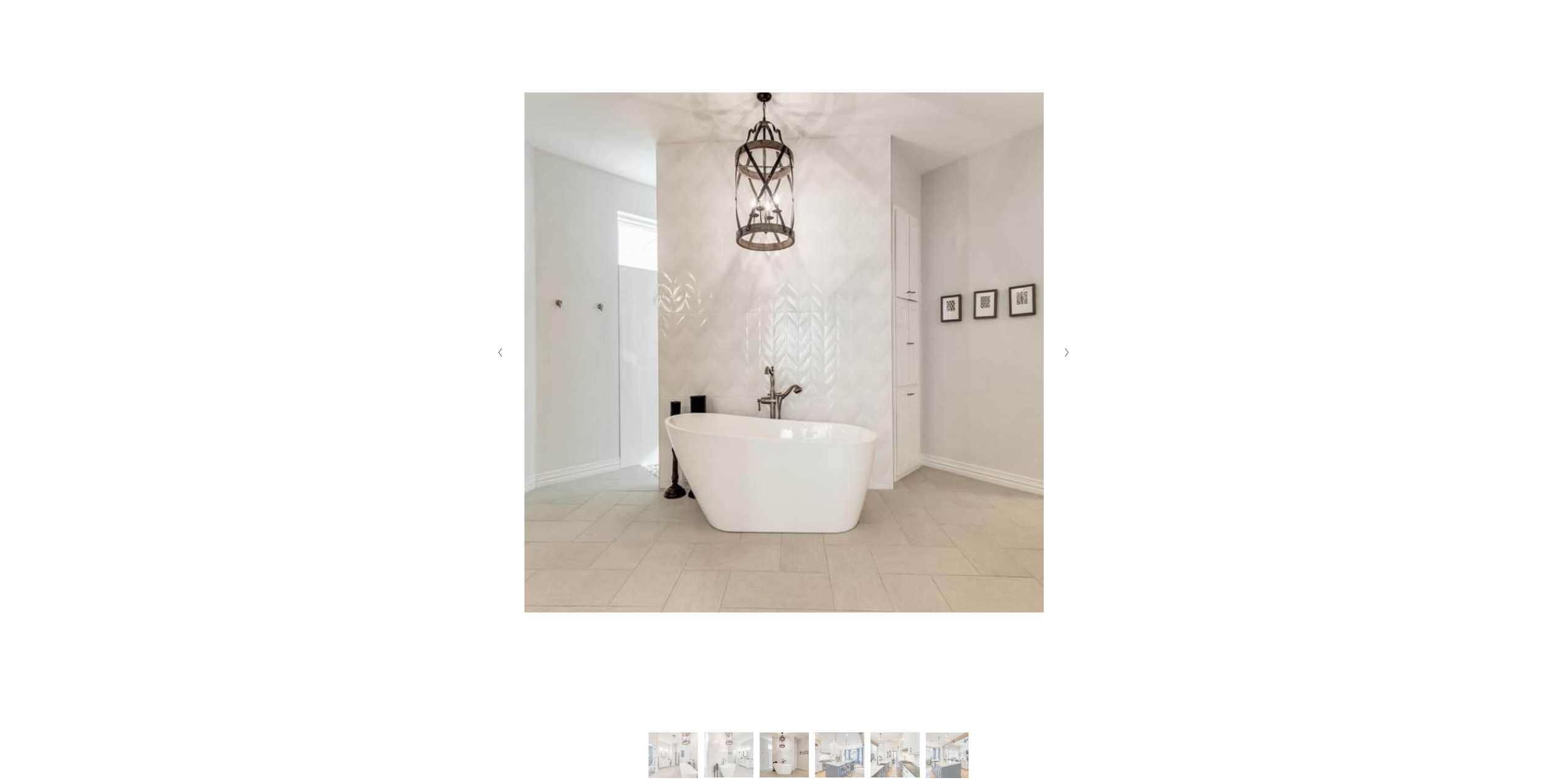
click at [1065, 351] on polyline "Next Slide" at bounding box center [1067, 352] width 3 height 8
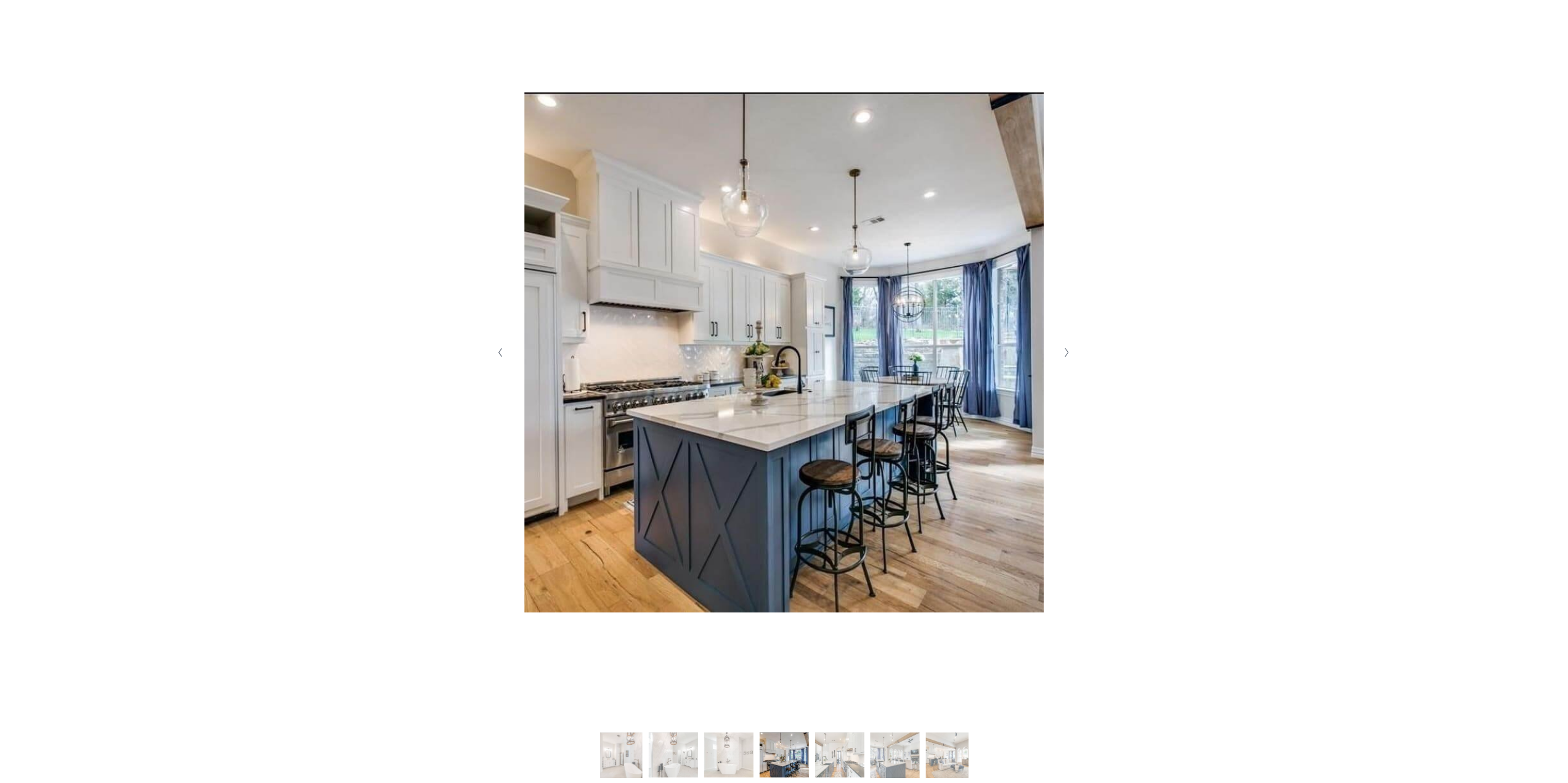
click at [1065, 351] on polyline "Next Slide" at bounding box center [1067, 352] width 3 height 8
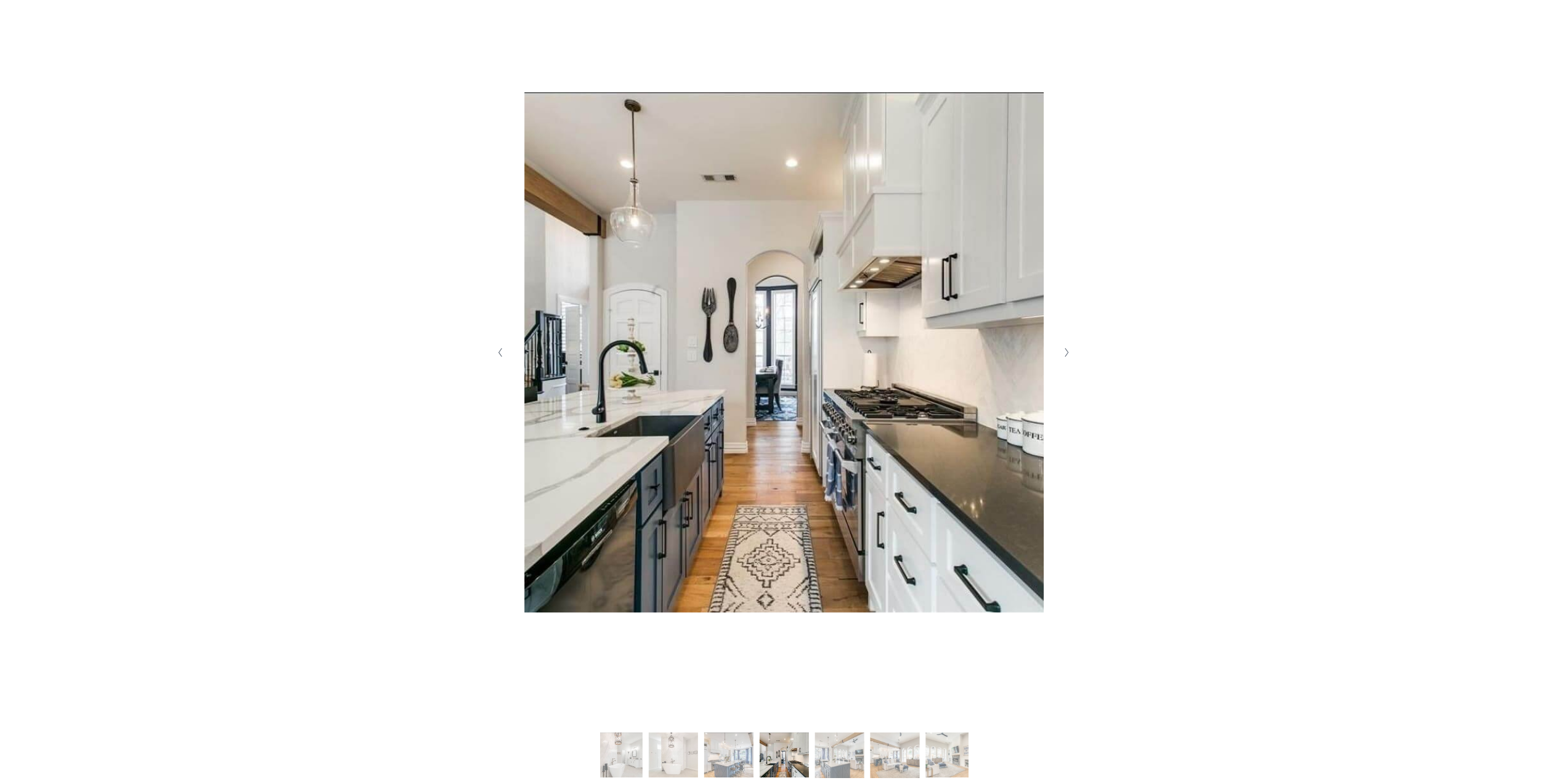
click at [1065, 351] on polyline "Next Slide" at bounding box center [1067, 352] width 3 height 8
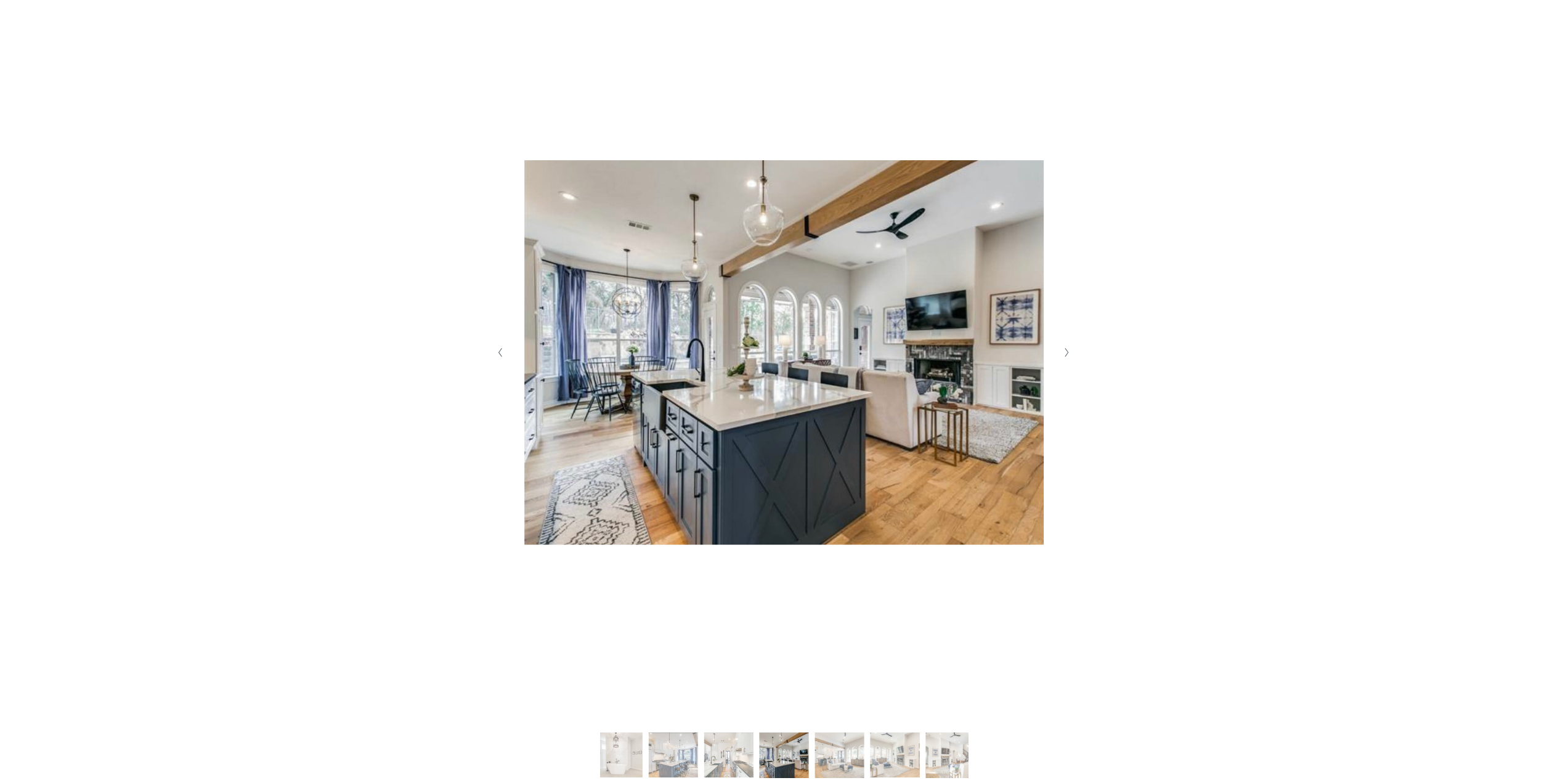
click at [1065, 351] on polyline "Next Slide" at bounding box center [1067, 352] width 3 height 8
